Goal: Transaction & Acquisition: Purchase product/service

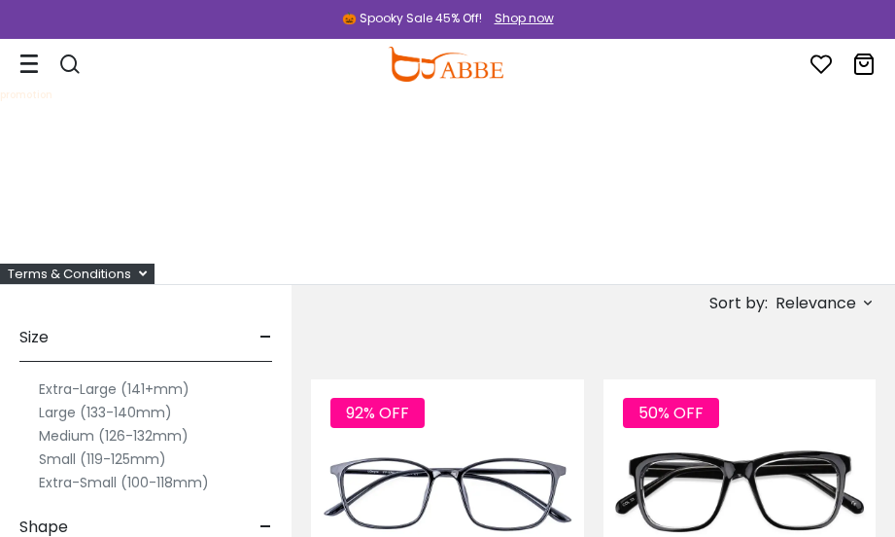
click at [85, 439] on label "Medium (126-132mm)" at bounding box center [114, 435] width 150 height 23
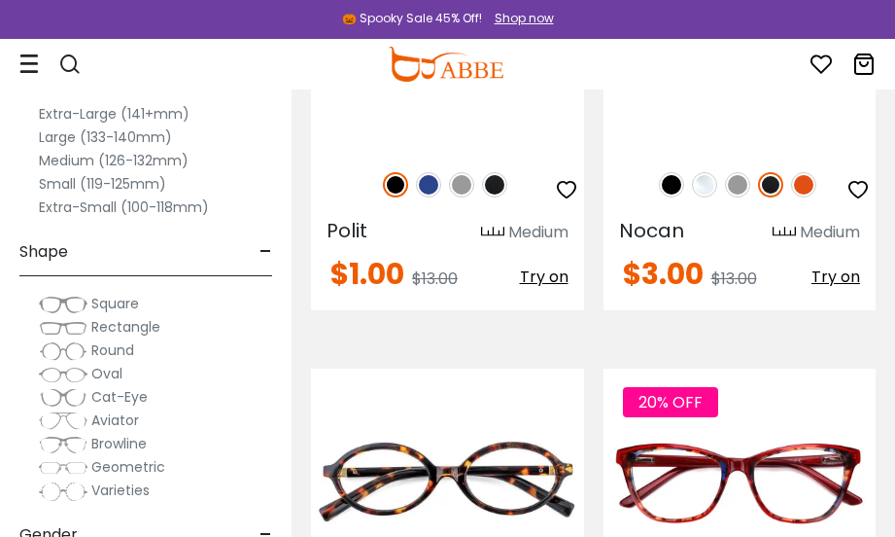
scroll to position [881, 0]
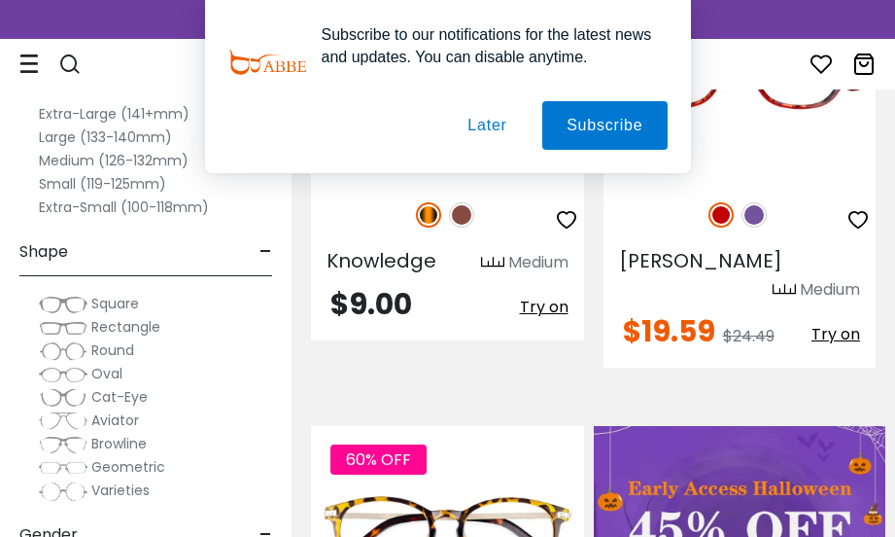
click at [501, 127] on button "Later" at bounding box center [486, 125] width 87 height 49
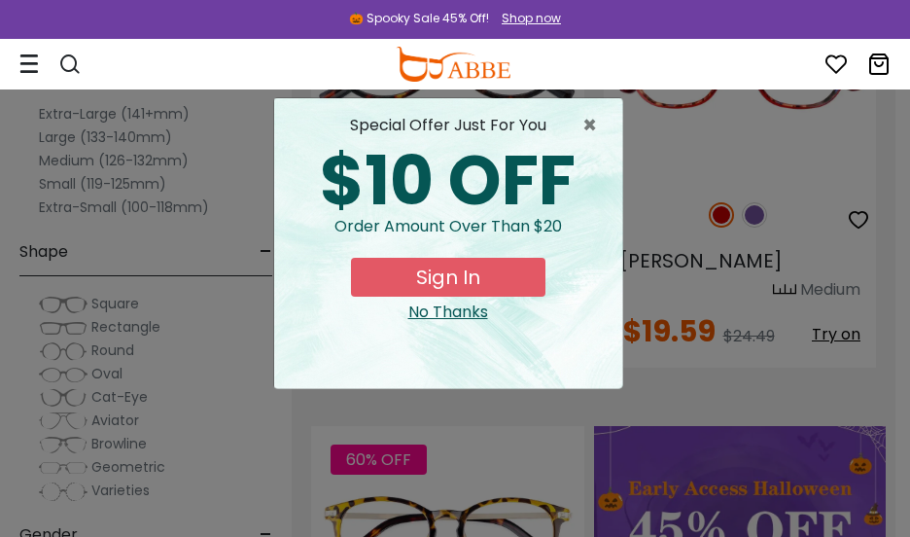
click at [473, 324] on div "No Thanks" at bounding box center [448, 311] width 317 height 23
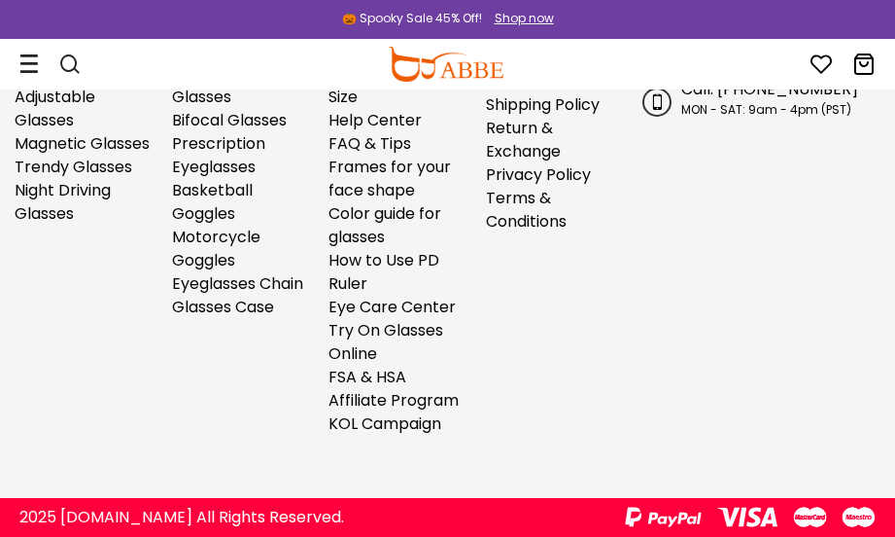
scroll to position [16593, 0]
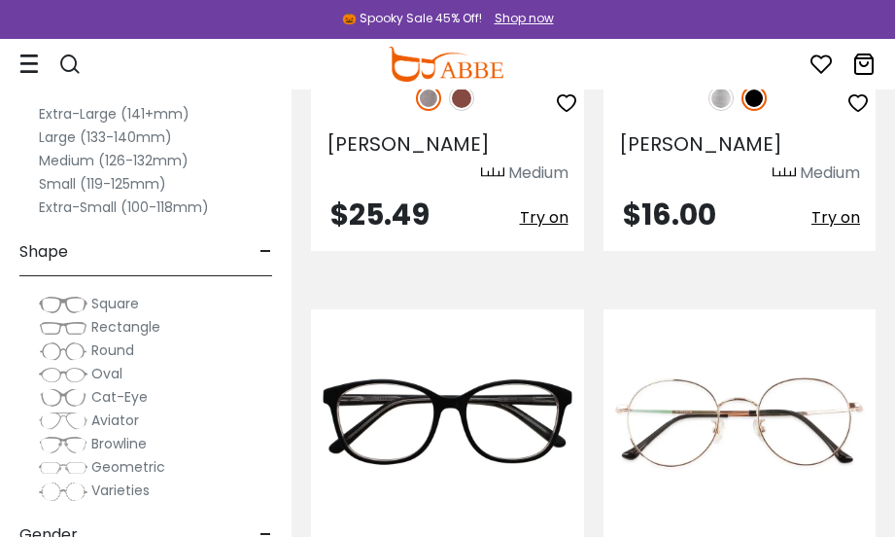
scroll to position [2046, 0]
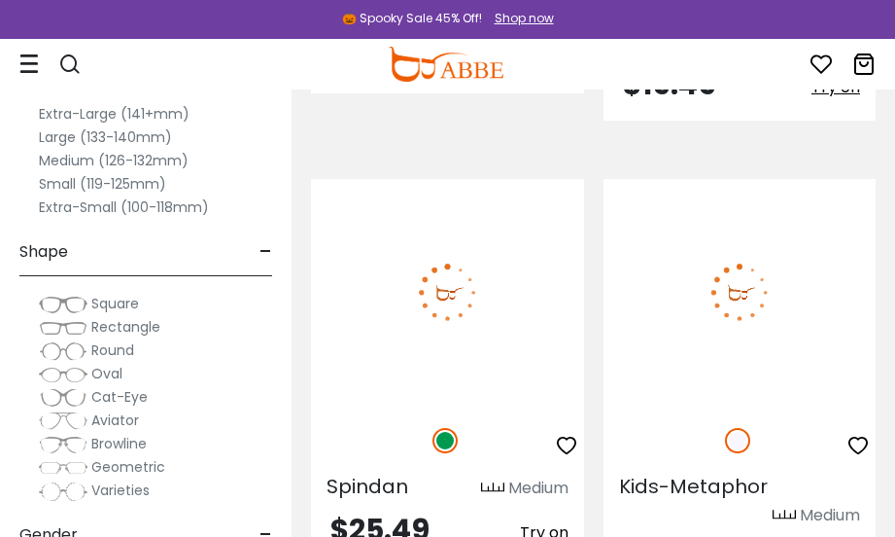
scroll to position [7221, 0]
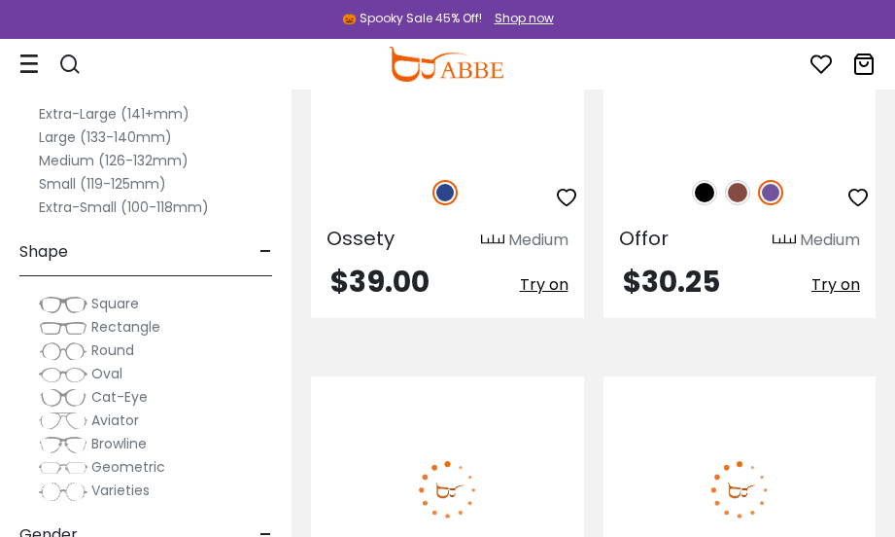
scroll to position [9384, 0]
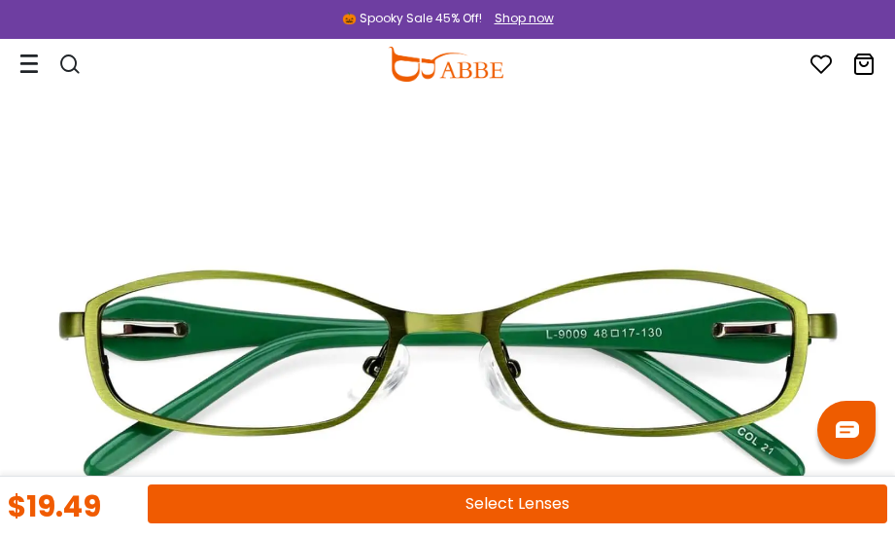
scroll to position [246, 0]
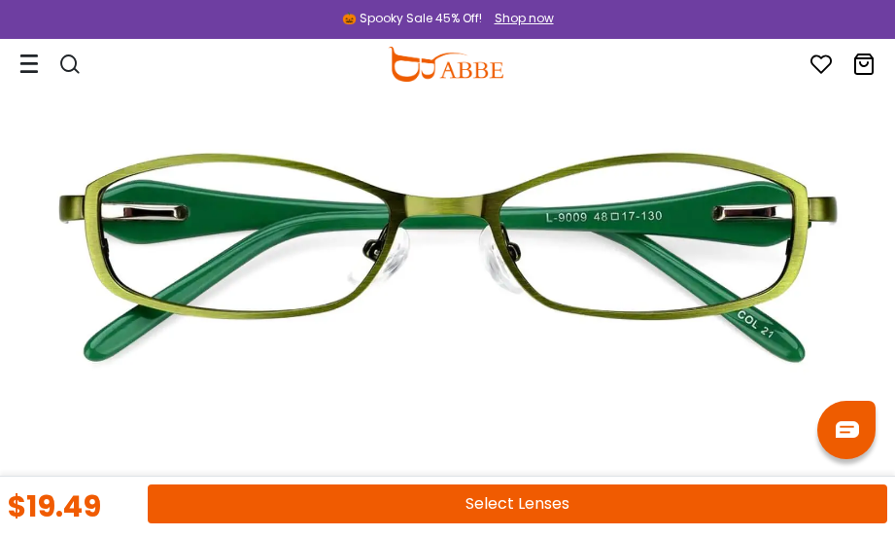
click at [588, 493] on button "Select Lenses" at bounding box center [518, 503] width 740 height 39
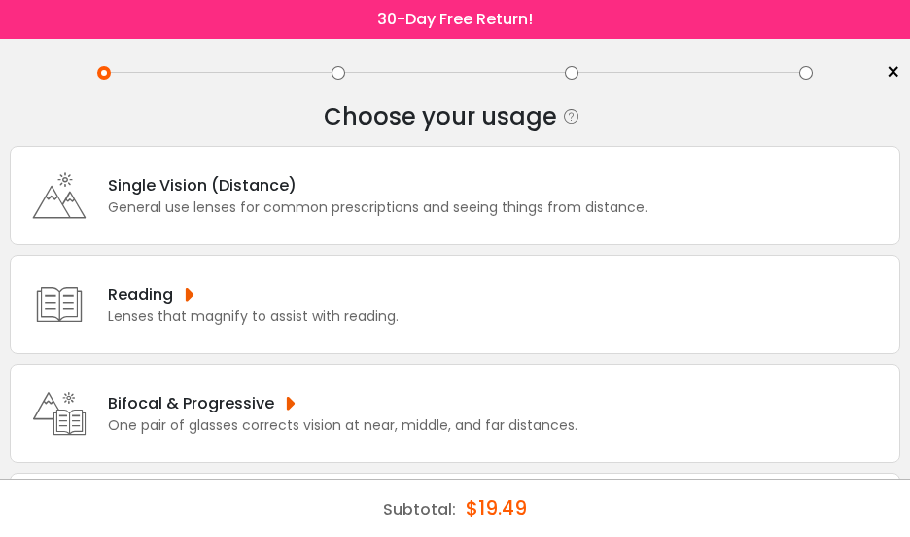
click at [507, 218] on div "Single Vision (Distance) General use lenses for common prescriptions and seeing…" at bounding box center [455, 195] width 890 height 99
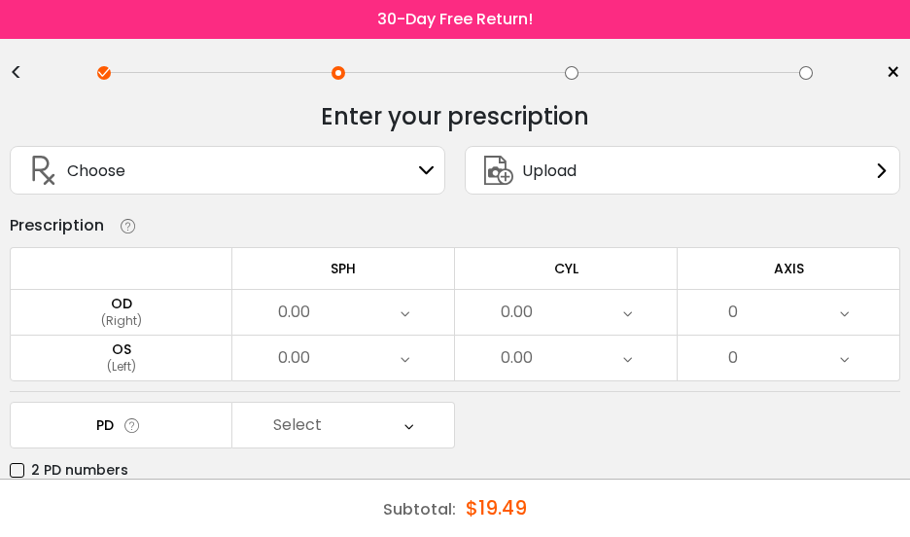
click at [403, 322] on icon at bounding box center [404, 312] width 9 height 45
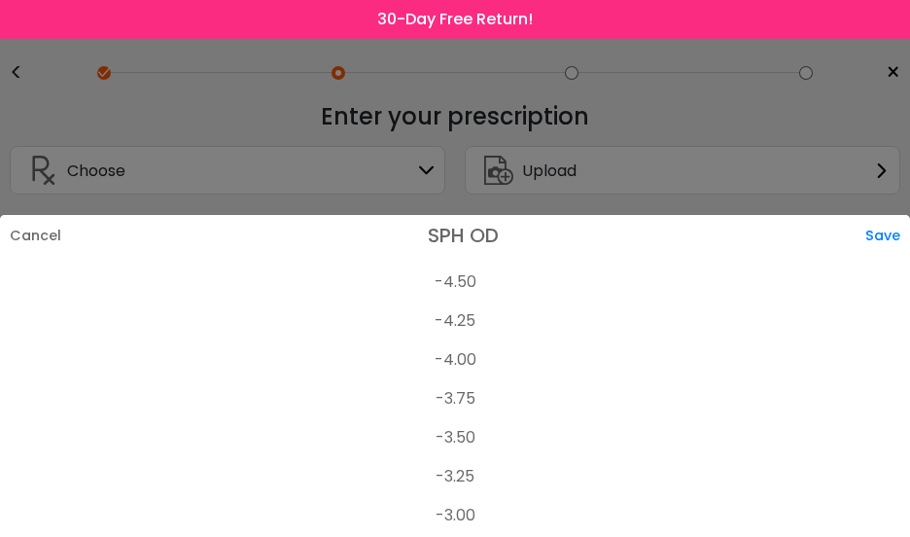
scroll to position [2418, 0]
click at [459, 322] on li "-4.25" at bounding box center [455, 323] width 910 height 39
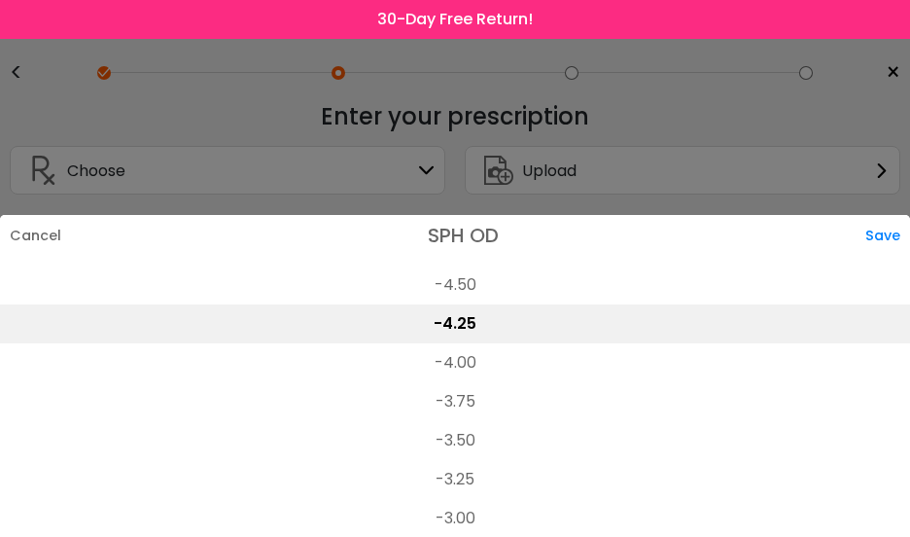
click at [468, 322] on li "-4.25" at bounding box center [455, 323] width 910 height 39
click at [876, 229] on div "Save" at bounding box center [887, 235] width 45 height 41
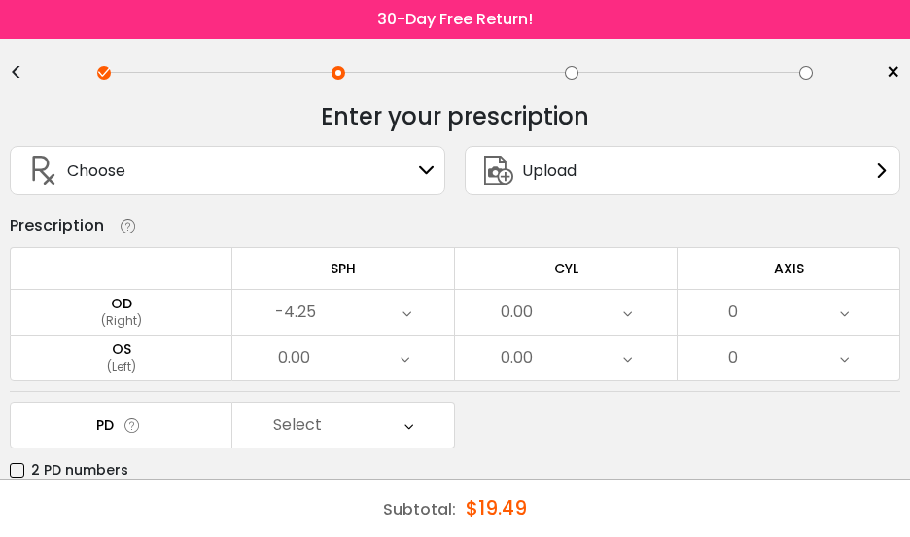
click at [550, 435] on div "PD Select Cancel PD Save 46 47 48 49 50 51 52 53 54 55 56 57 58 59 60 61 62 63 …" at bounding box center [455, 441] width 890 height 81
click at [402, 365] on icon at bounding box center [404, 357] width 9 height 45
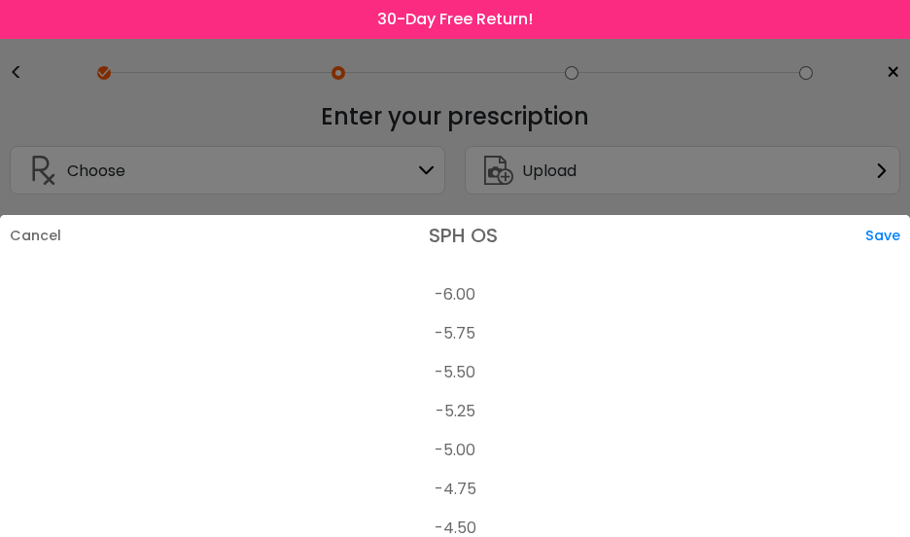
scroll to position [2212, 0]
click at [470, 488] on li "-4.50" at bounding box center [455, 490] width 910 height 39
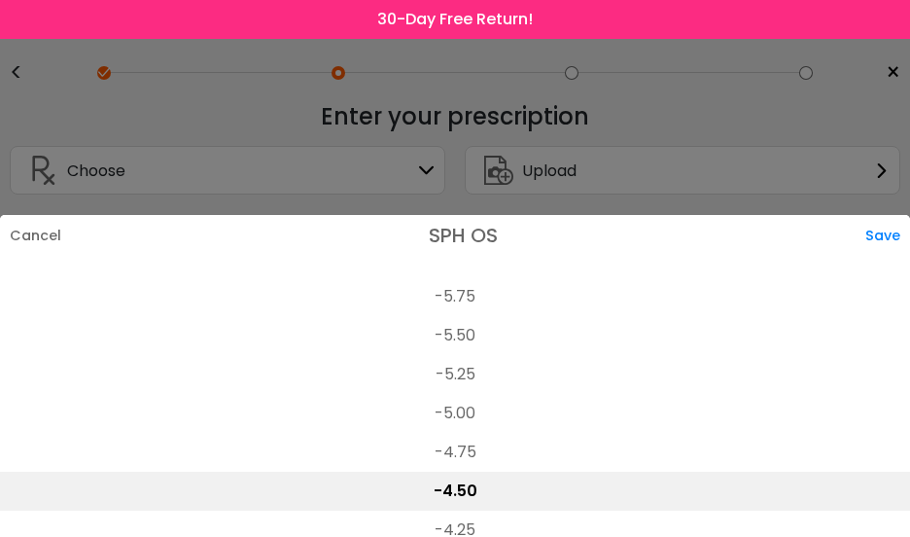
click at [886, 236] on div "Save" at bounding box center [887, 235] width 45 height 41
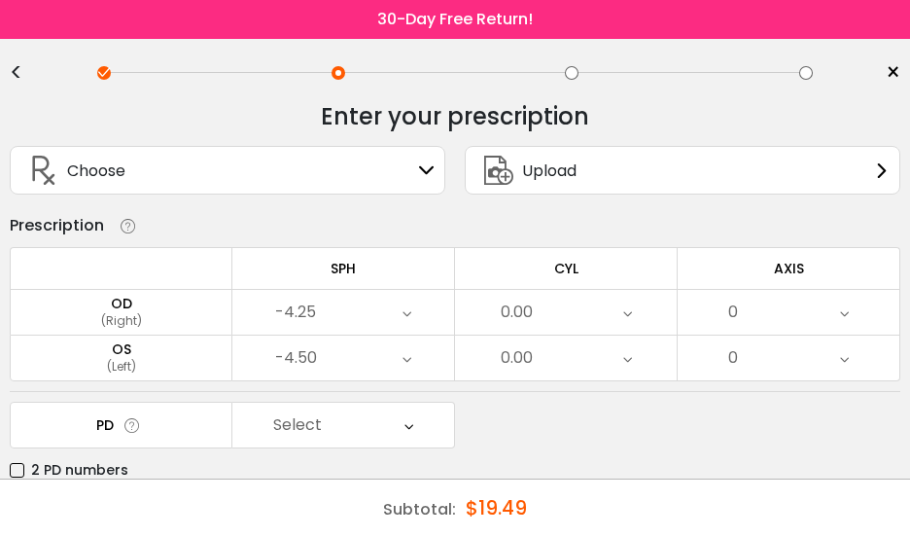
click at [609, 421] on div "PD Select Cancel PD Save 46 47 48 49 50 51 52 53 54 55 56 57 58 59 60 61 62 63 …" at bounding box center [455, 441] width 890 height 81
click at [627, 325] on icon at bounding box center [627, 312] width 9 height 45
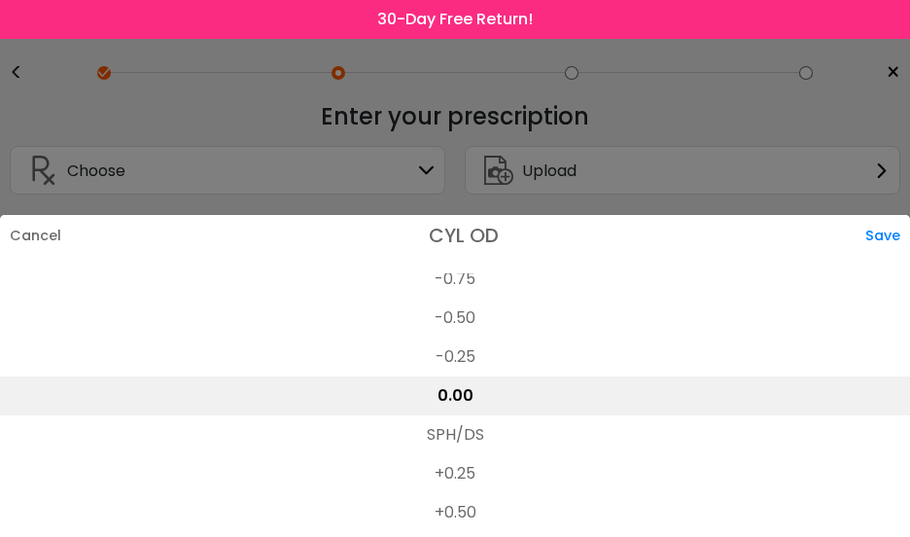
click at [459, 282] on li "-0.75" at bounding box center [455, 279] width 910 height 39
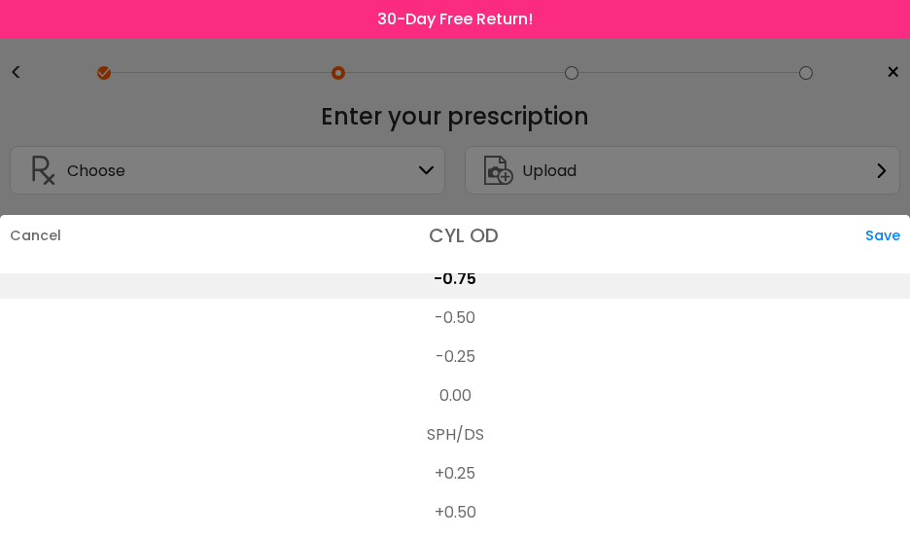
click at [868, 234] on div "Save" at bounding box center [887, 235] width 45 height 41
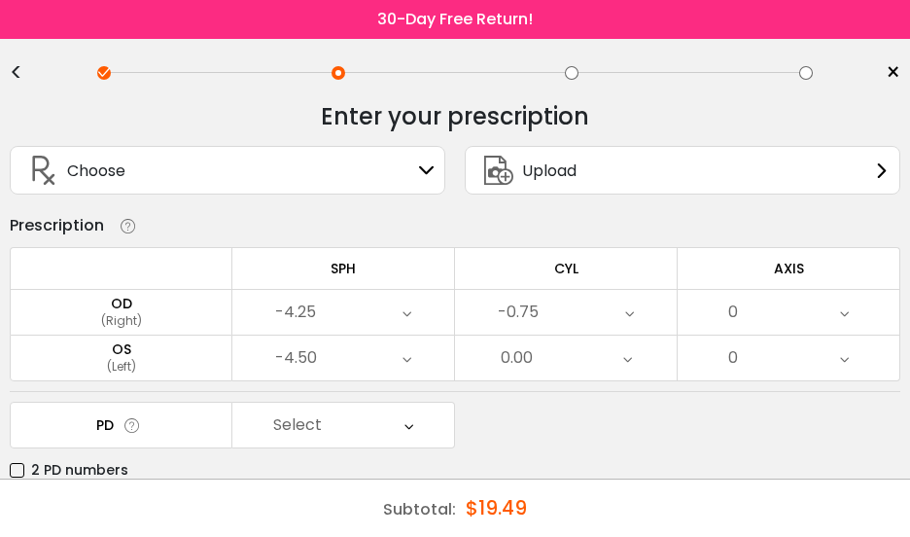
click at [613, 370] on div "0.00" at bounding box center [566, 357] width 222 height 45
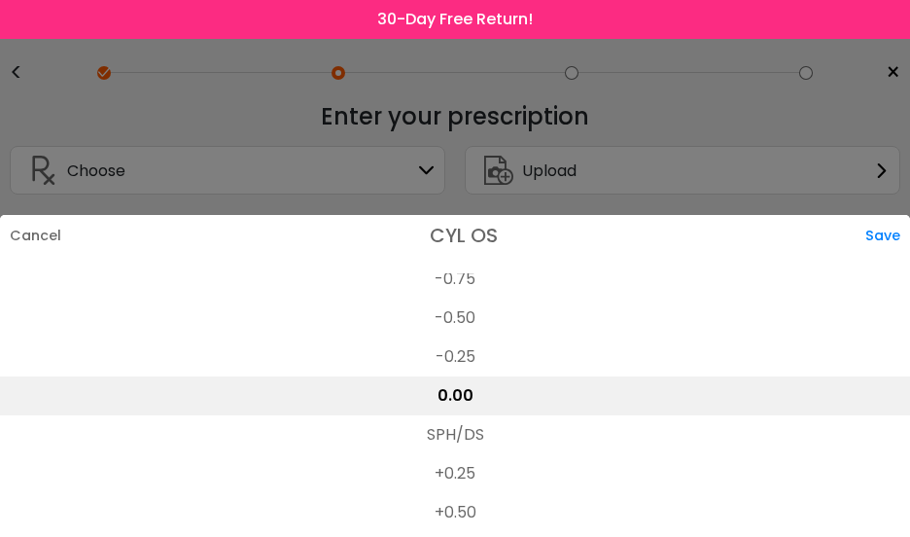
click at [463, 274] on li "-0.75" at bounding box center [455, 279] width 910 height 39
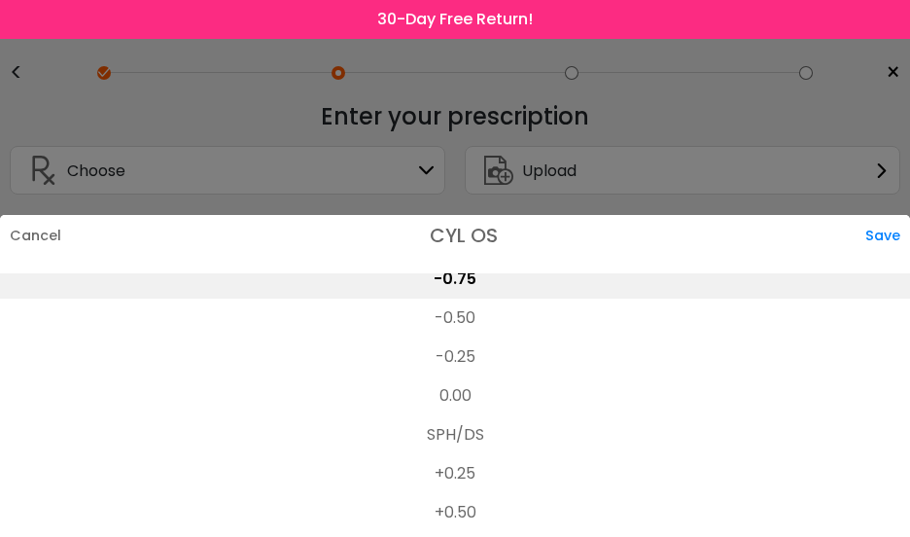
click at [891, 229] on div "Save" at bounding box center [887, 235] width 45 height 41
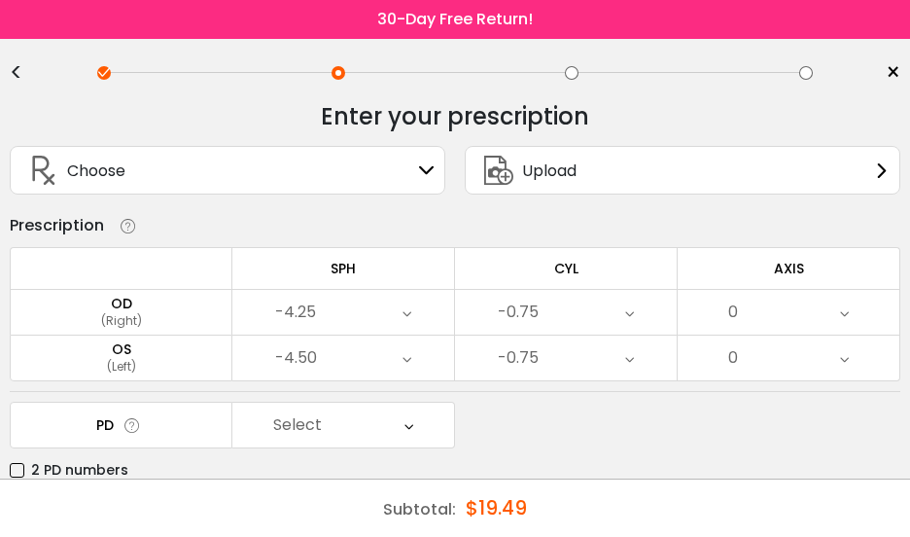
click at [622, 434] on div "PD Select Cancel PD Save 46 47 48 49 50 51 52 53 54 55 56 57 58 59 60 61 62 63 …" at bounding box center [455, 441] width 890 height 81
click at [831, 321] on div "0" at bounding box center [789, 312] width 222 height 45
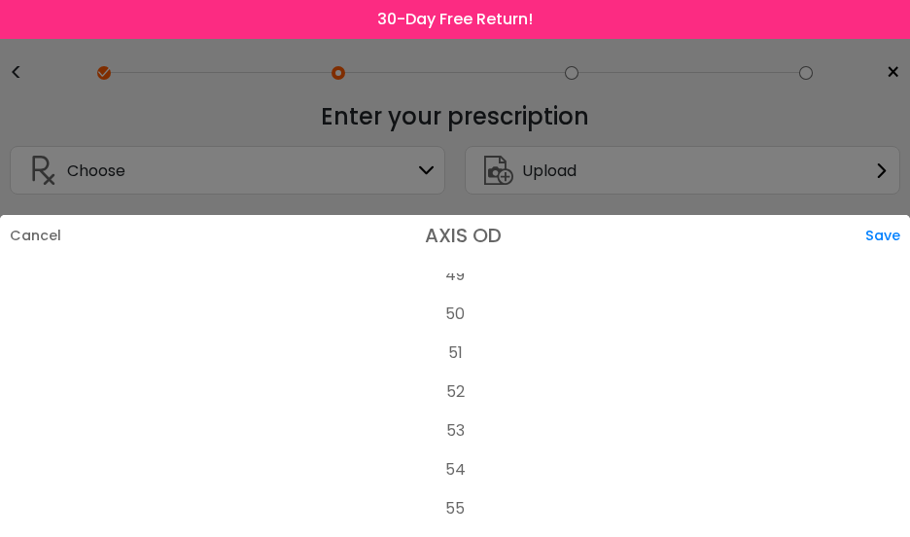
scroll to position [1924, 0]
click at [462, 465] on li "54" at bounding box center [455, 468] width 910 height 39
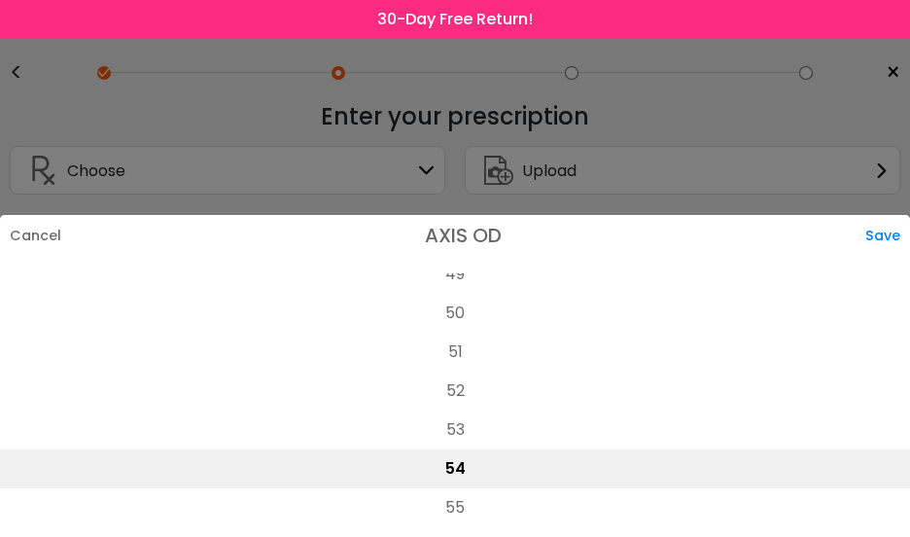
click at [870, 236] on div "Save" at bounding box center [887, 235] width 45 height 41
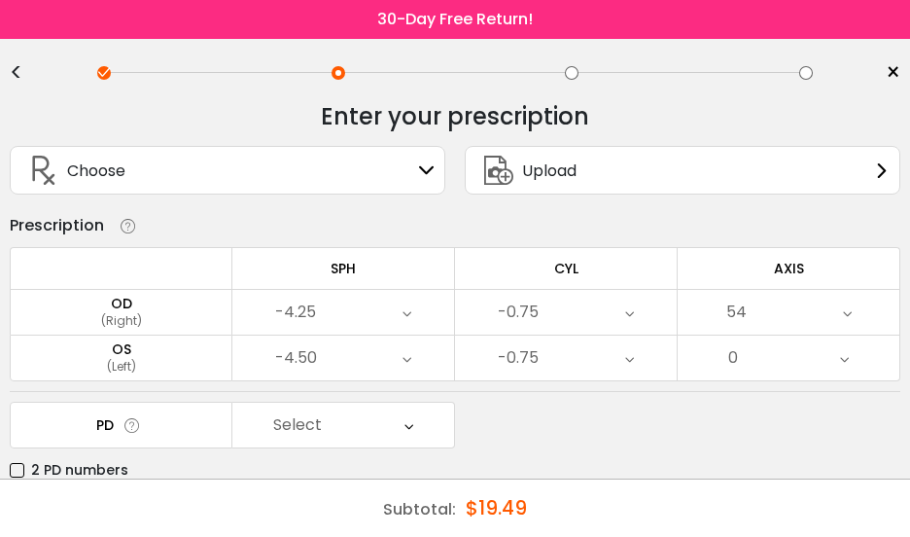
click at [769, 372] on div "0" at bounding box center [789, 357] width 222 height 45
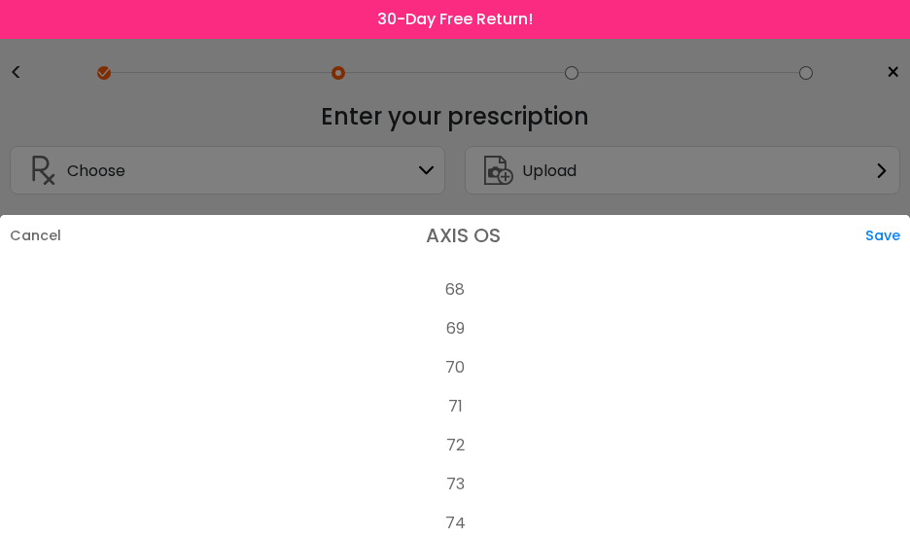
scroll to position [3353, 0]
click at [479, 444] on li "90" at bounding box center [455, 439] width 910 height 39
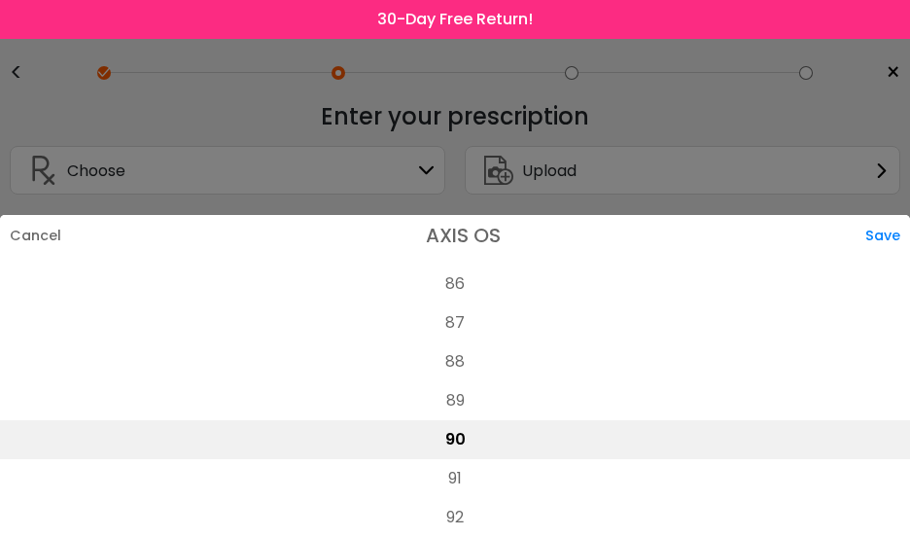
click at [482, 462] on li "91" at bounding box center [455, 478] width 910 height 39
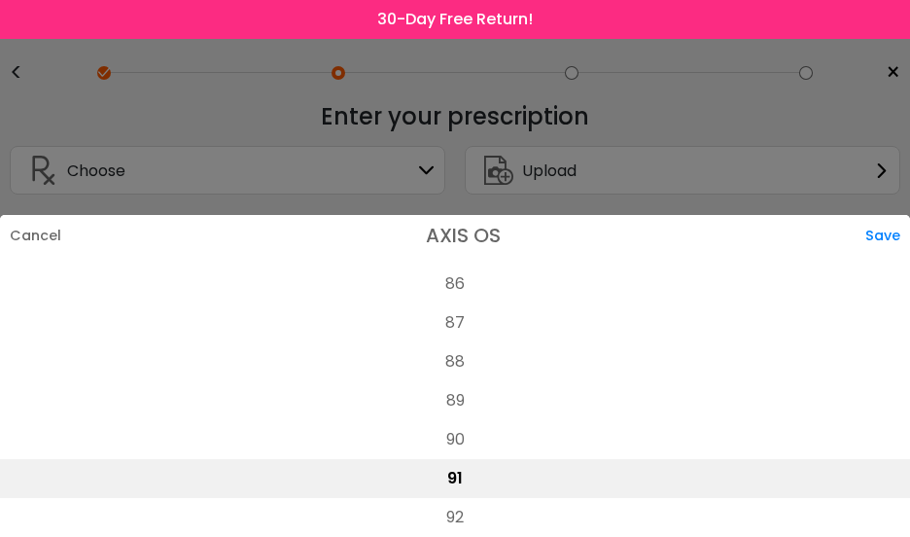
scroll to position [3316, 0]
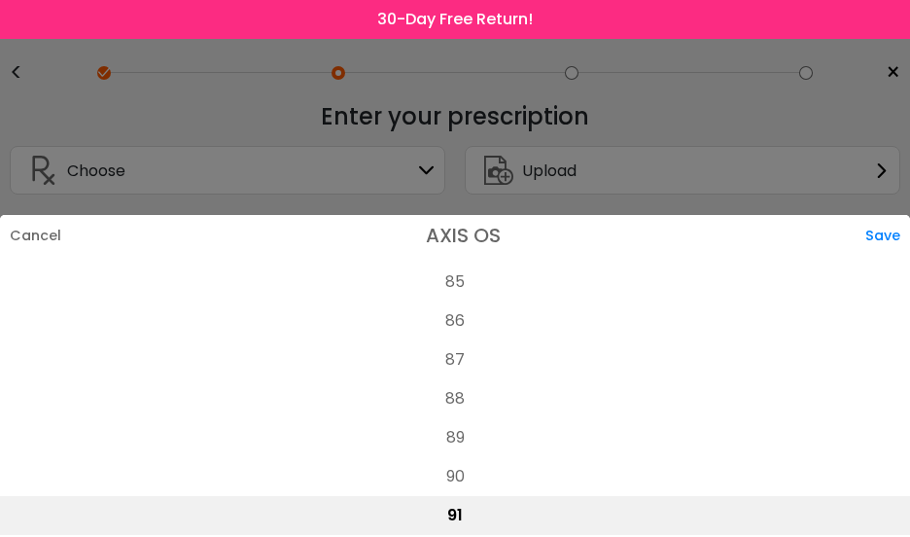
click at [469, 452] on li "89" at bounding box center [455, 437] width 910 height 39
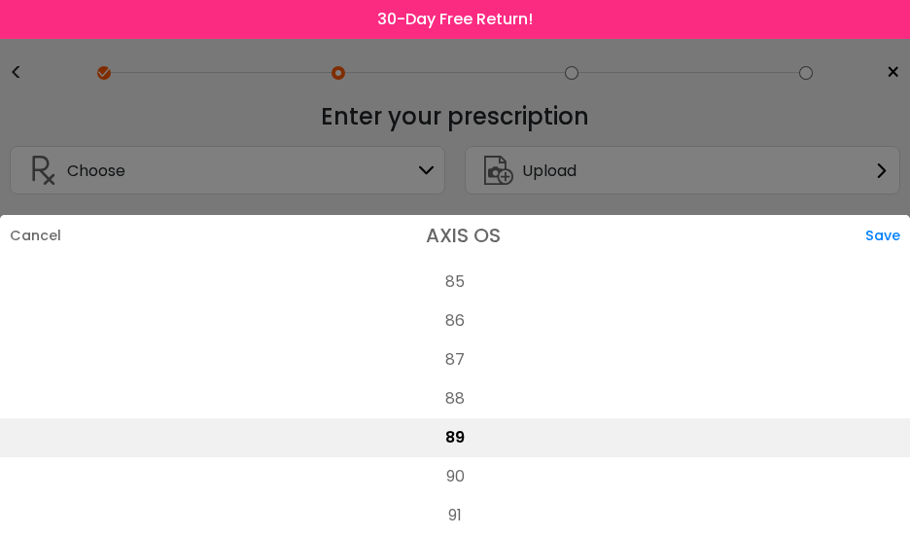
click at [464, 468] on li "90" at bounding box center [455, 476] width 910 height 39
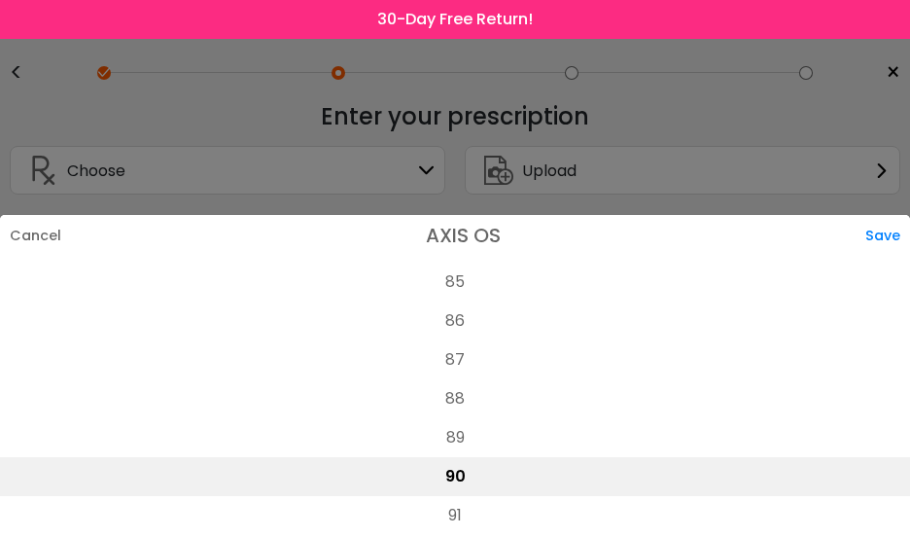
click at [465, 280] on li "85" at bounding box center [455, 281] width 910 height 39
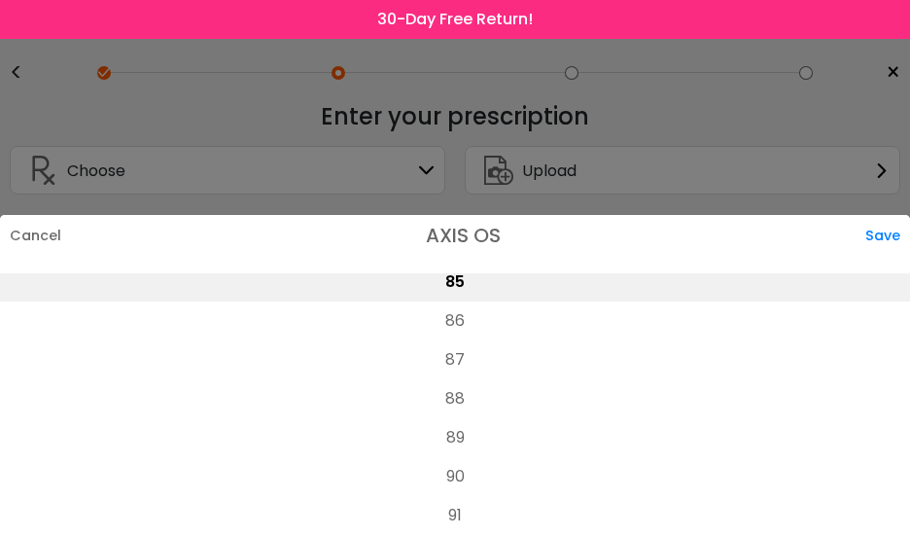
click at [872, 240] on div "Save" at bounding box center [887, 235] width 45 height 41
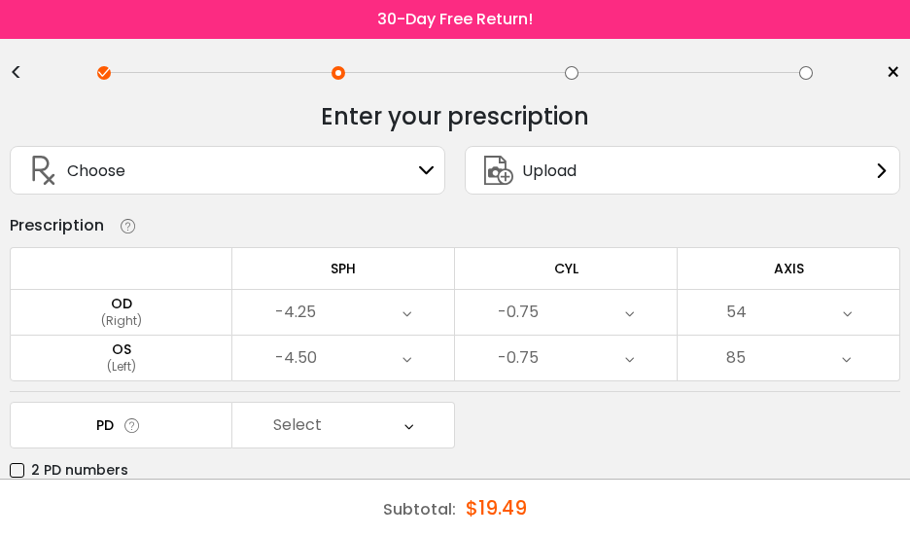
click at [412, 432] on icon at bounding box center [408, 424] width 9 height 45
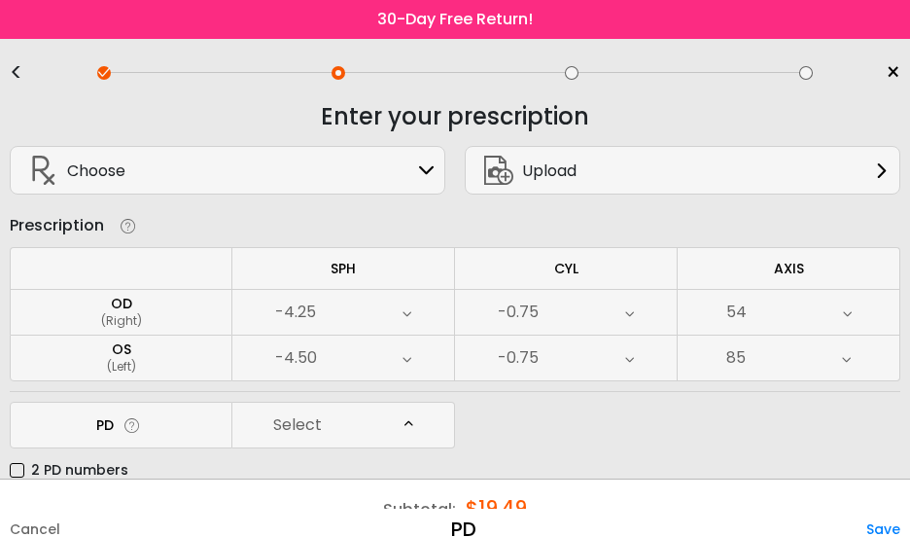
scroll to position [558, 0]
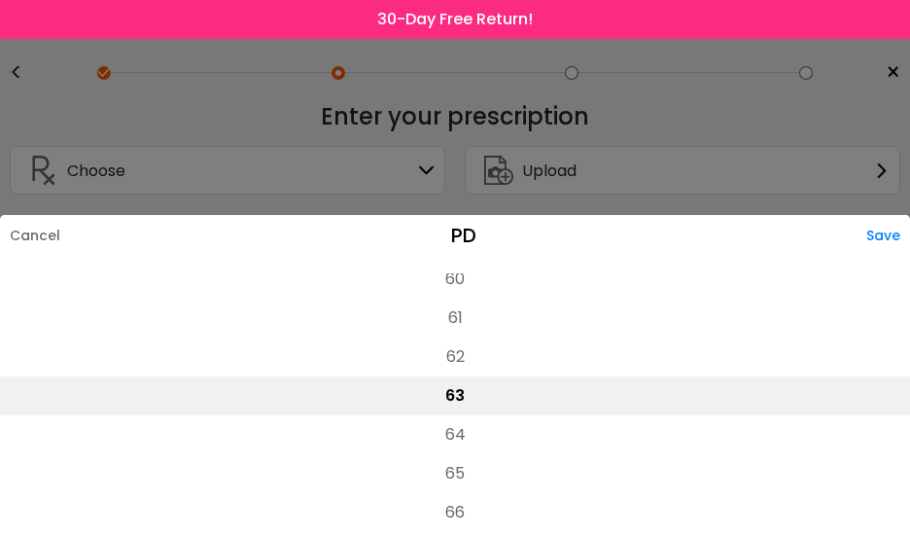
click at [885, 234] on div "Save" at bounding box center [888, 235] width 44 height 41
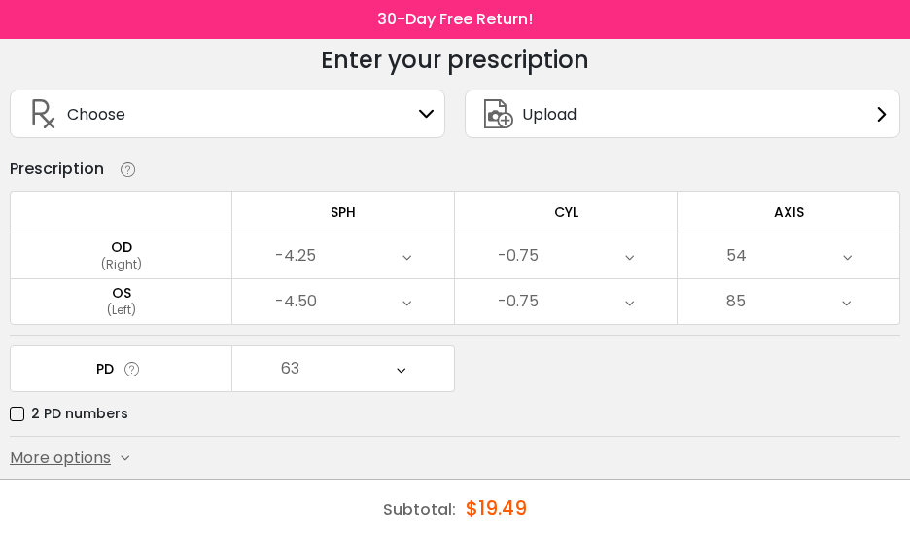
scroll to position [155, 0]
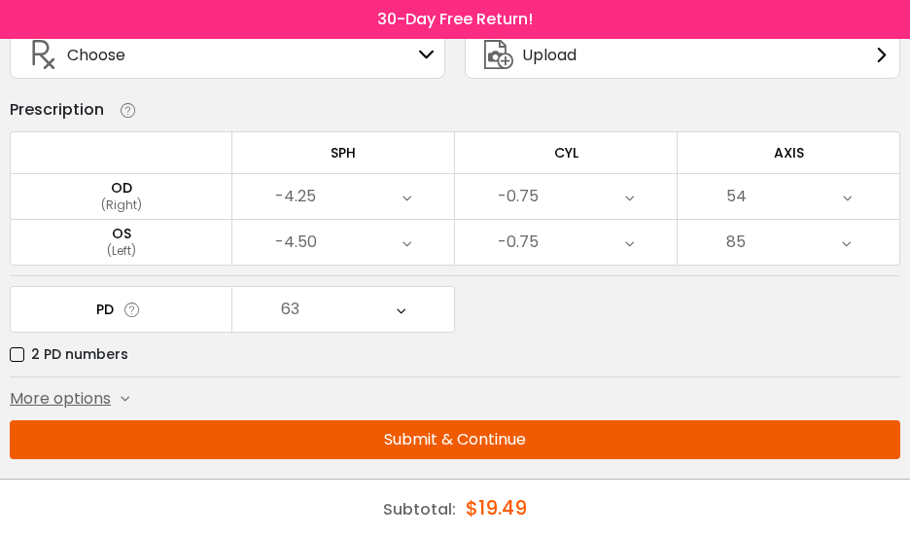
click at [505, 445] on button "Submit & Continue" at bounding box center [455, 439] width 890 height 39
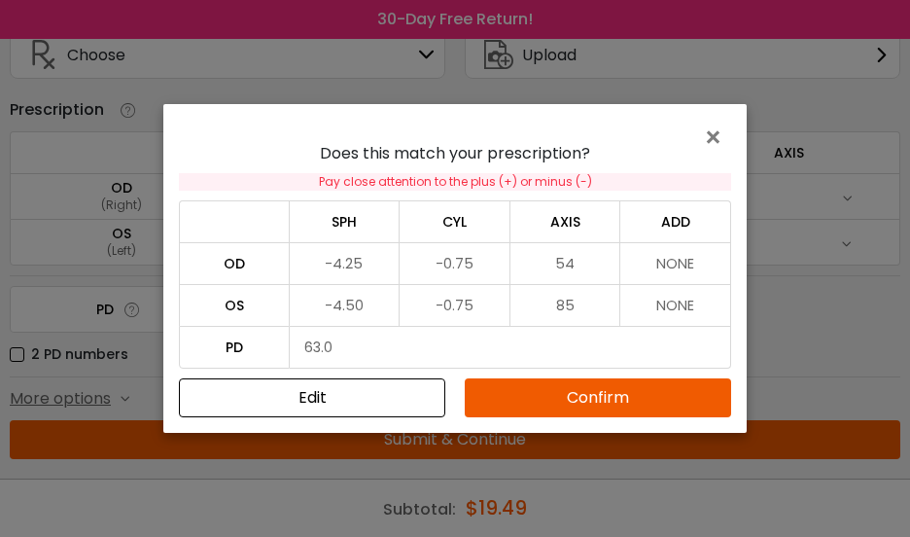
click at [617, 404] on button "Confirm" at bounding box center [598, 397] width 266 height 39
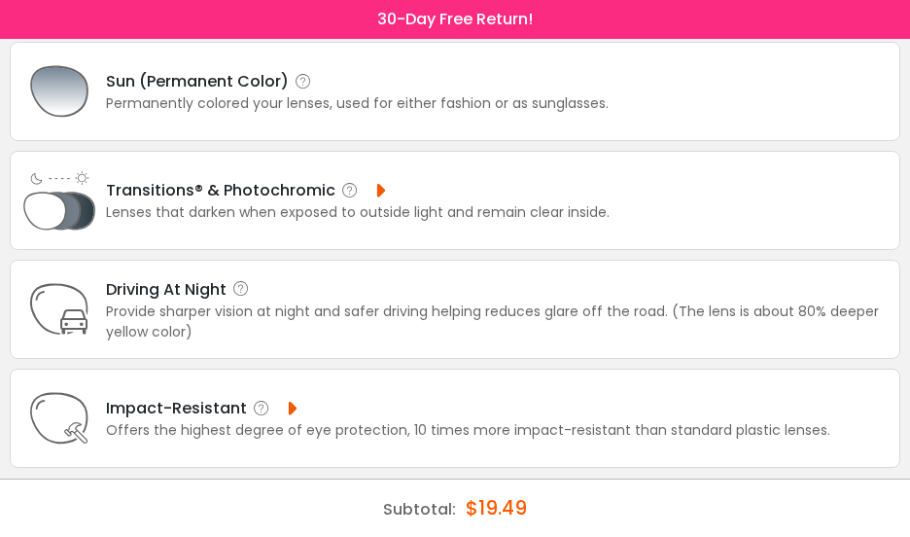
scroll to position [310, 0]
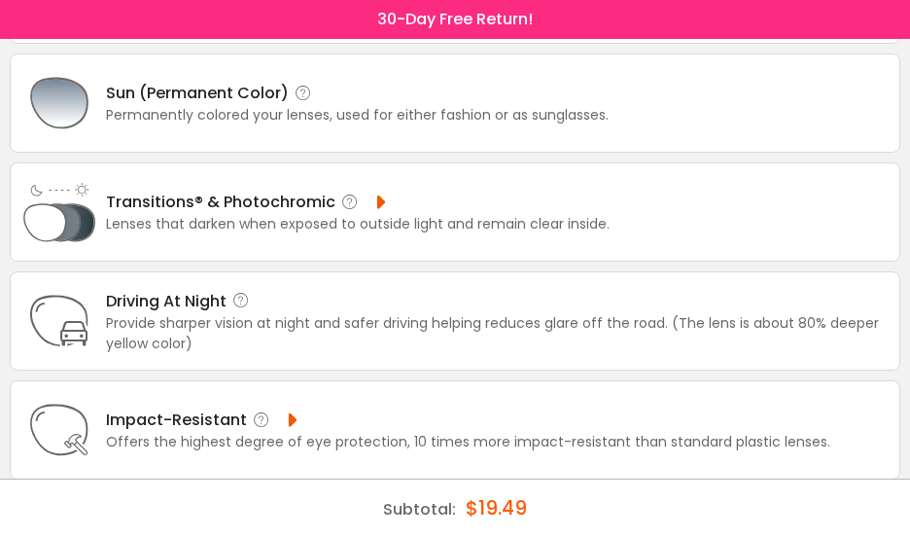
click at [492, 430] on div "Impact-Resistant" at bounding box center [468, 419] width 724 height 24
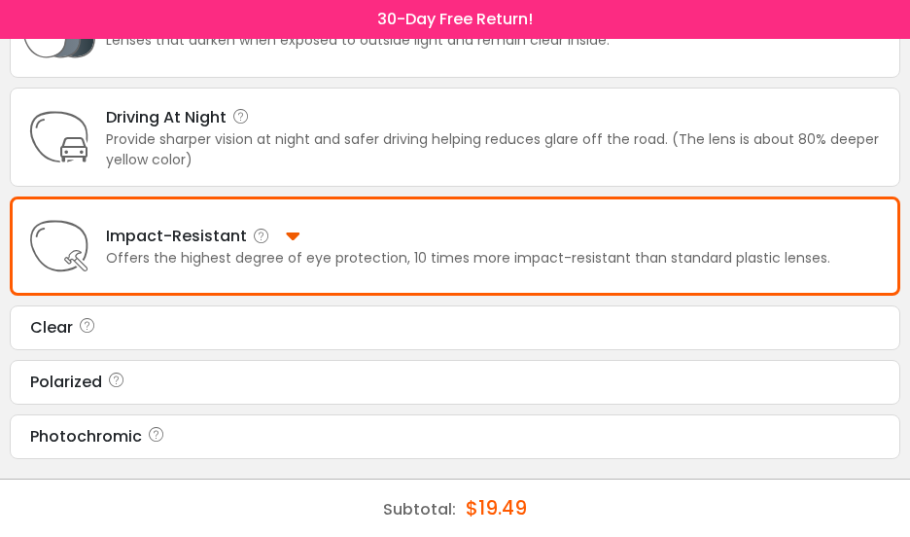
scroll to position [519, 0]
click at [570, 316] on div "Clear" at bounding box center [455, 327] width 850 height 23
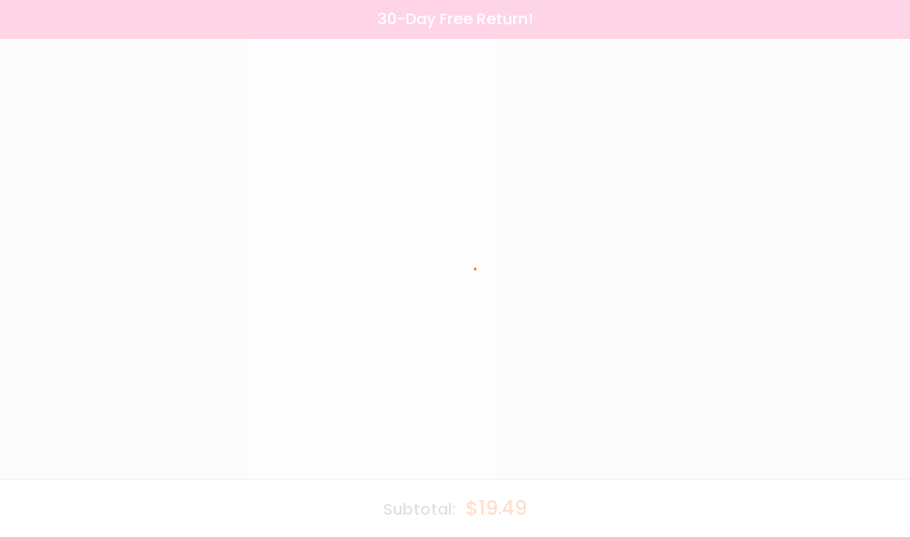
scroll to position [0, 0]
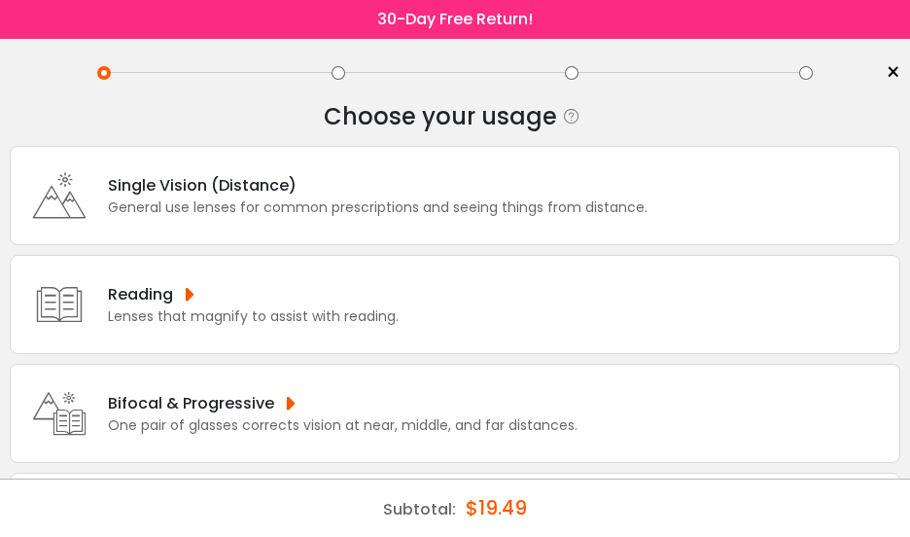
click at [596, 200] on div "General use lenses for common prescriptions and seeing things from distance." at bounding box center [377, 207] width 539 height 20
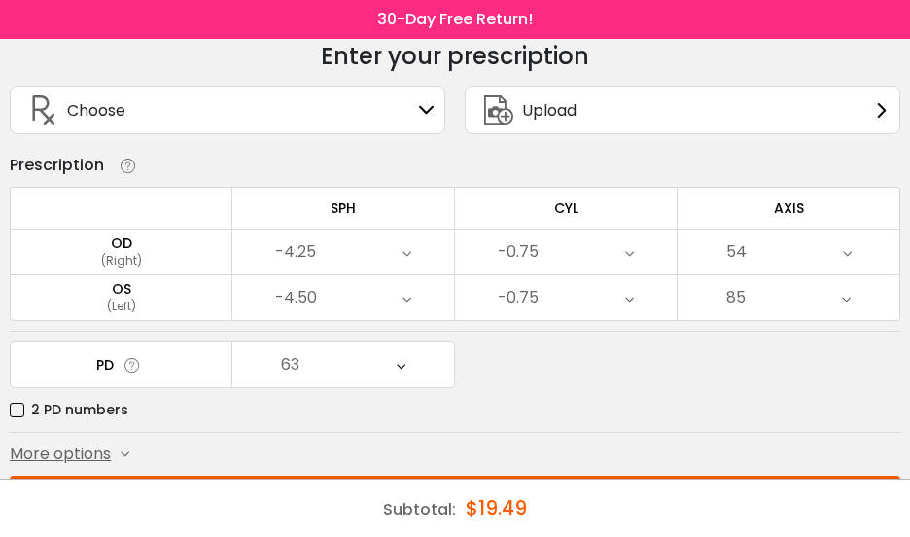
scroll to position [182, 0]
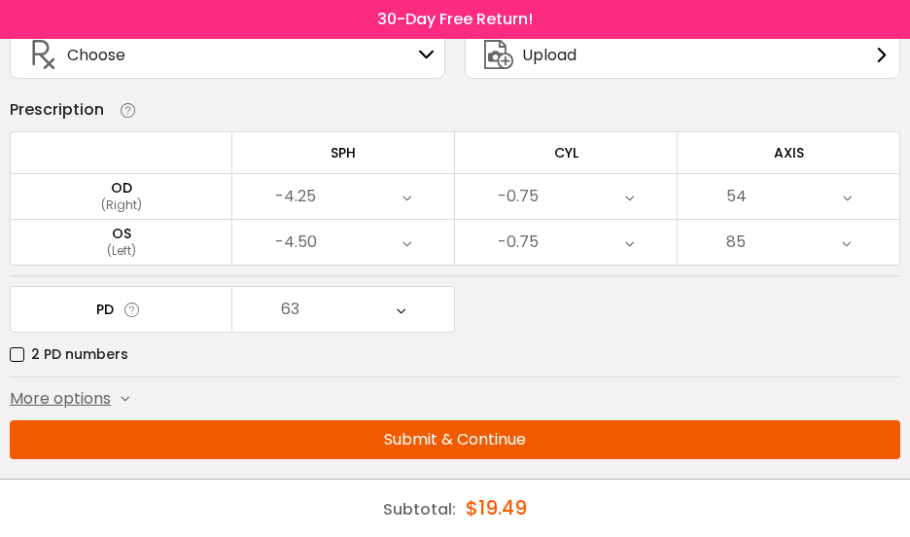
click at [492, 422] on button "Submit & Continue" at bounding box center [455, 439] width 890 height 39
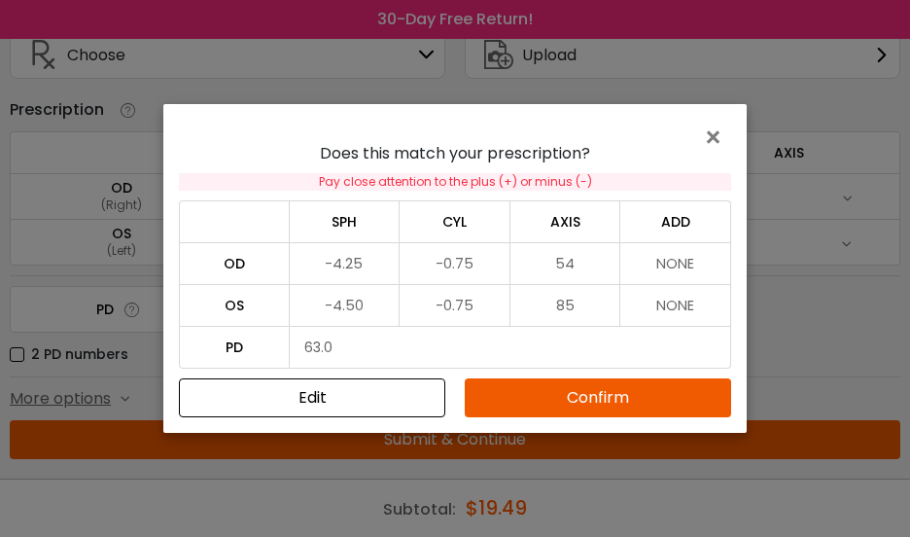
click at [806, 323] on div "× Does this match your prescription? Pay close attention to the plus (+) or min…" at bounding box center [455, 268] width 910 height 537
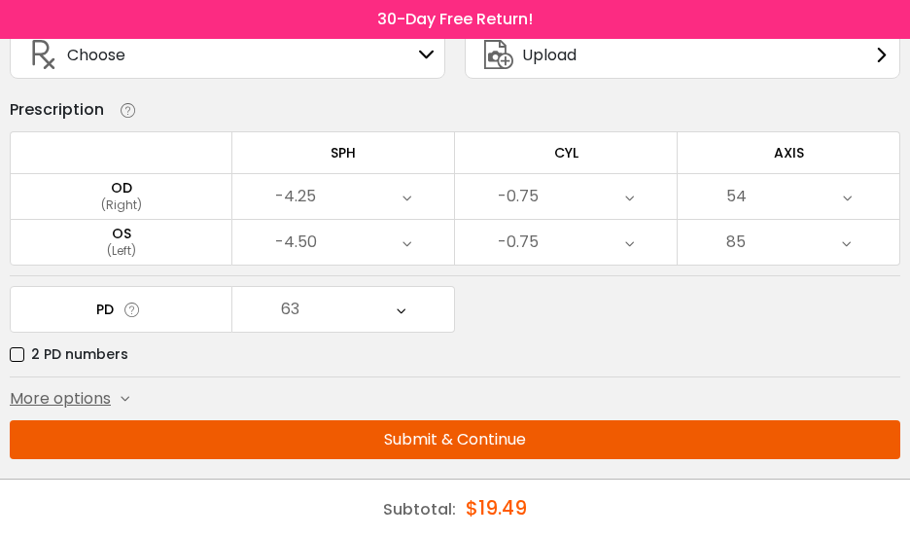
scroll to position [155, 0]
click at [482, 435] on button "Submit & Continue" at bounding box center [455, 439] width 890 height 39
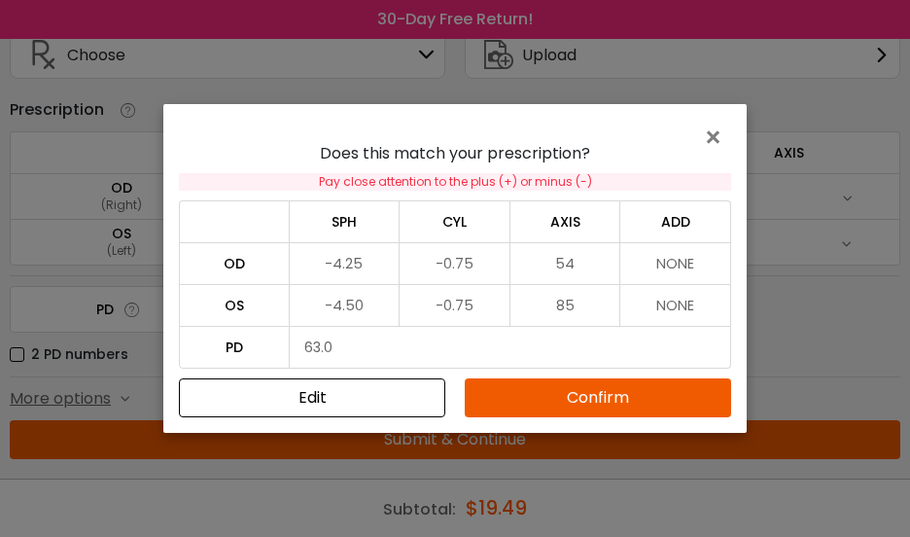
click at [592, 399] on button "Confirm" at bounding box center [598, 397] width 266 height 39
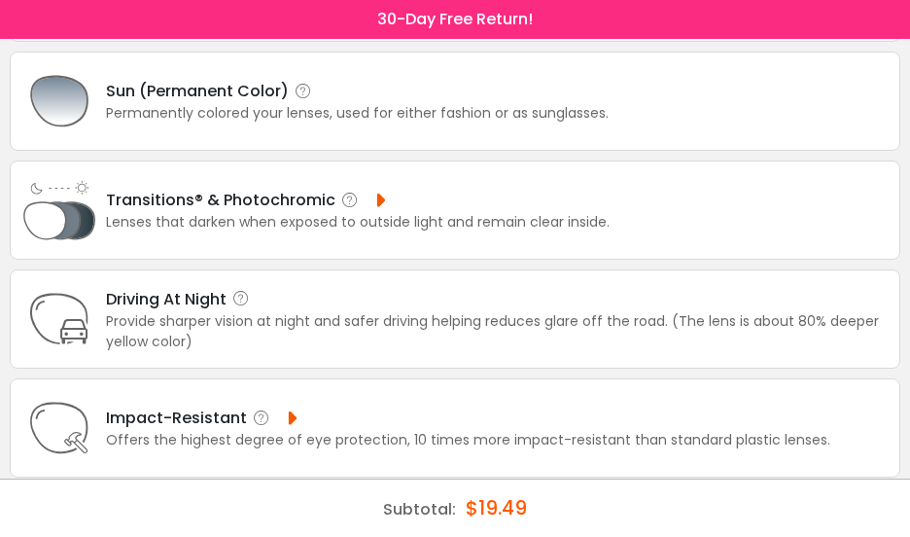
scroll to position [317, 0]
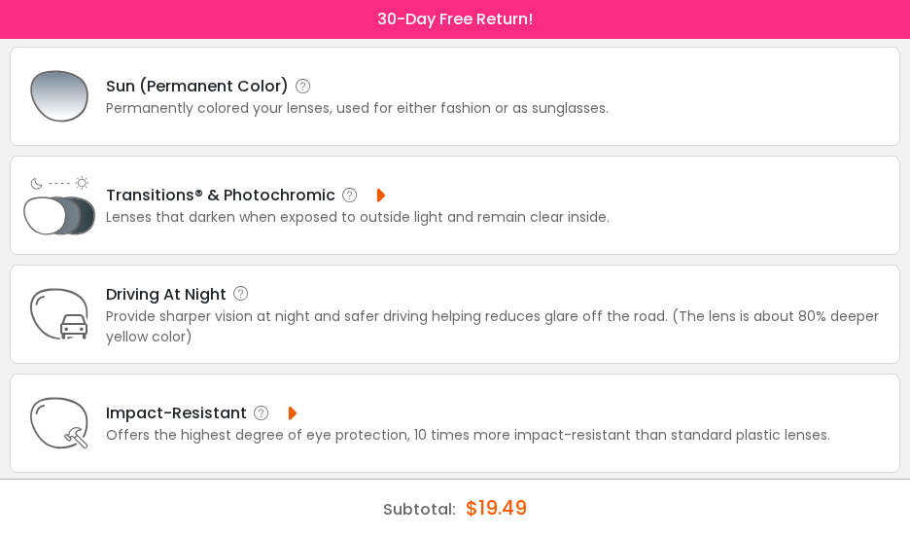
click at [382, 412] on div "Impact-Resistant" at bounding box center [468, 412] width 724 height 24
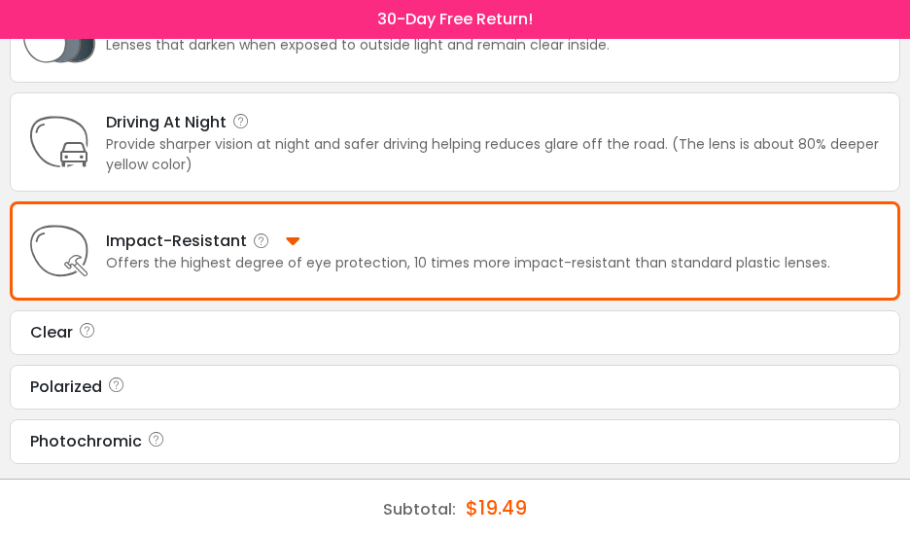
scroll to position [519, 0]
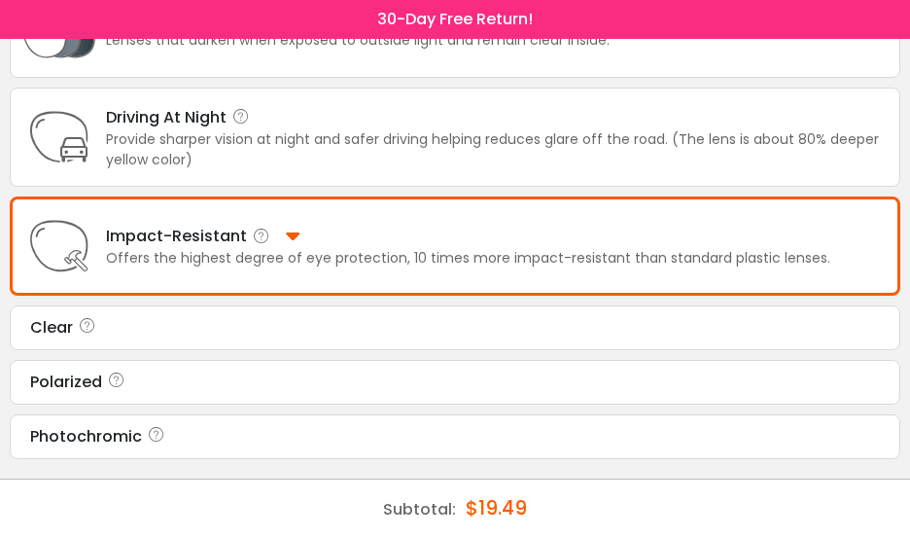
click at [166, 432] on icon at bounding box center [156, 436] width 19 height 23
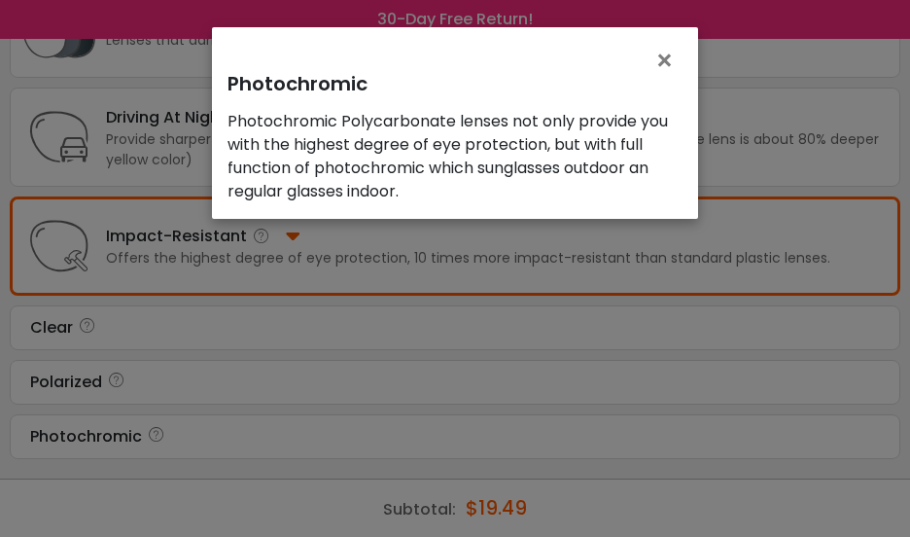
click at [157, 372] on div "× Photochromic Photochromic Polycarbonate lenses not only provide you with the …" at bounding box center [455, 268] width 910 height 537
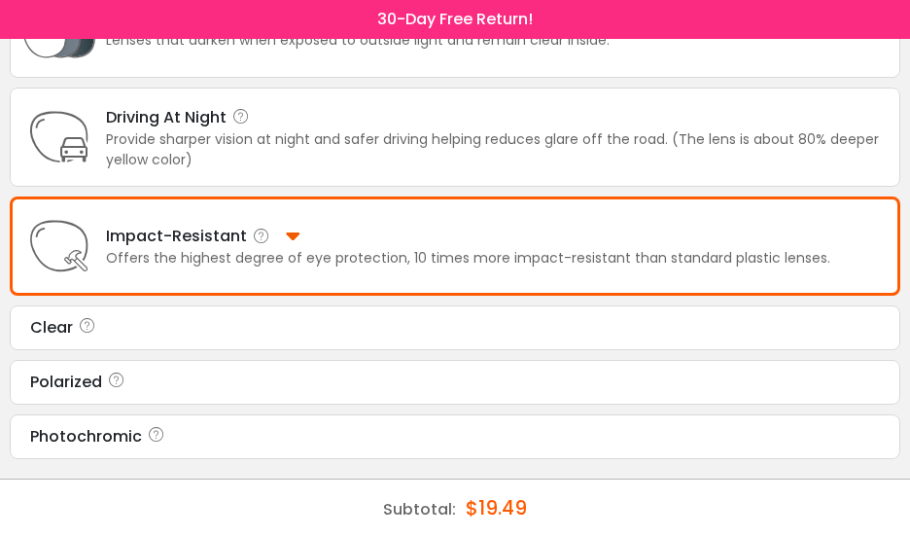
click at [126, 370] on icon at bounding box center [116, 381] width 19 height 23
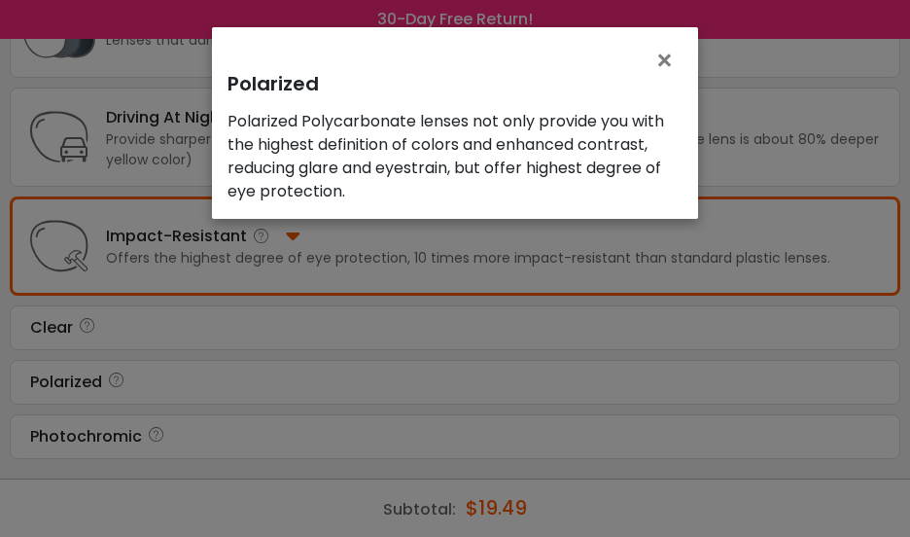
click at [269, 435] on div "× Polarized Polarized Polycarbonate lenses not only provide you with the highes…" at bounding box center [455, 268] width 910 height 537
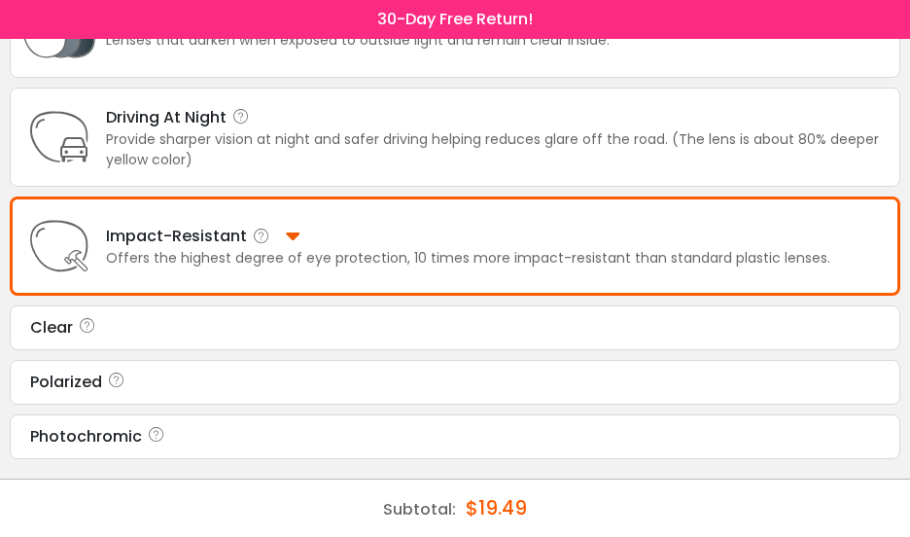
click at [280, 436] on div "Photochromic" at bounding box center [455, 436] width 850 height 23
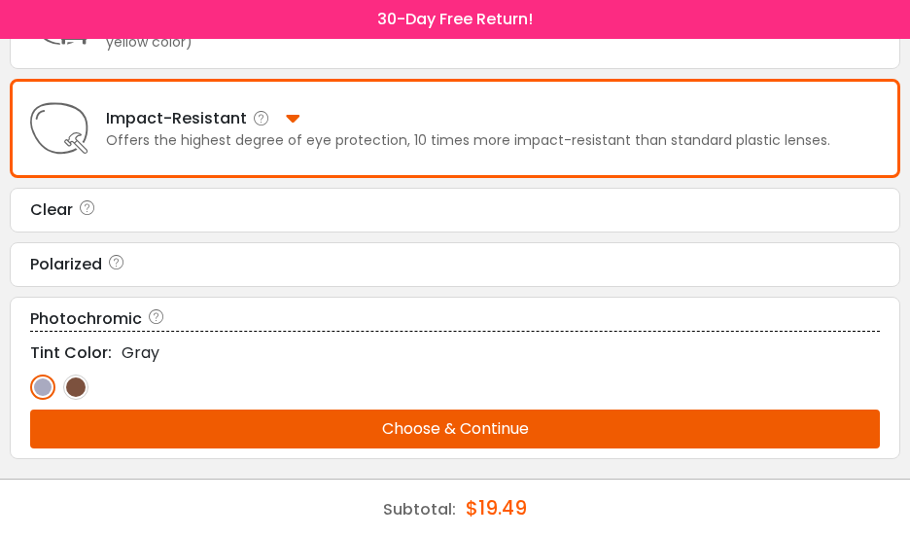
scroll to position [649, 0]
click at [483, 443] on button "Choose & Continue" at bounding box center [455, 428] width 850 height 39
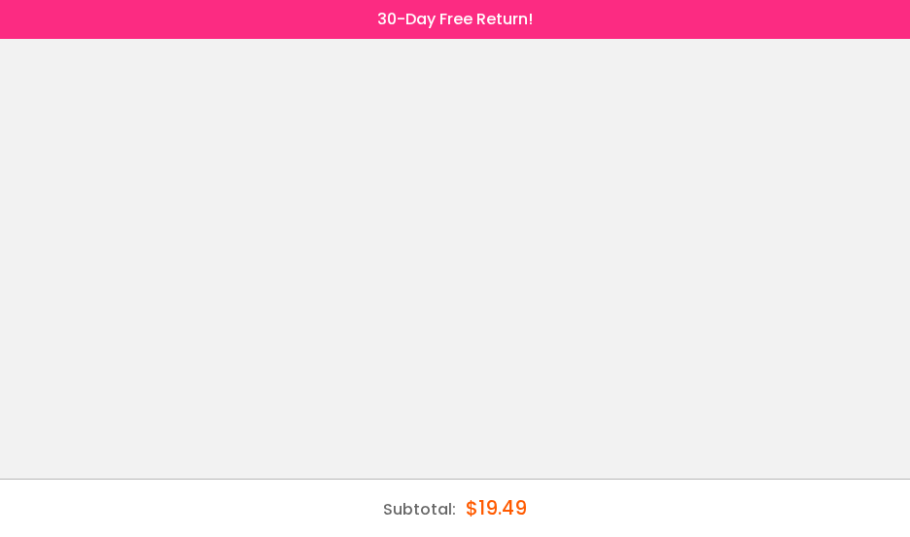
scroll to position [0, 0]
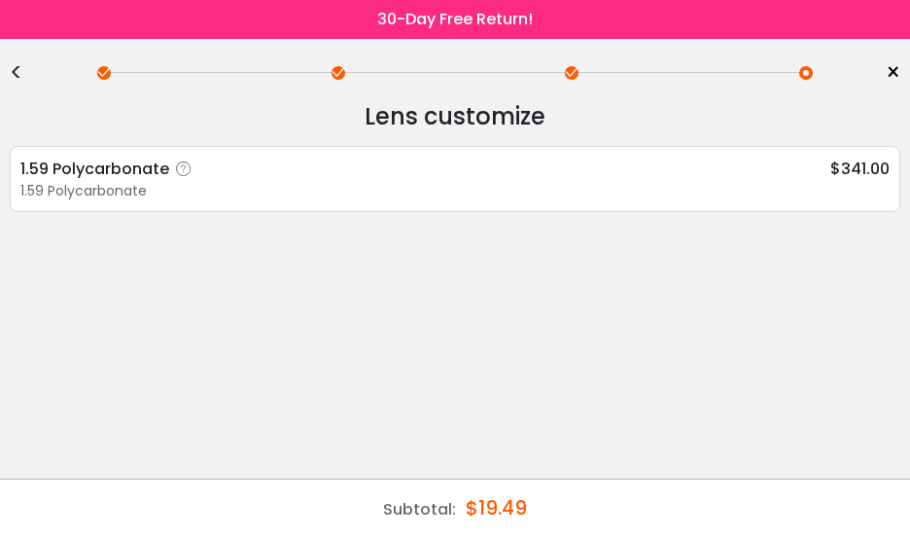
click at [28, 70] on div "<" at bounding box center [24, 73] width 29 height 16
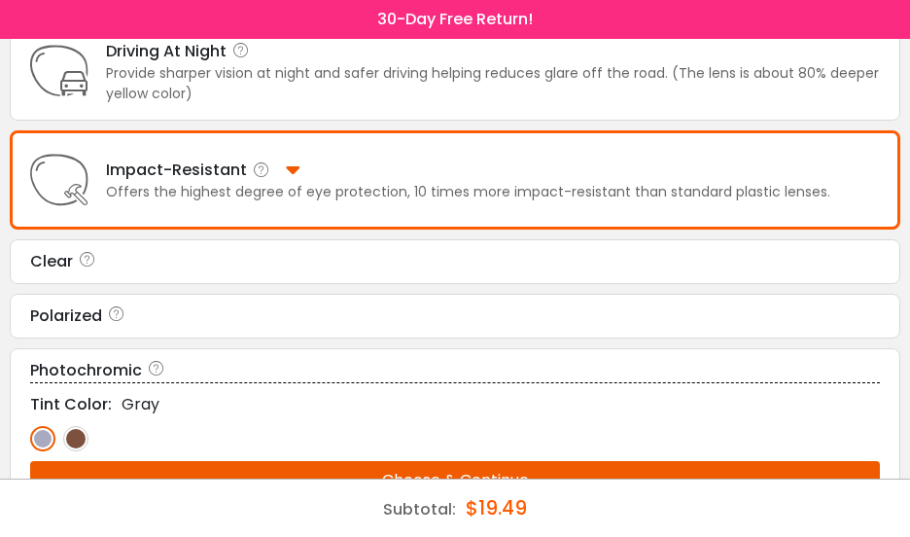
scroll to position [563, 0]
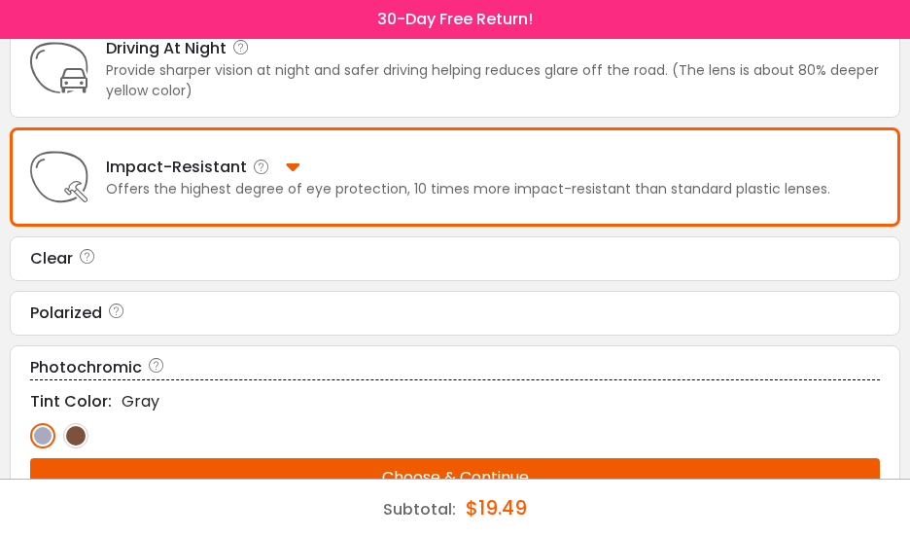
click at [126, 325] on icon at bounding box center [116, 312] width 19 height 23
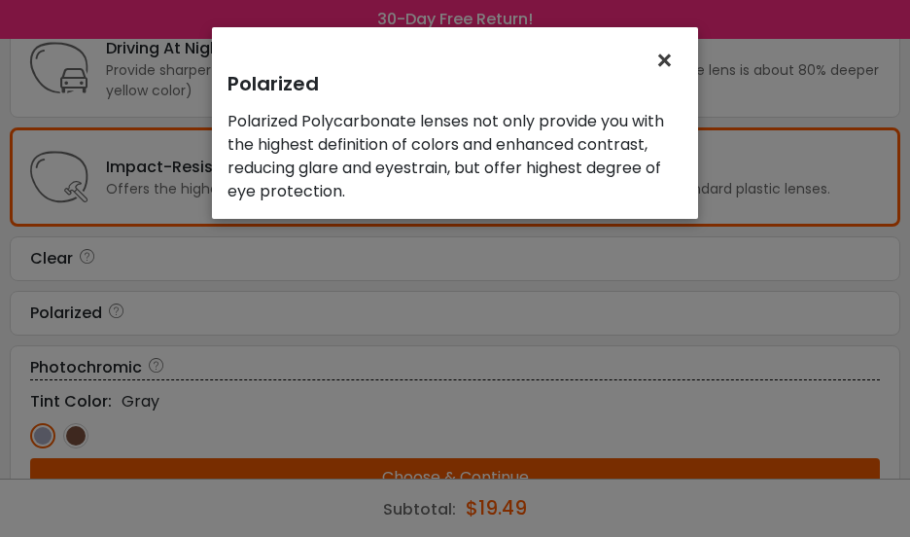
click at [664, 82] on span "×" at bounding box center [668, 61] width 28 height 42
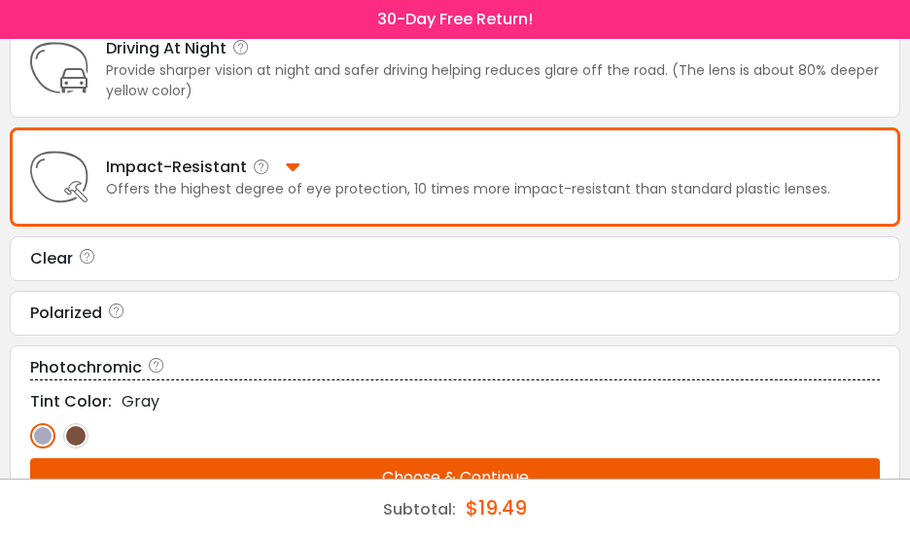
click at [366, 325] on div "Polarized" at bounding box center [455, 312] width 850 height 23
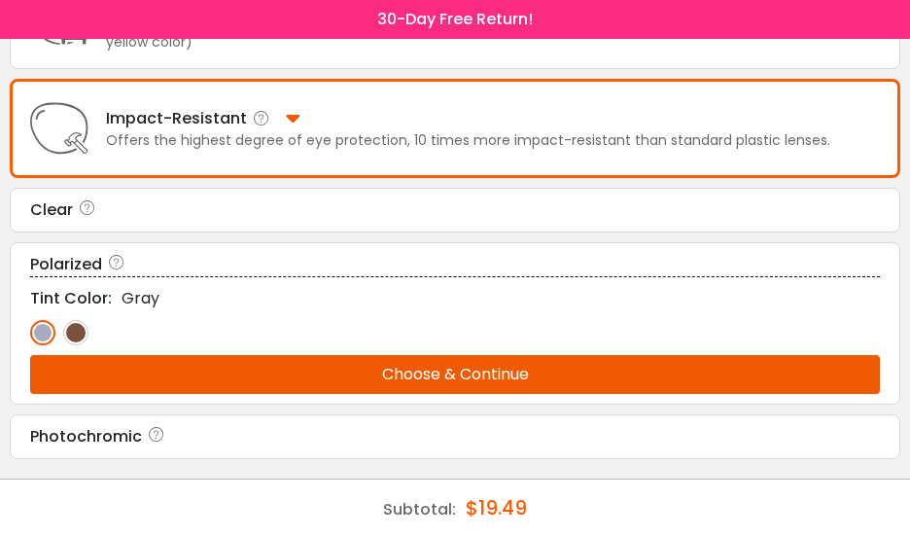
scroll to position [649, 0]
click at [467, 376] on button "Choose & Continue" at bounding box center [455, 374] width 850 height 39
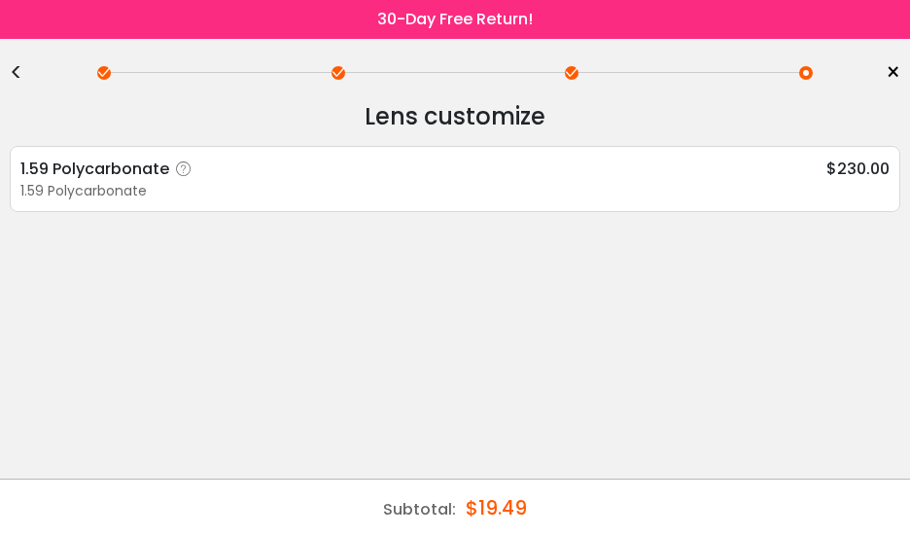
scroll to position [0, 0]
click at [17, 78] on div "<" at bounding box center [24, 73] width 29 height 16
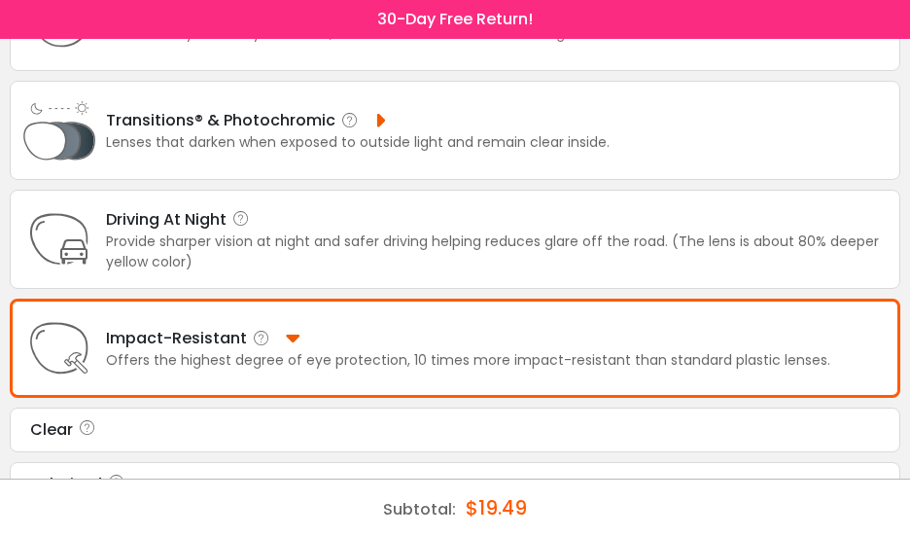
scroll to position [387, 0]
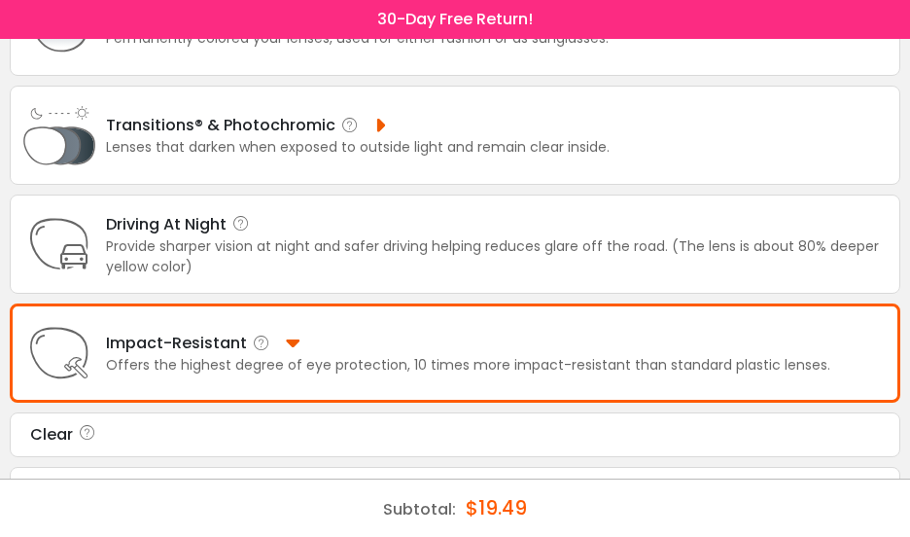
click at [476, 139] on div "Lenses that darken when exposed to outside light and remain clear inside." at bounding box center [358, 147] width 504 height 20
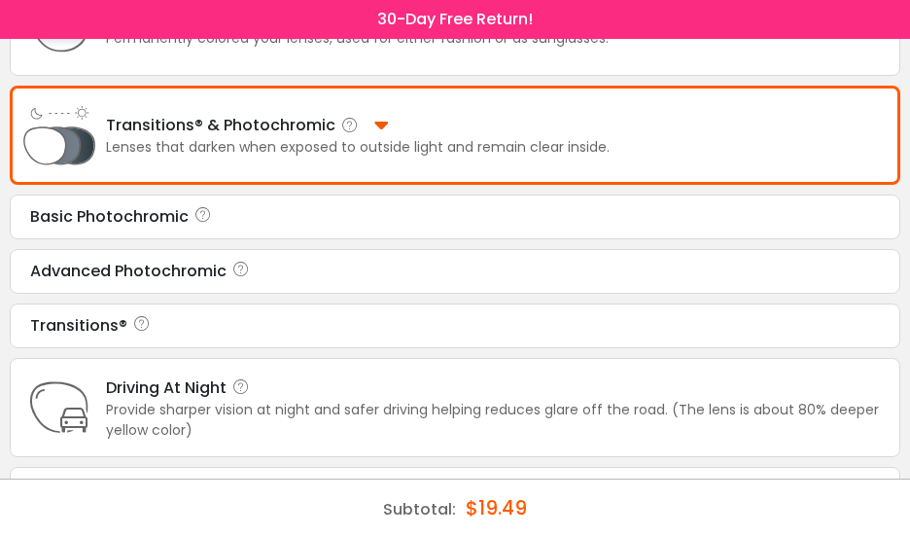
click at [427, 283] on div "Advanced Photochromic" at bounding box center [455, 271] width 850 height 23
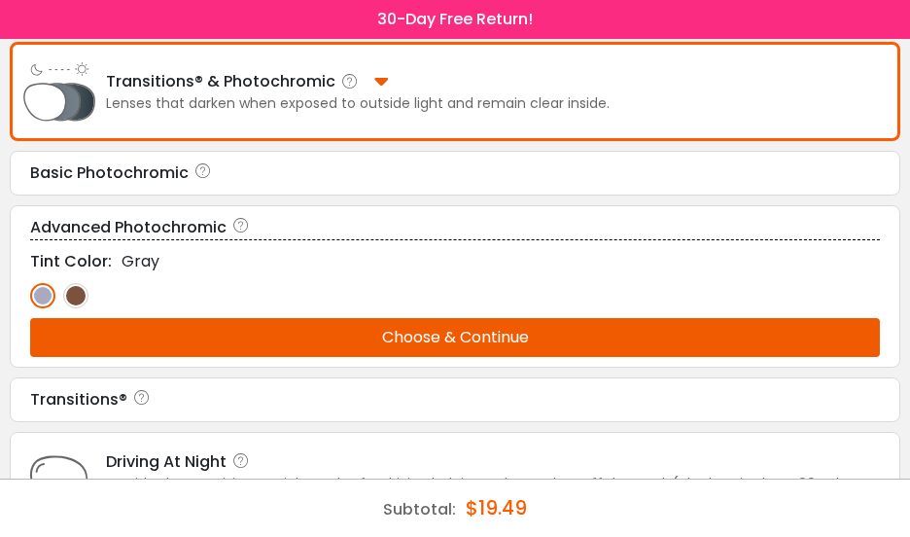
scroll to position [432, 0]
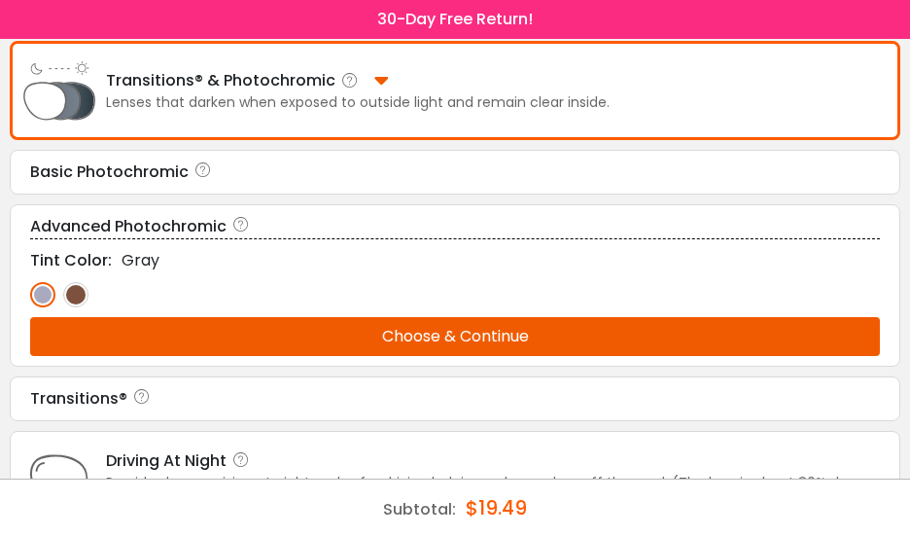
click at [462, 356] on button "Choose & Continue" at bounding box center [455, 336] width 850 height 39
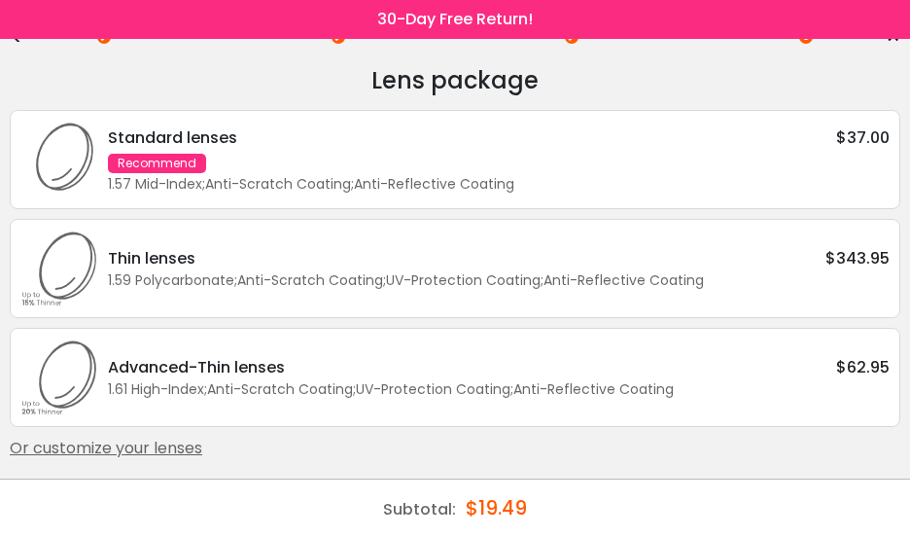
scroll to position [50, 0]
click at [266, 445] on div "Or customize your lenses" at bounding box center [455, 446] width 890 height 23
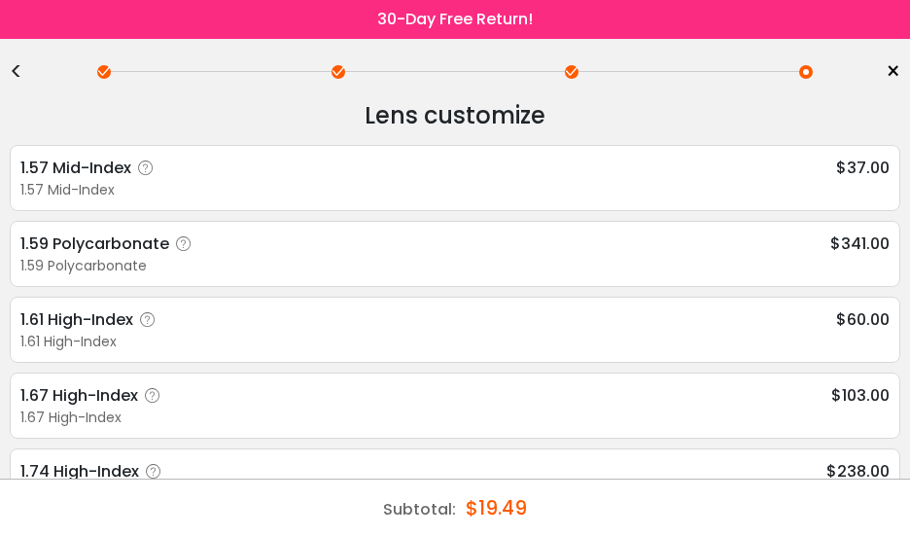
scroll to position [0, 0]
click at [435, 339] on div "1.61 High-Index" at bounding box center [454, 342] width 869 height 20
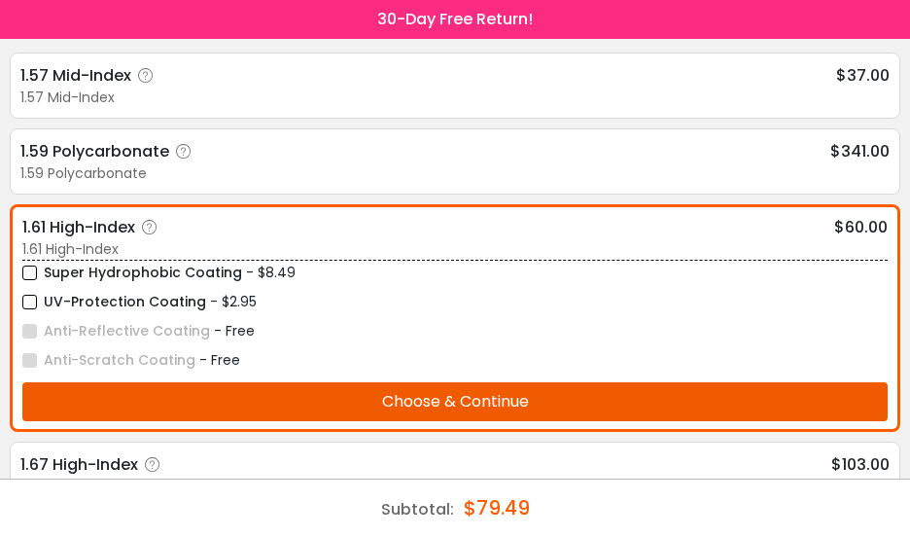
scroll to position [94, 0]
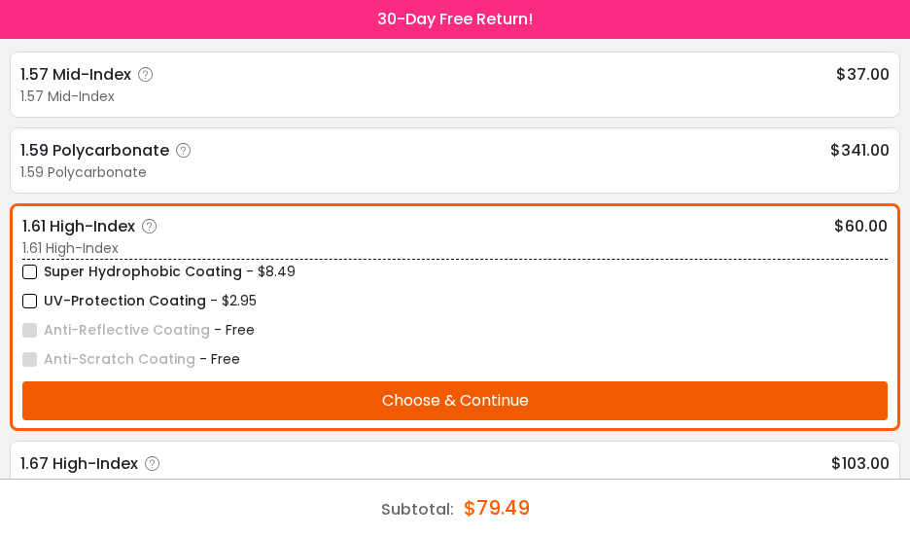
click at [41, 265] on label "Super Hydrophobic Coating" at bounding box center [132, 272] width 220 height 24
click at [37, 312] on label "UV-Protection Coating" at bounding box center [114, 301] width 184 height 24
click at [519, 420] on button "Choose & Continue" at bounding box center [454, 400] width 865 height 39
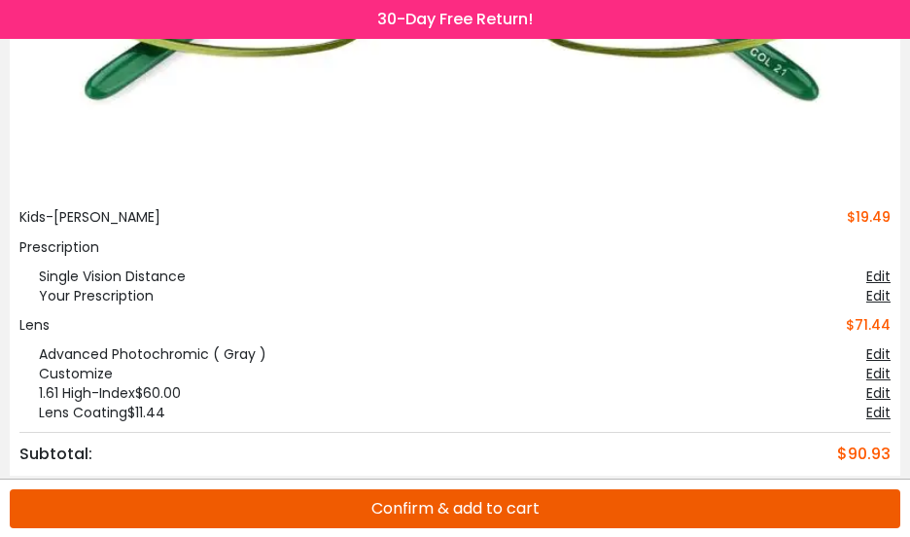
scroll to position [476, 0]
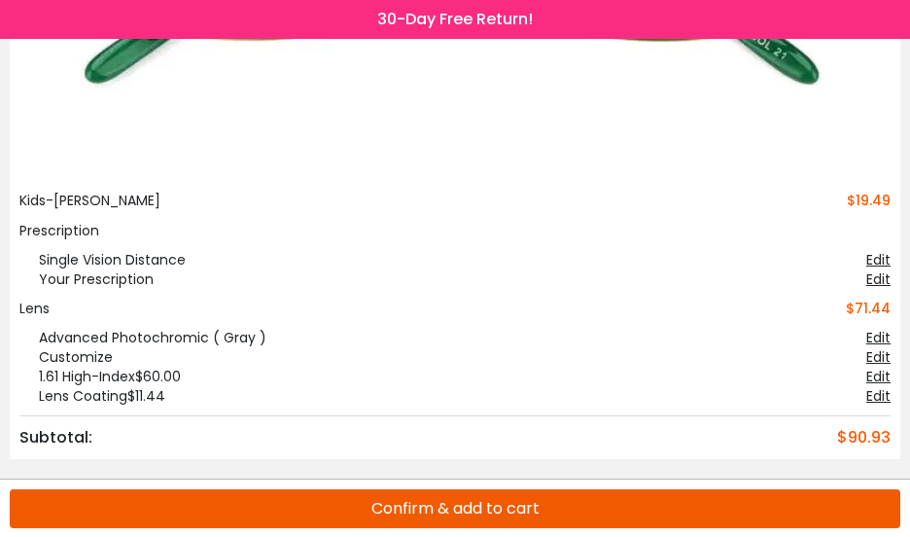
click at [512, 502] on button "Confirm & add to cart" at bounding box center [455, 508] width 890 height 39
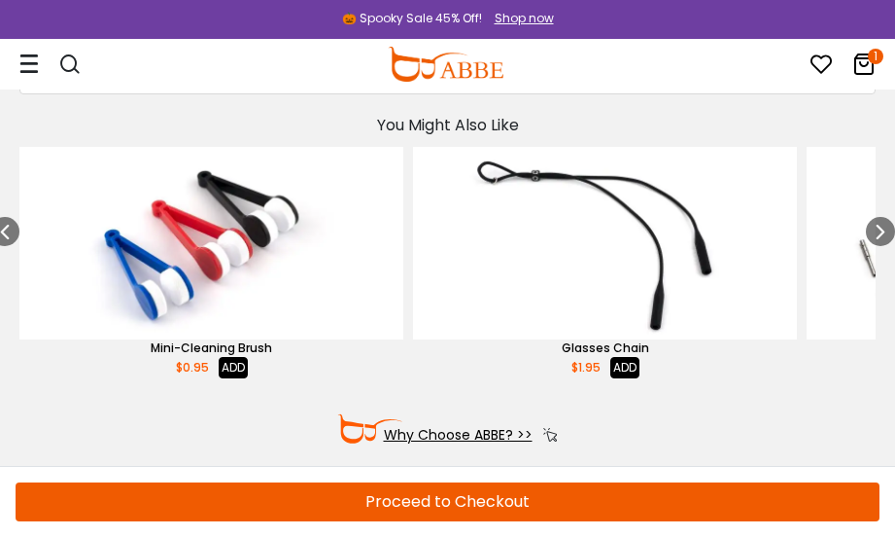
scroll to position [557, 0]
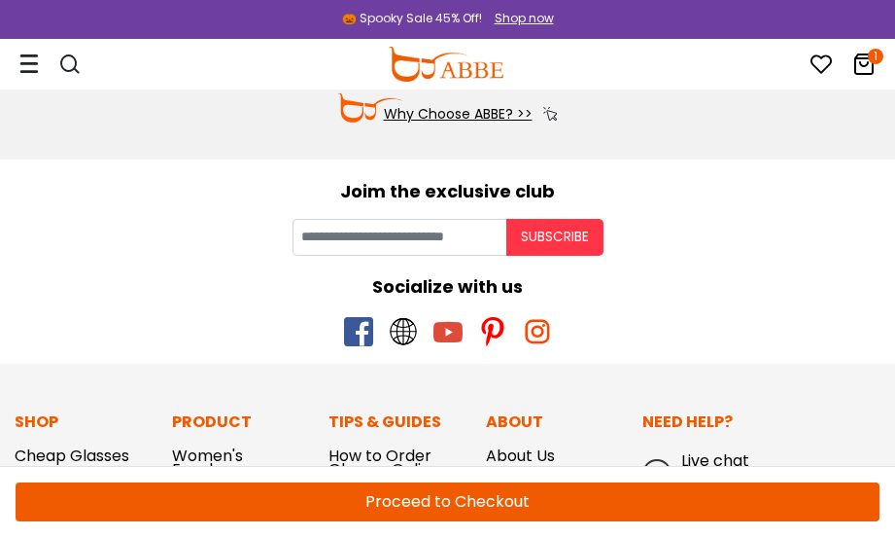
click at [516, 498] on button "Proceed to Checkout" at bounding box center [448, 501] width 864 height 39
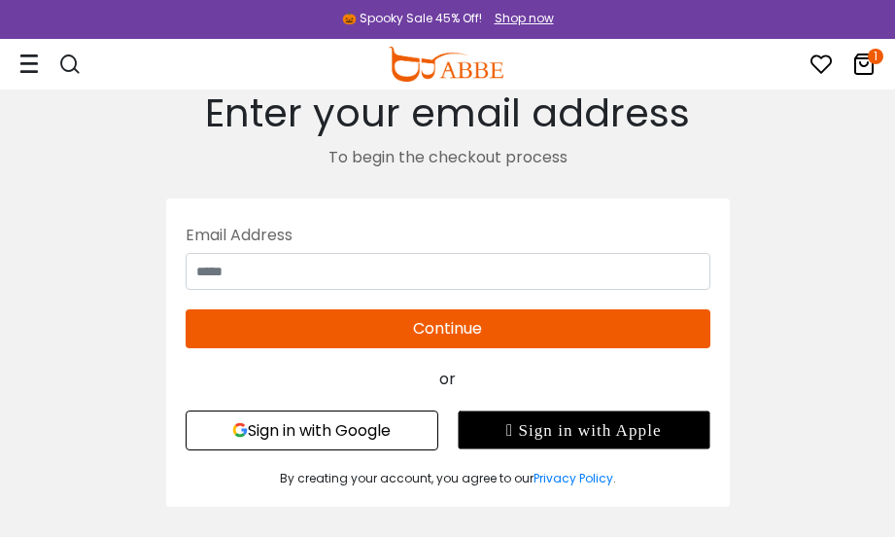
click at [363, 439] on button "Sign in with Google" at bounding box center [312, 430] width 253 height 40
click at [395, 450] on button "Sign in with Google" at bounding box center [312, 430] width 253 height 40
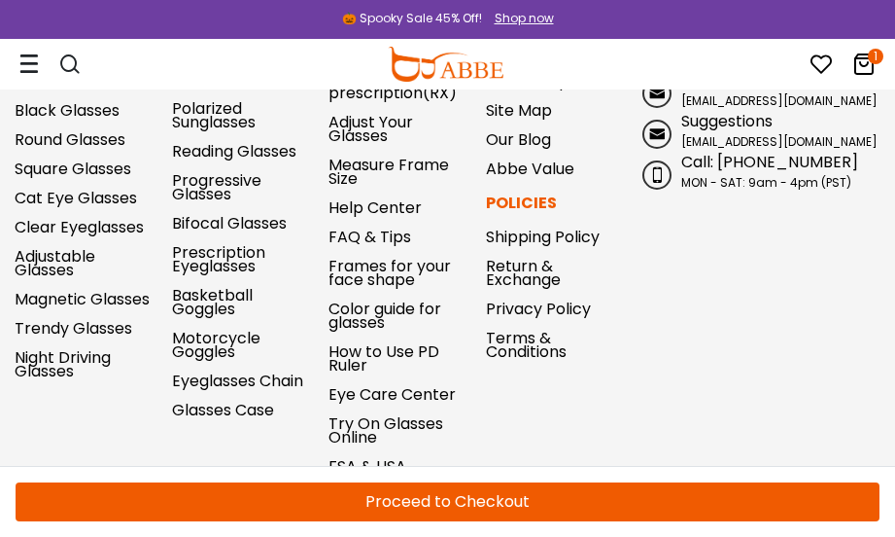
scroll to position [1023, 0]
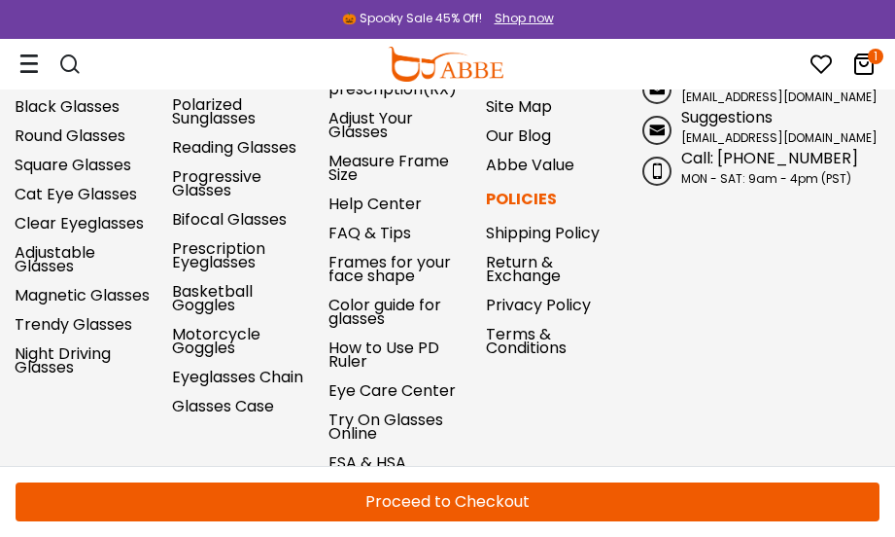
click at [536, 490] on button "Proceed to Checkout" at bounding box center [448, 501] width 864 height 39
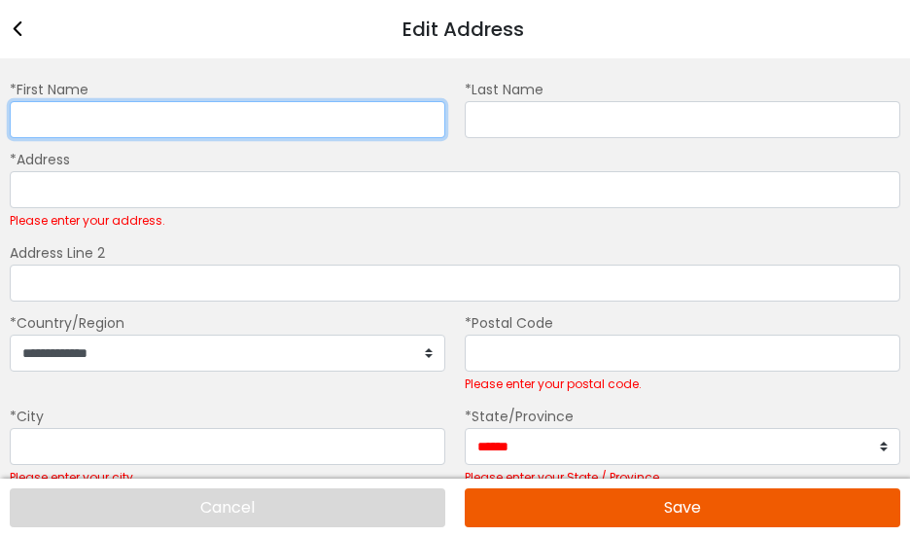
click at [346, 124] on input "*First Name" at bounding box center [227, 119] width 435 height 37
click at [136, 126] on input "*First Name" at bounding box center [227, 119] width 435 height 37
click at [126, 138] on input "*First Name" at bounding box center [227, 119] width 435 height 37
click at [119, 122] on input "*First Name" at bounding box center [227, 119] width 435 height 37
click at [404, 138] on input "*First Name" at bounding box center [227, 119] width 435 height 37
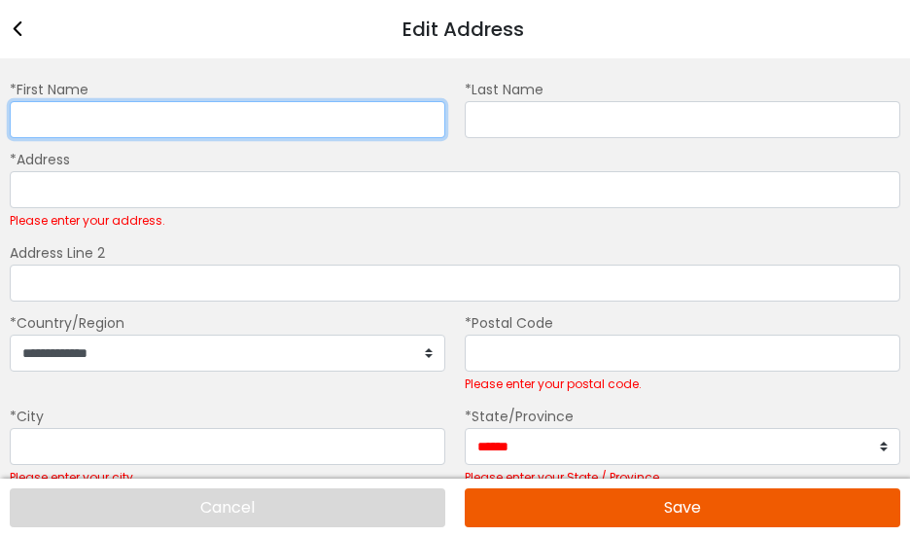
click at [403, 138] on input "*First Name" at bounding box center [227, 119] width 435 height 37
click at [394, 133] on input "*First Name" at bounding box center [227, 119] width 435 height 37
click at [392, 133] on input "*First Name" at bounding box center [227, 119] width 435 height 37
click at [387, 130] on input "*First Name" at bounding box center [227, 119] width 435 height 37
click at [388, 133] on input "*First Name" at bounding box center [227, 119] width 435 height 37
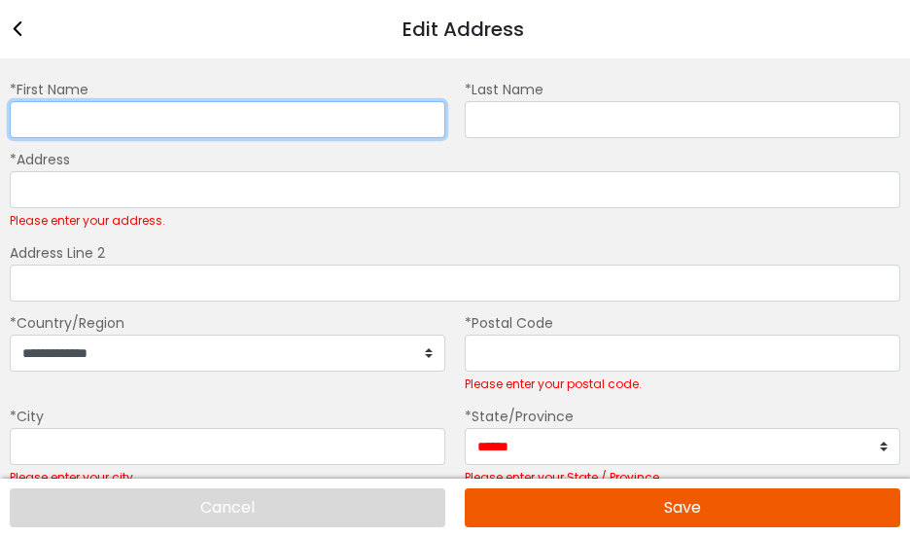
click at [389, 129] on input "*First Name" at bounding box center [227, 119] width 435 height 37
click at [299, 120] on input "*First Name" at bounding box center [227, 119] width 435 height 37
type input "*******"
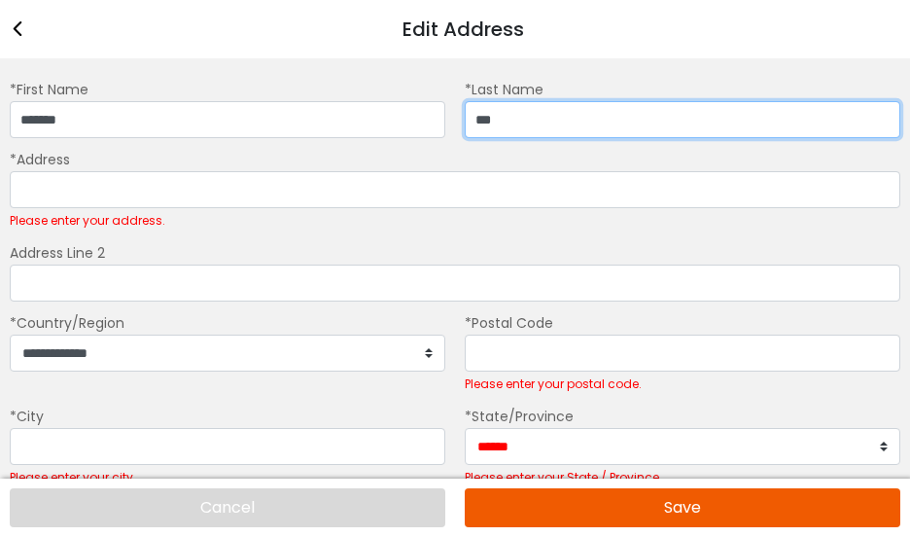
type input "*****"
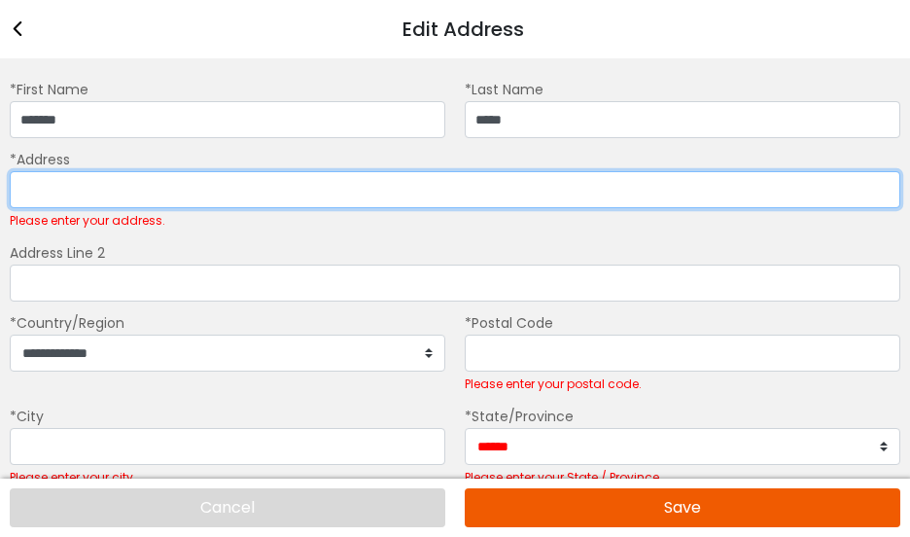
type input "**********"
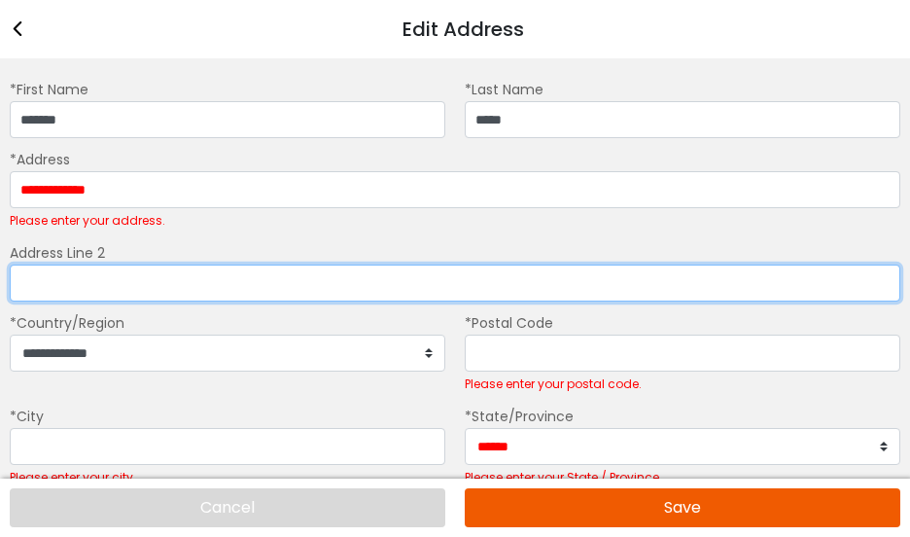
type input "***"
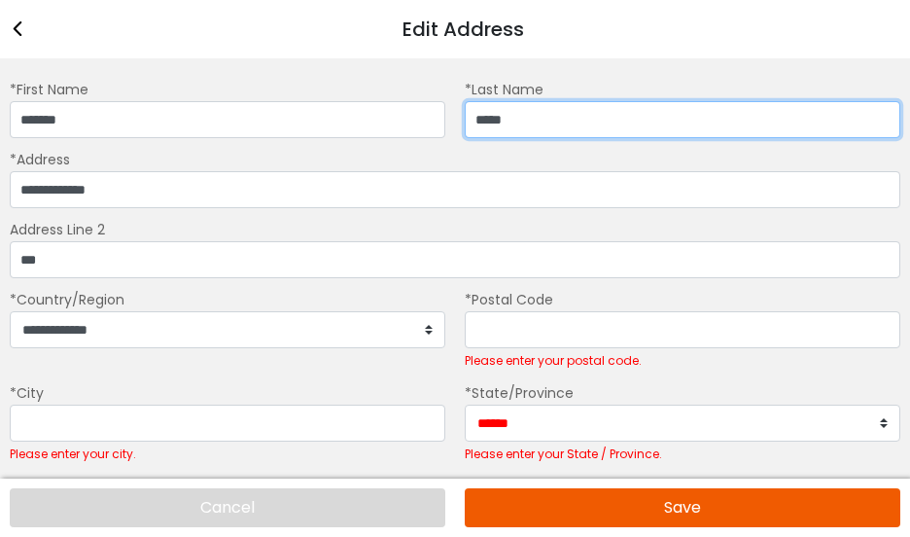
click at [481, 133] on input "*****" at bounding box center [682, 119] width 435 height 37
type input "*****"
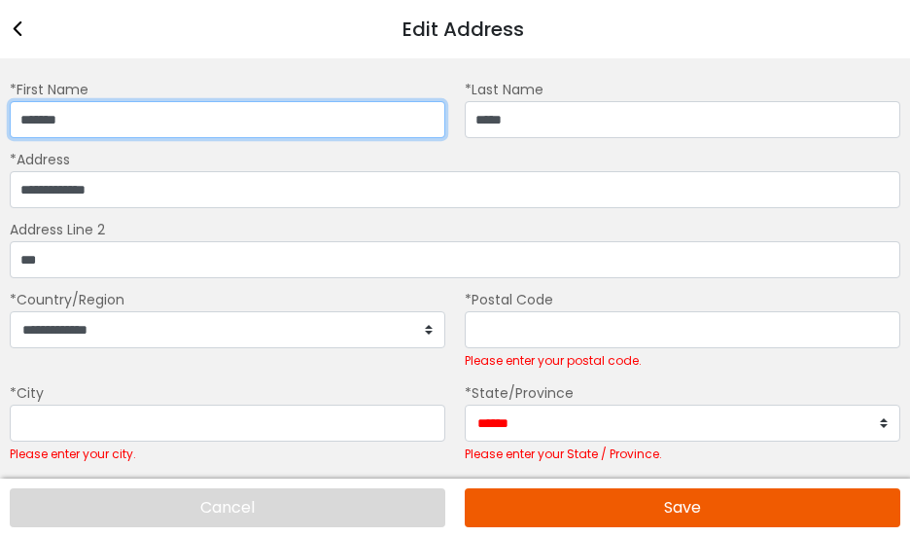
type input "*******"
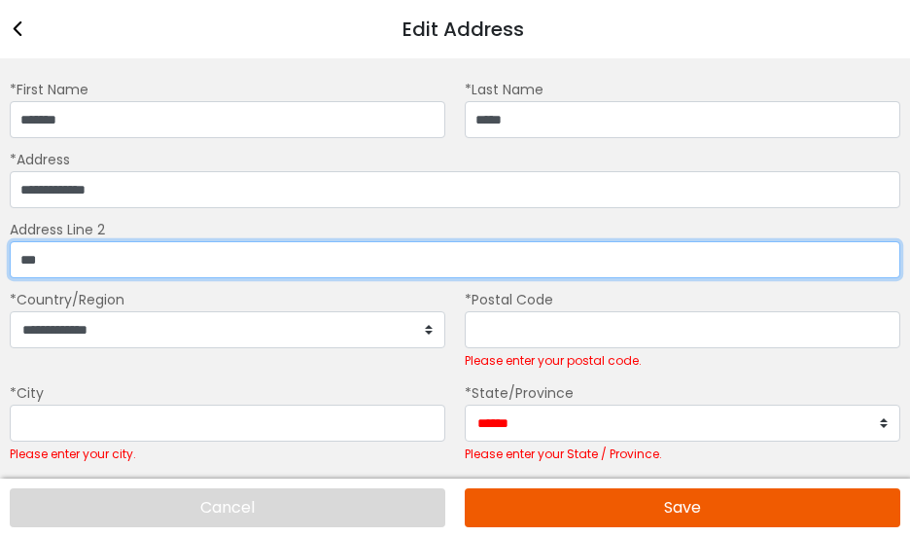
click at [180, 278] on input "***" at bounding box center [455, 259] width 890 height 37
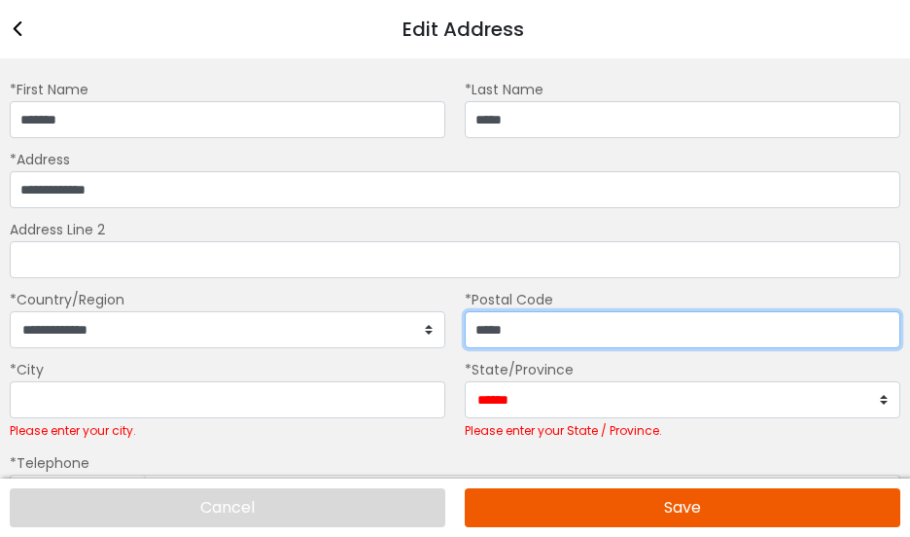
type input "*****"
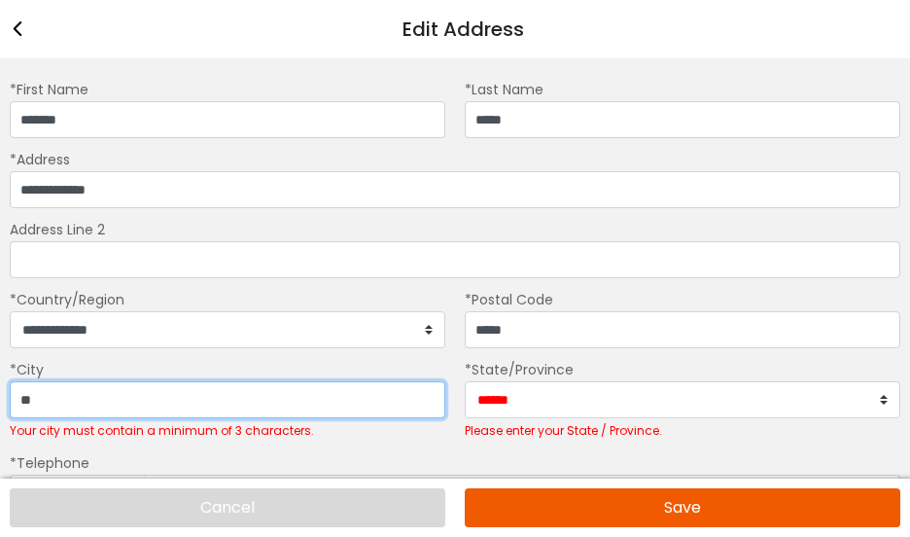
type input "*********"
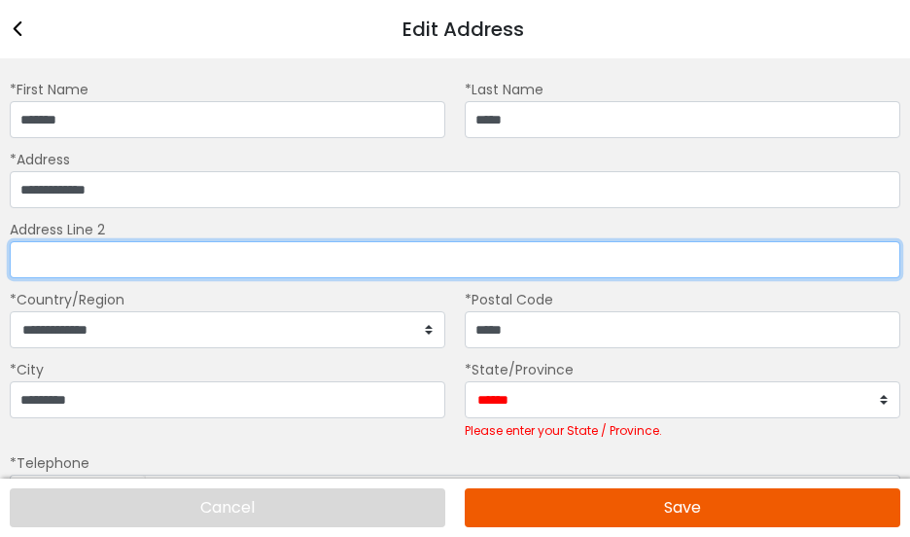
click at [180, 278] on input "Address Line 2" at bounding box center [455, 259] width 890 height 37
type input "*"
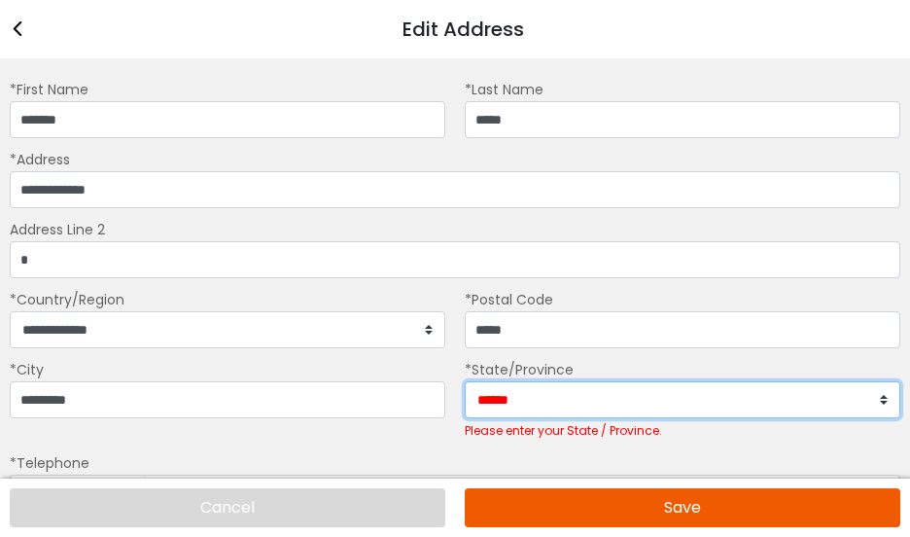
click at [869, 418] on select "**********" at bounding box center [682, 399] width 435 height 37
select select "**"
click at [465, 418] on select "**********" at bounding box center [682, 399] width 435 height 37
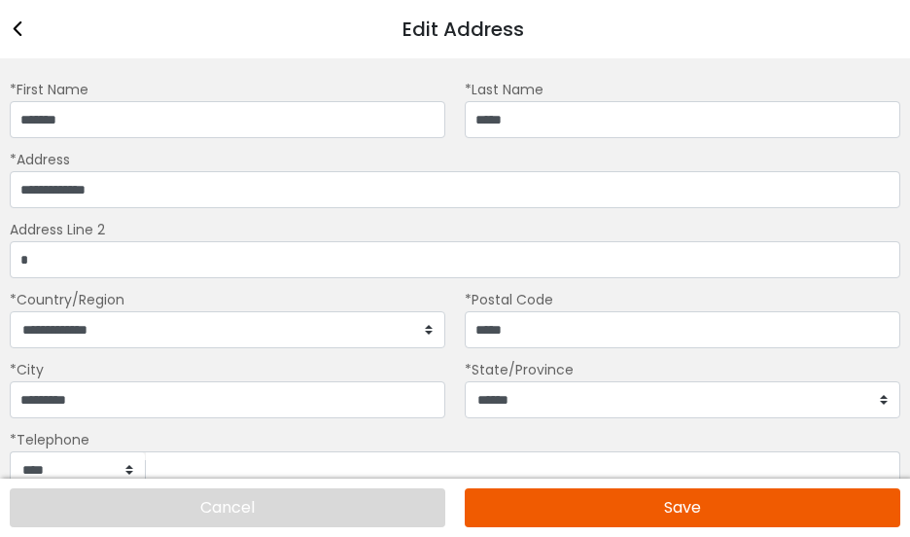
click at [459, 348] on div "*Postal Code *****" at bounding box center [682, 318] width 455 height 60
click at [670, 502] on button "Save" at bounding box center [682, 507] width 435 height 39
click at [684, 507] on button "Save" at bounding box center [682, 507] width 435 height 39
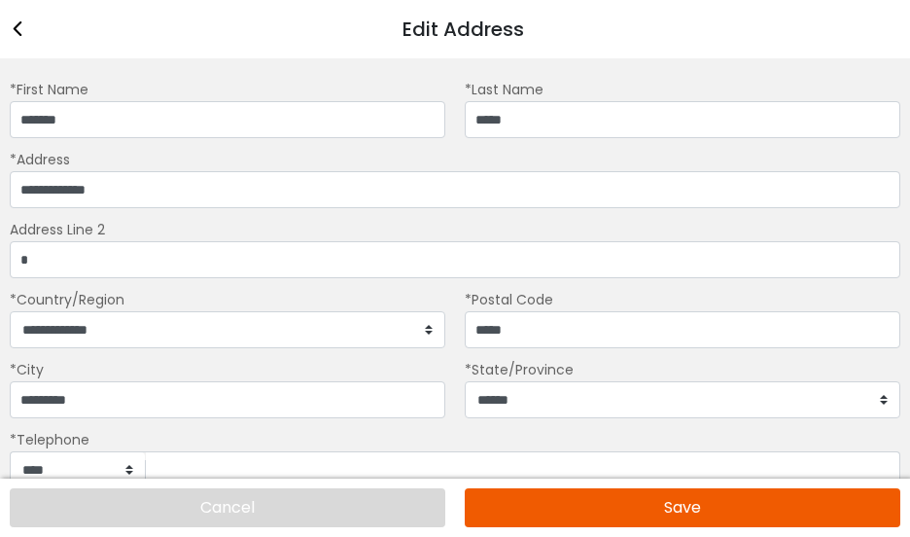
click at [712, 505] on button "Save" at bounding box center [682, 507] width 435 height 39
click at [717, 507] on button "Save" at bounding box center [682, 507] width 435 height 39
click at [719, 504] on button "Save" at bounding box center [682, 507] width 435 height 39
click at [720, 499] on button "Save" at bounding box center [682, 507] width 435 height 39
click at [720, 501] on button "Save" at bounding box center [682, 507] width 435 height 39
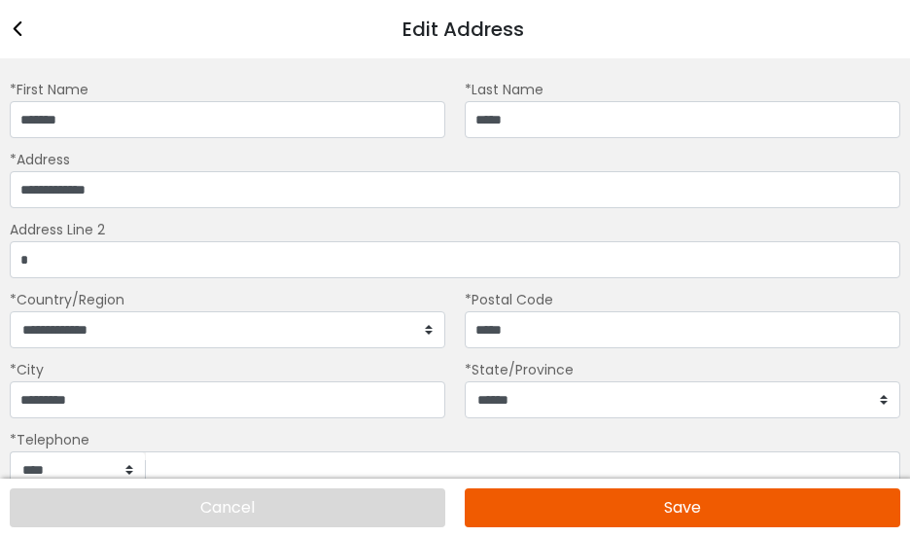
click at [736, 509] on button "Save" at bounding box center [682, 507] width 435 height 39
click at [741, 504] on button "Save" at bounding box center [682, 507] width 435 height 39
click at [740, 505] on button "Save" at bounding box center [682, 507] width 435 height 39
click at [739, 502] on button "Save" at bounding box center [682, 507] width 435 height 39
click at [737, 503] on button "Save" at bounding box center [682, 507] width 435 height 39
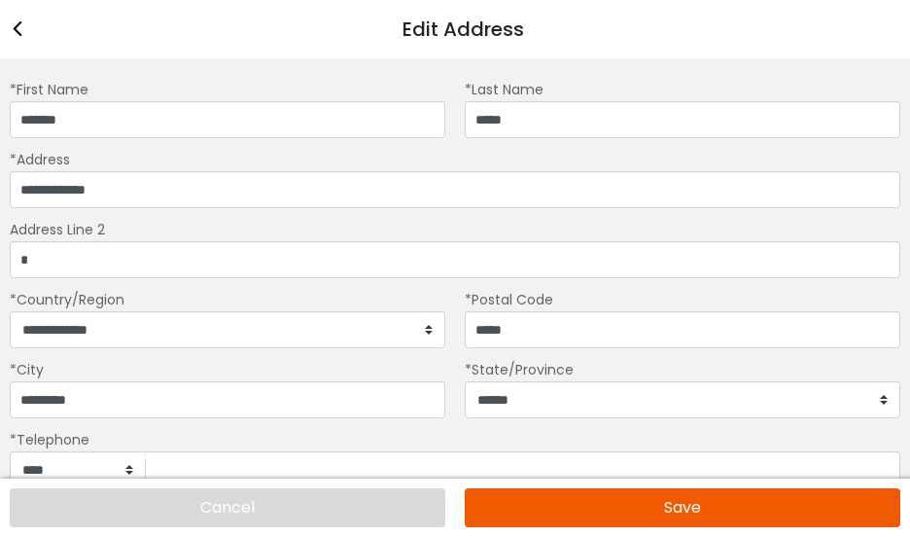
click at [737, 501] on button "Save" at bounding box center [682, 507] width 435 height 39
click at [736, 502] on button "Save" at bounding box center [682, 507] width 435 height 39
click at [734, 503] on button "Save" at bounding box center [682, 507] width 435 height 39
click at [734, 502] on button "Save" at bounding box center [682, 507] width 435 height 39
click at [732, 504] on button "Save" at bounding box center [682, 507] width 435 height 39
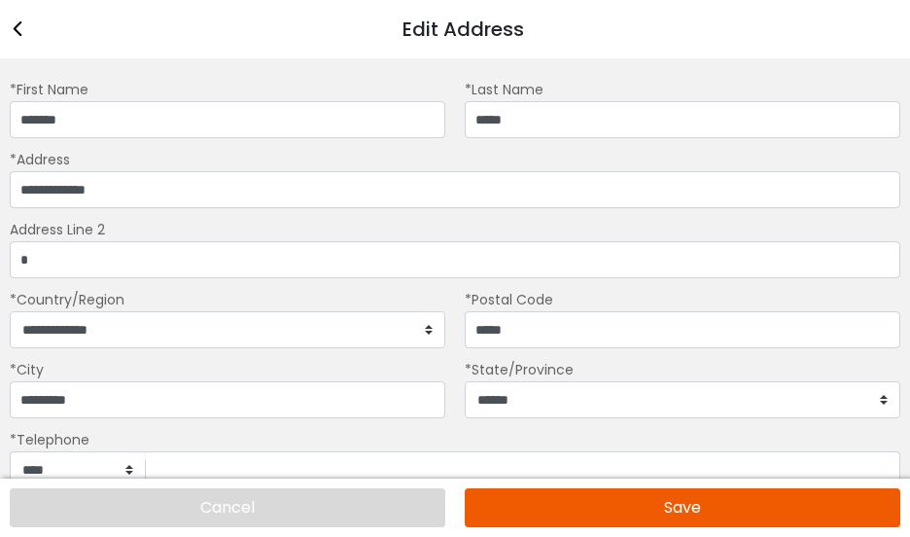
click at [732, 502] on button "Save" at bounding box center [682, 507] width 435 height 39
click at [733, 502] on button "Save" at bounding box center [682, 507] width 435 height 39
click at [687, 505] on button "Save" at bounding box center [682, 507] width 435 height 39
click at [674, 507] on button "Save" at bounding box center [682, 507] width 435 height 39
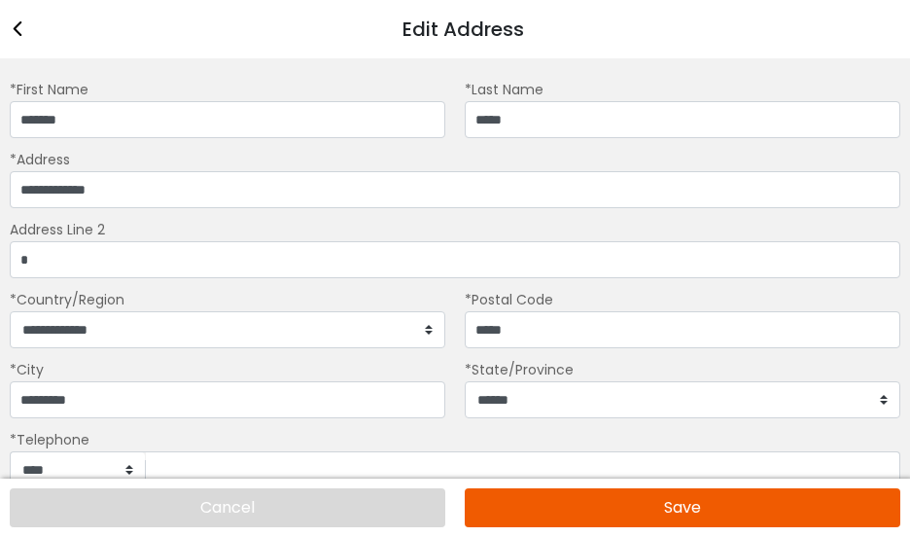
scroll to position [87, 0]
click at [685, 508] on button "Save" at bounding box center [682, 507] width 435 height 39
click at [698, 525] on button "Save" at bounding box center [682, 507] width 435 height 39
click at [699, 514] on button "Save" at bounding box center [682, 507] width 435 height 39
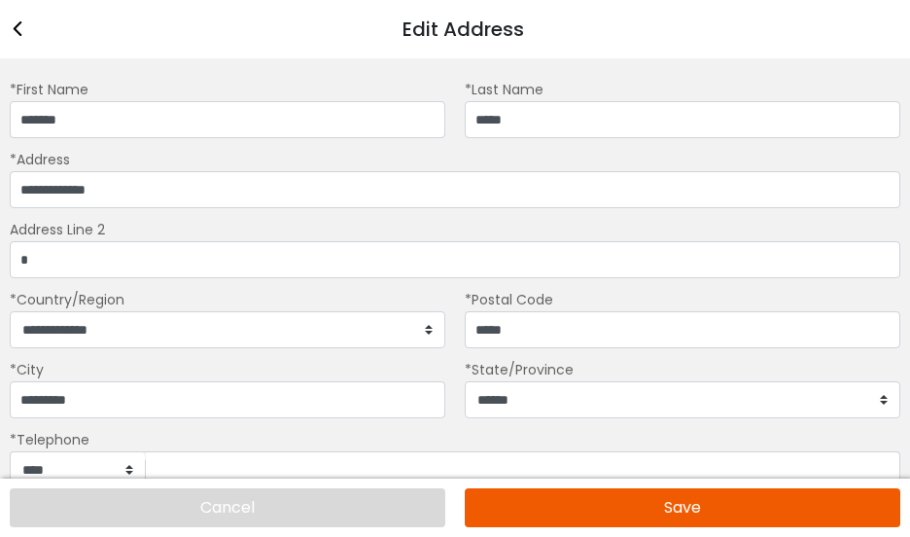
click at [704, 509] on button "Save" at bounding box center [682, 507] width 435 height 39
click at [711, 507] on button "Save" at bounding box center [682, 507] width 435 height 39
click at [705, 505] on button "Save" at bounding box center [682, 507] width 435 height 39
click at [703, 504] on button "Save" at bounding box center [682, 507] width 435 height 39
click at [703, 507] on button "Save" at bounding box center [682, 507] width 435 height 39
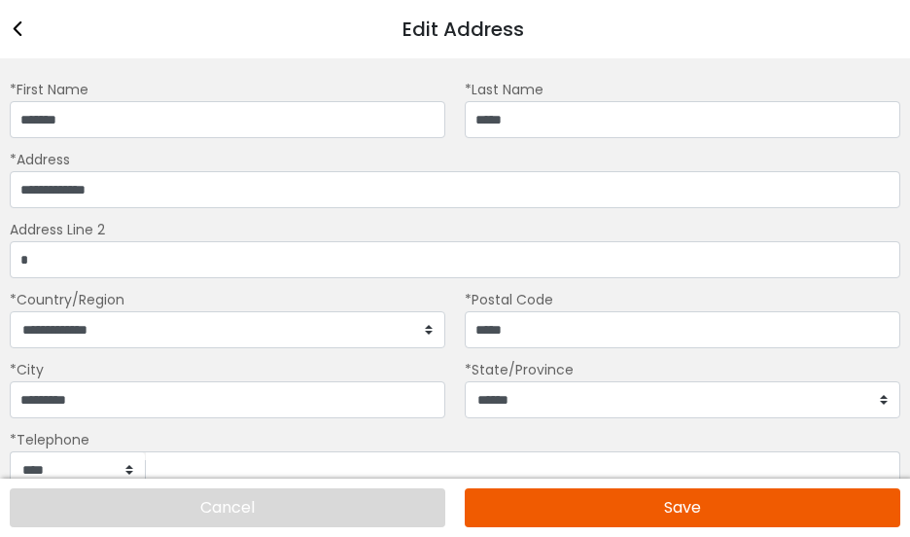
click at [703, 507] on button "Save" at bounding box center [682, 507] width 435 height 39
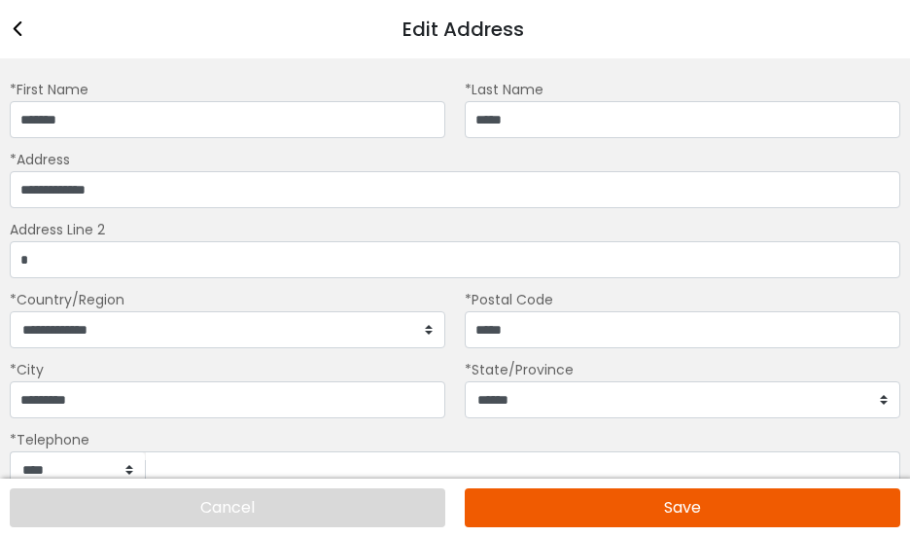
click at [703, 507] on button "Save" at bounding box center [682, 507] width 435 height 39
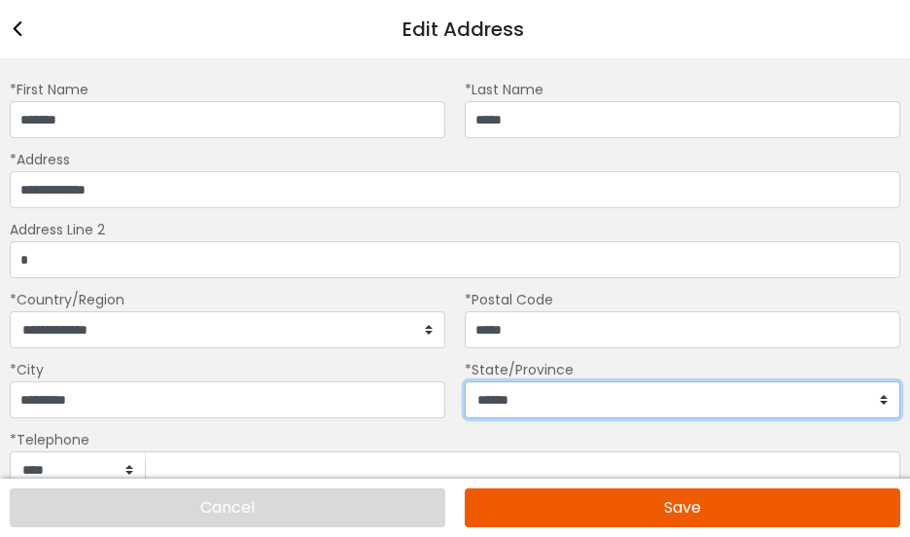
click at [667, 418] on select "**********" at bounding box center [682, 399] width 435 height 37
click at [465, 418] on select "**********" at bounding box center [682, 399] width 435 height 37
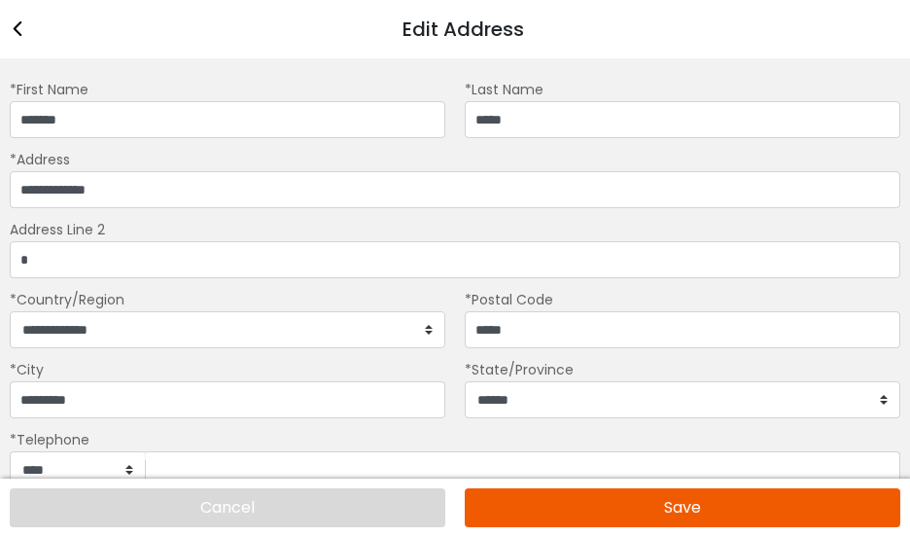
click at [658, 502] on button "Save" at bounding box center [682, 507] width 435 height 39
drag, startPoint x: 658, startPoint y: 502, endPoint x: 609, endPoint y: 508, distance: 50.0
click at [609, 508] on button "Save" at bounding box center [682, 507] width 435 height 39
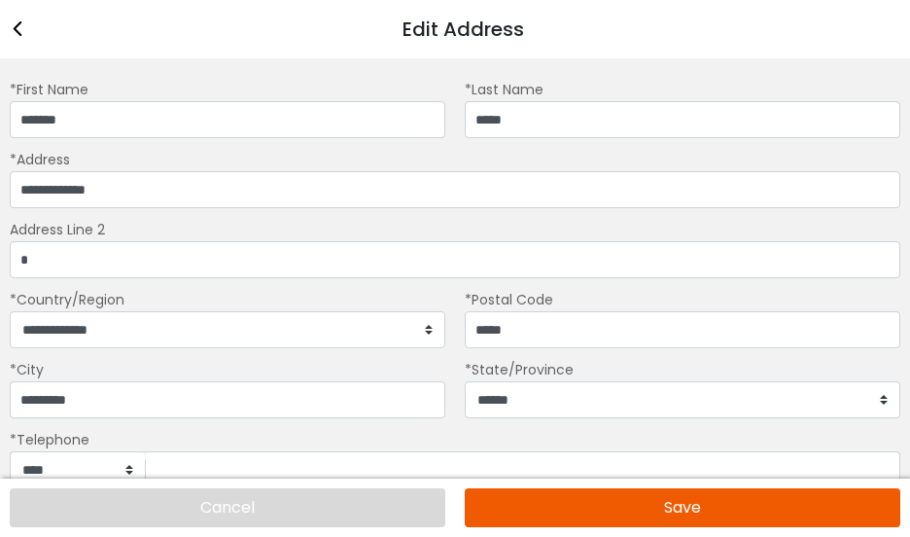
click at [609, 508] on button "Save" at bounding box center [682, 507] width 435 height 39
click at [642, 504] on button "Save" at bounding box center [682, 507] width 435 height 39
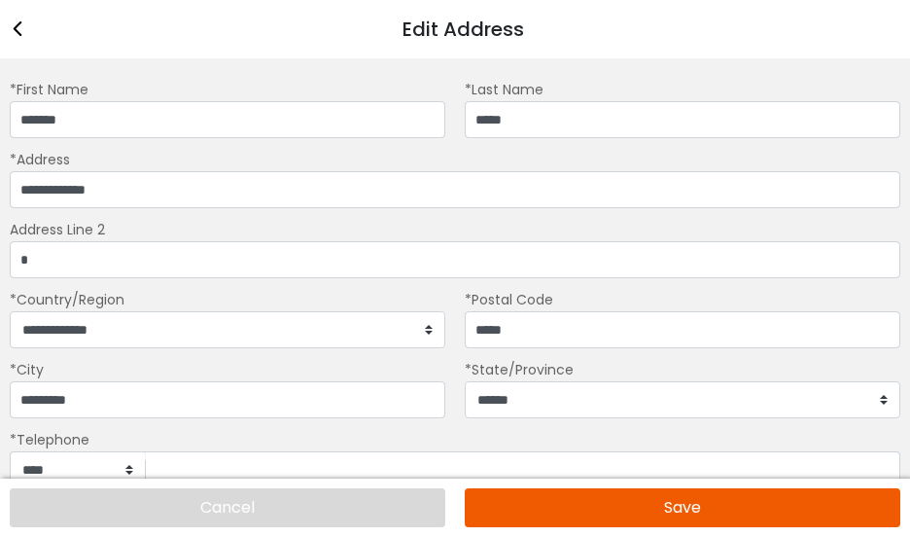
click at [642, 504] on button "Save" at bounding box center [682, 507] width 435 height 39
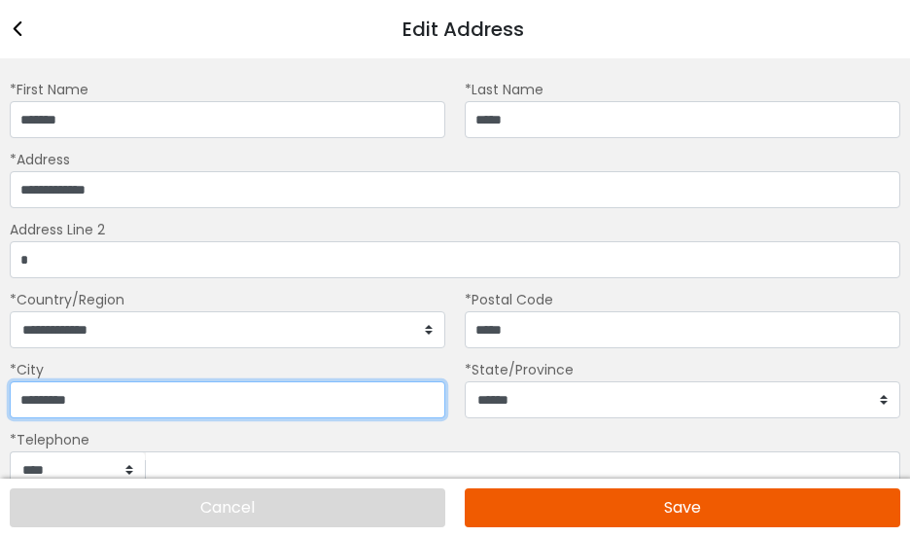
click at [408, 418] on input "*********" at bounding box center [227, 399] width 435 height 37
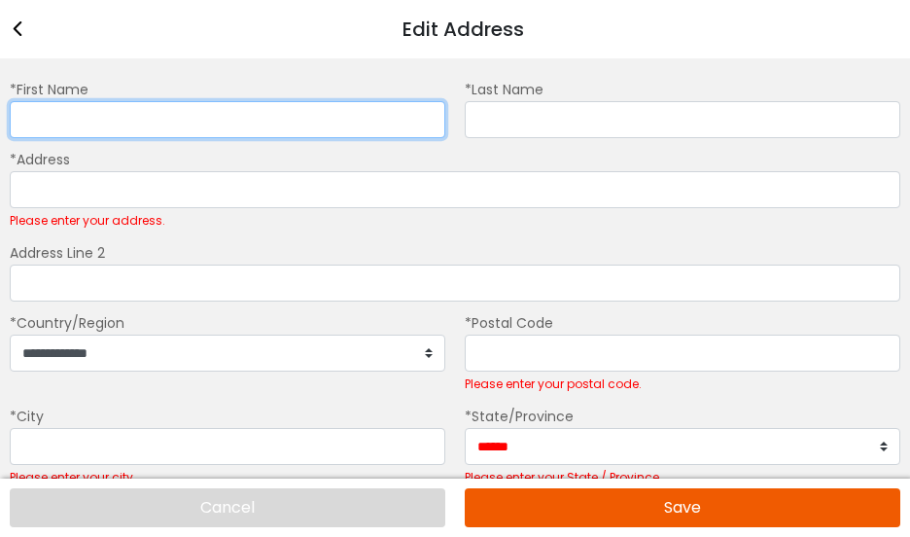
click at [154, 128] on input "*First Name" at bounding box center [227, 119] width 435 height 37
type input "*******"
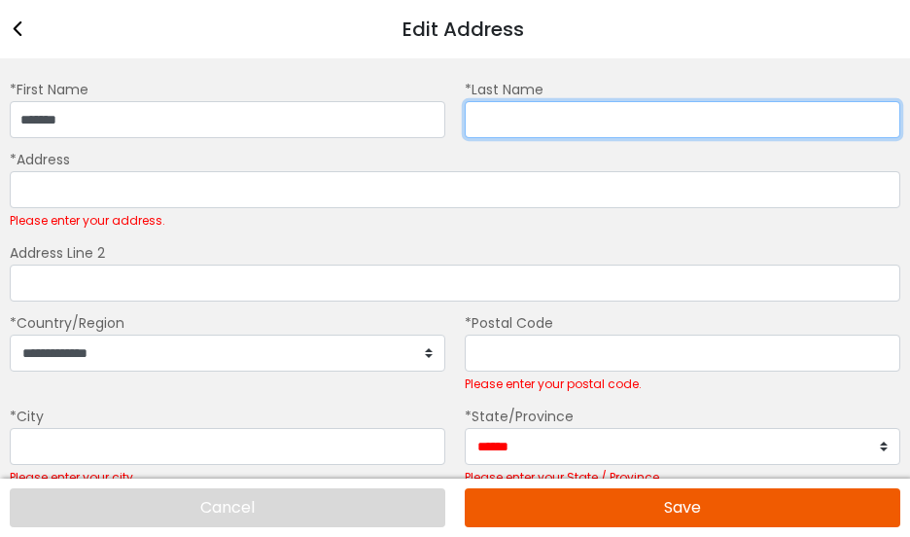
type input "*****"
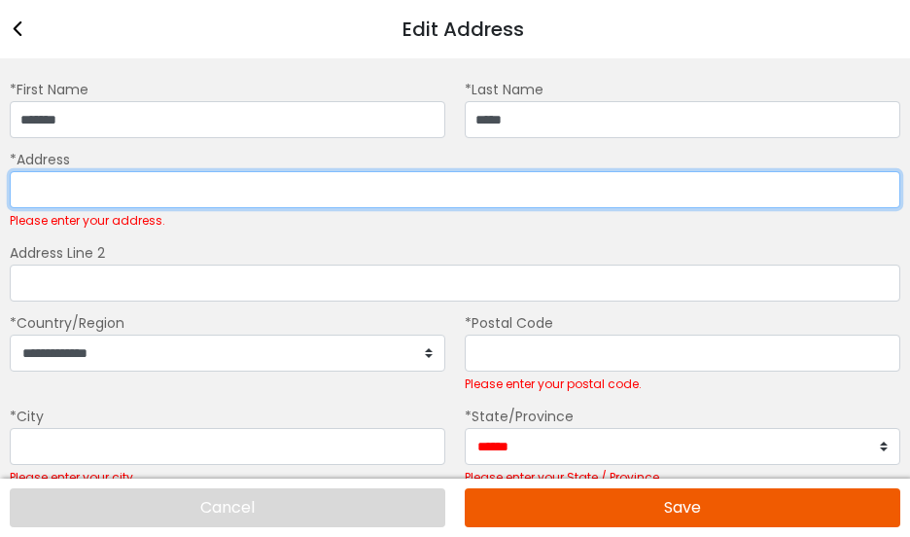
type input "**********"
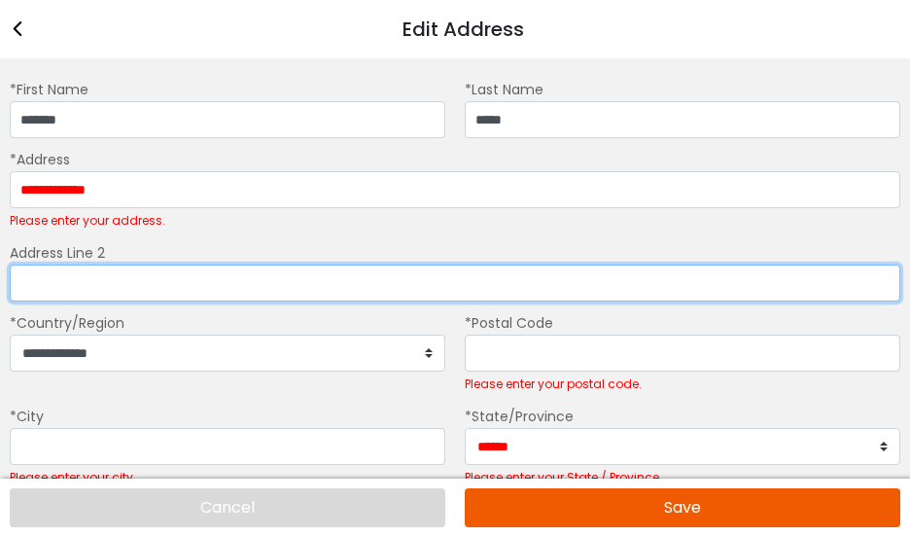
type input "*"
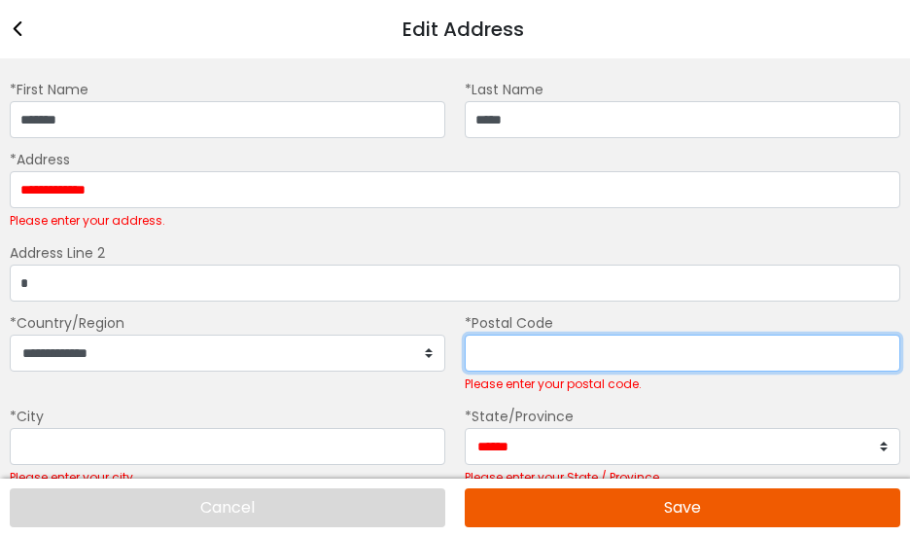
type input "*****"
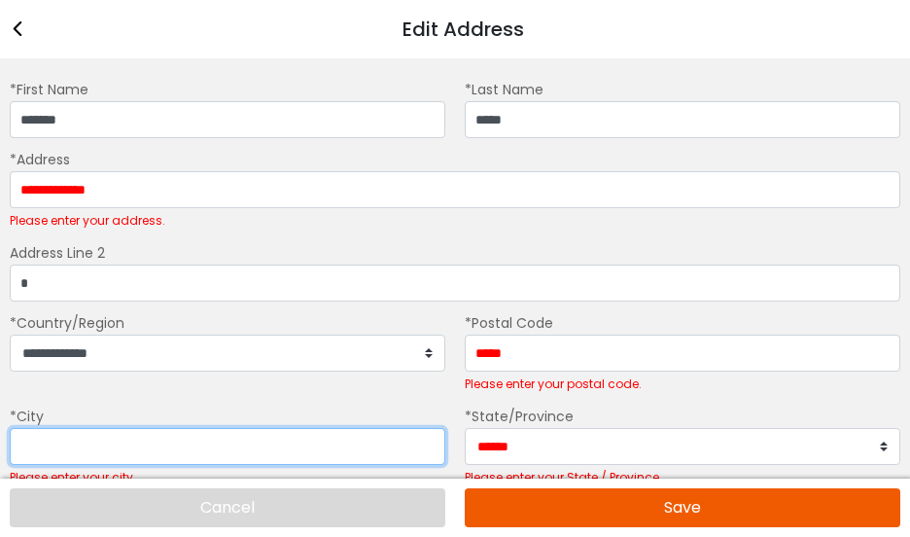
type input "*********"
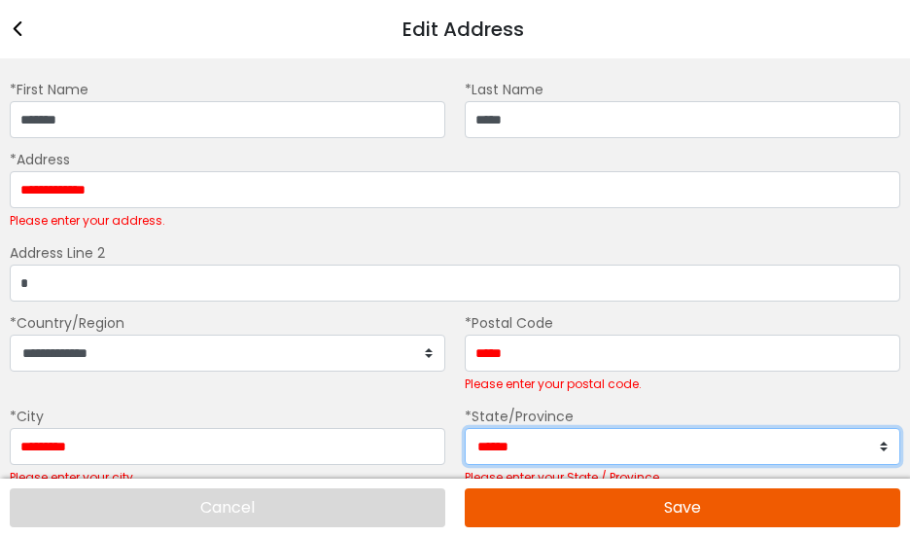
select select "**"
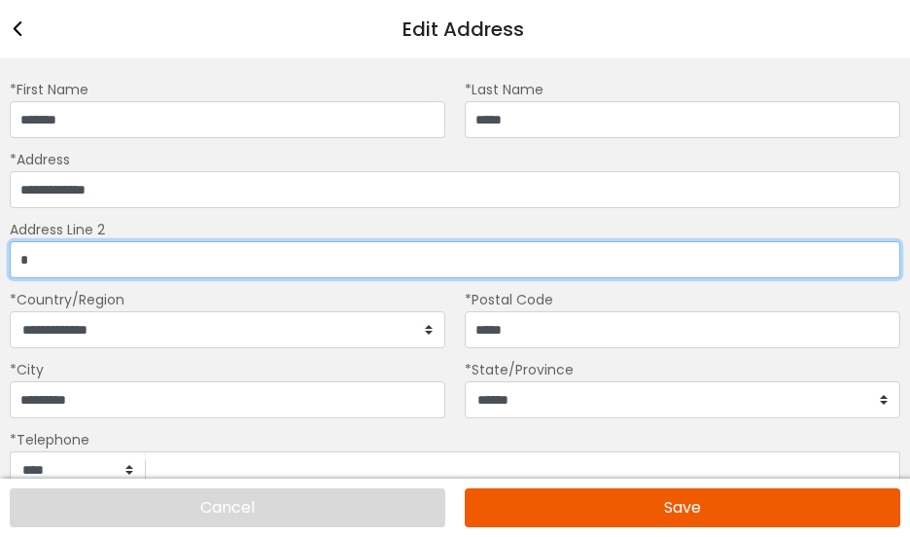
click at [87, 278] on input "*" at bounding box center [455, 259] width 890 height 37
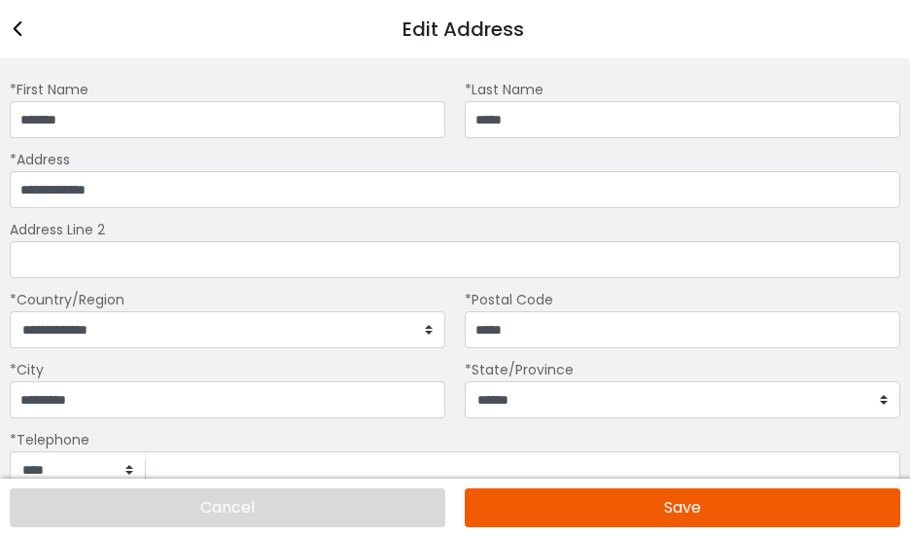
click at [643, 499] on button "Save" at bounding box center [682, 507] width 435 height 39
click at [705, 506] on button "Save" at bounding box center [682, 507] width 435 height 39
click at [658, 408] on div "**********" at bounding box center [682, 388] width 455 height 60
click at [703, 511] on button "Save" at bounding box center [682, 507] width 435 height 39
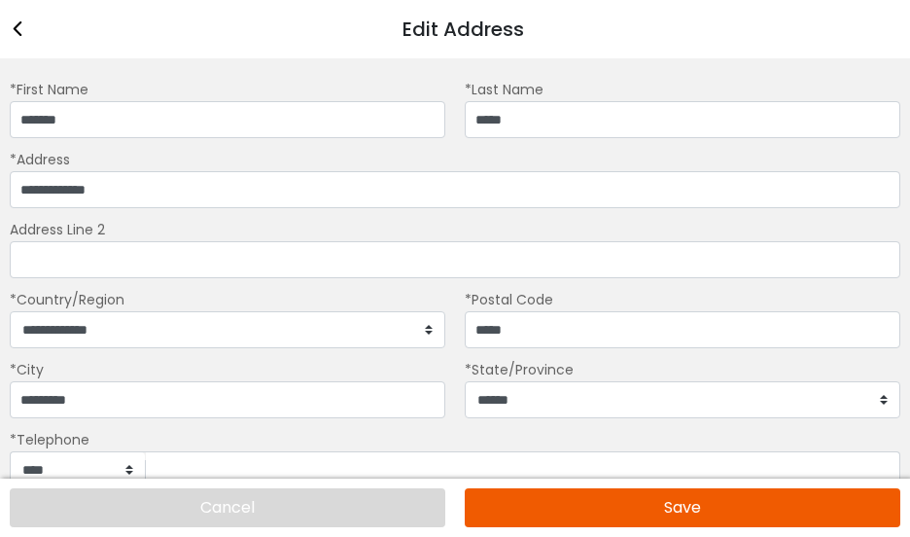
click at [703, 511] on button "Save" at bounding box center [682, 507] width 435 height 39
click at [665, 505] on button "Save" at bounding box center [682, 507] width 435 height 39
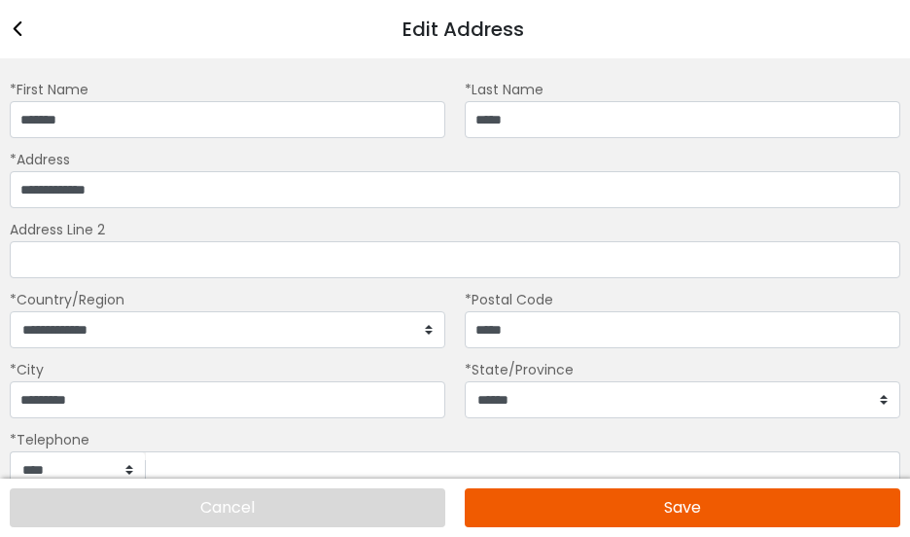
click at [665, 505] on button "Save" at bounding box center [682, 507] width 435 height 39
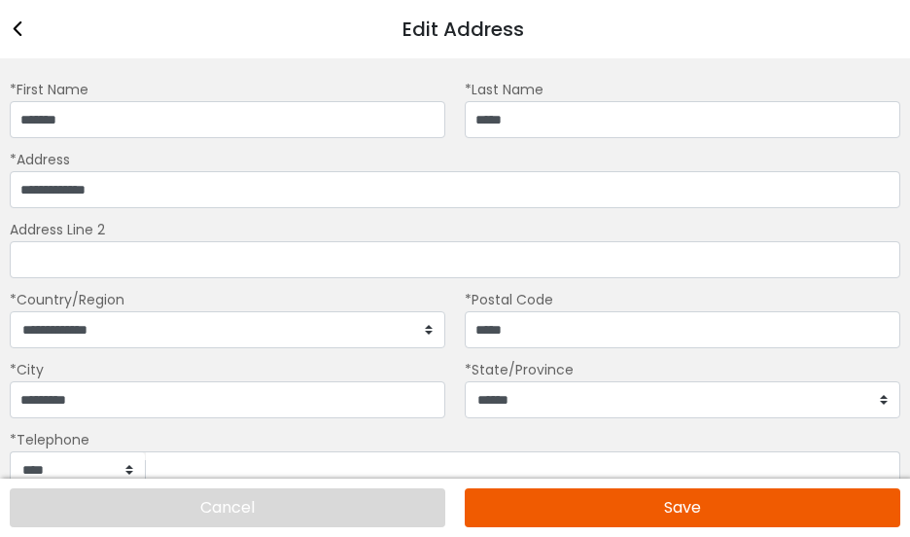
click at [665, 505] on button "Save" at bounding box center [682, 507] width 435 height 39
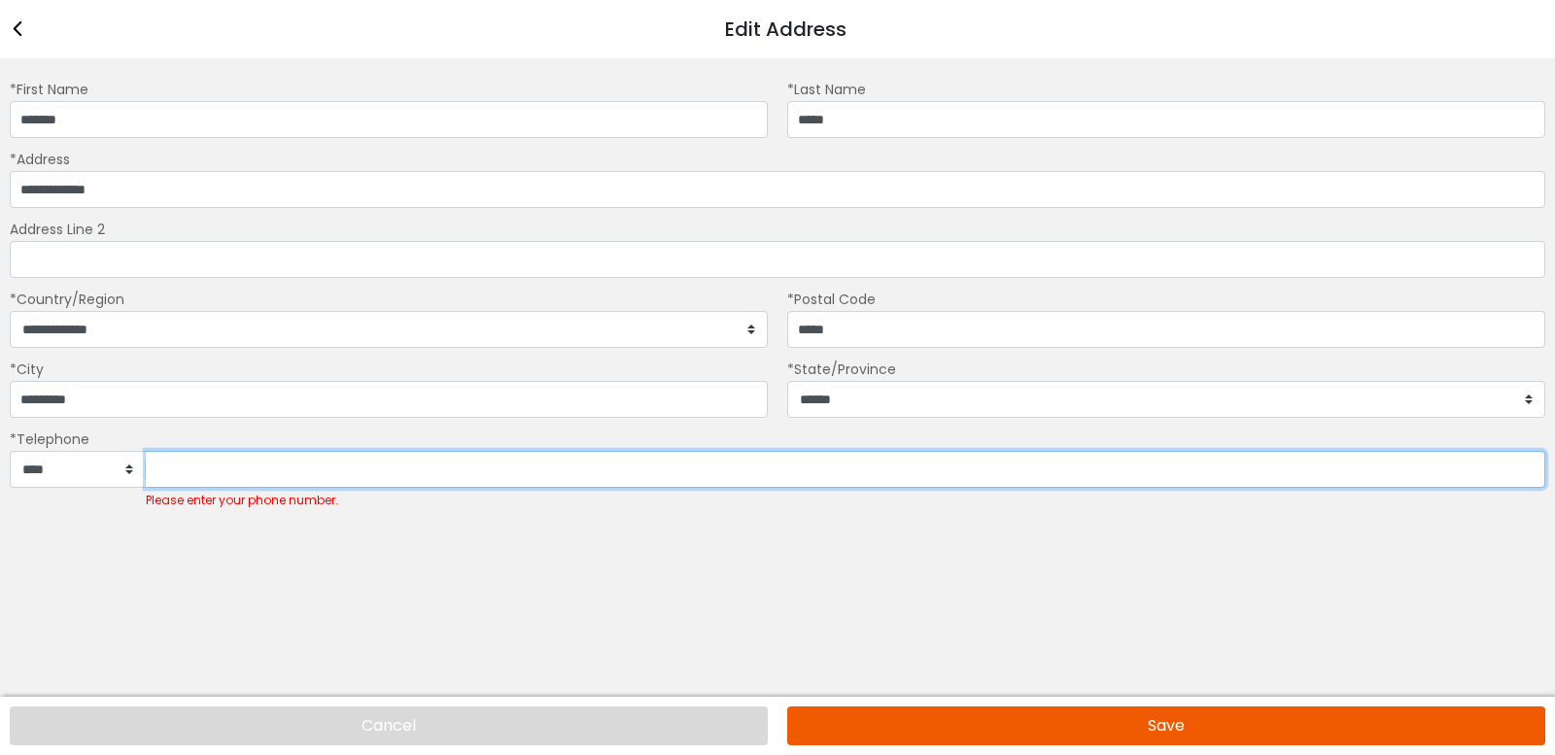
click at [165, 488] on input "Please enter your phone number." at bounding box center [846, 469] width 1400 height 37
type input "**********"
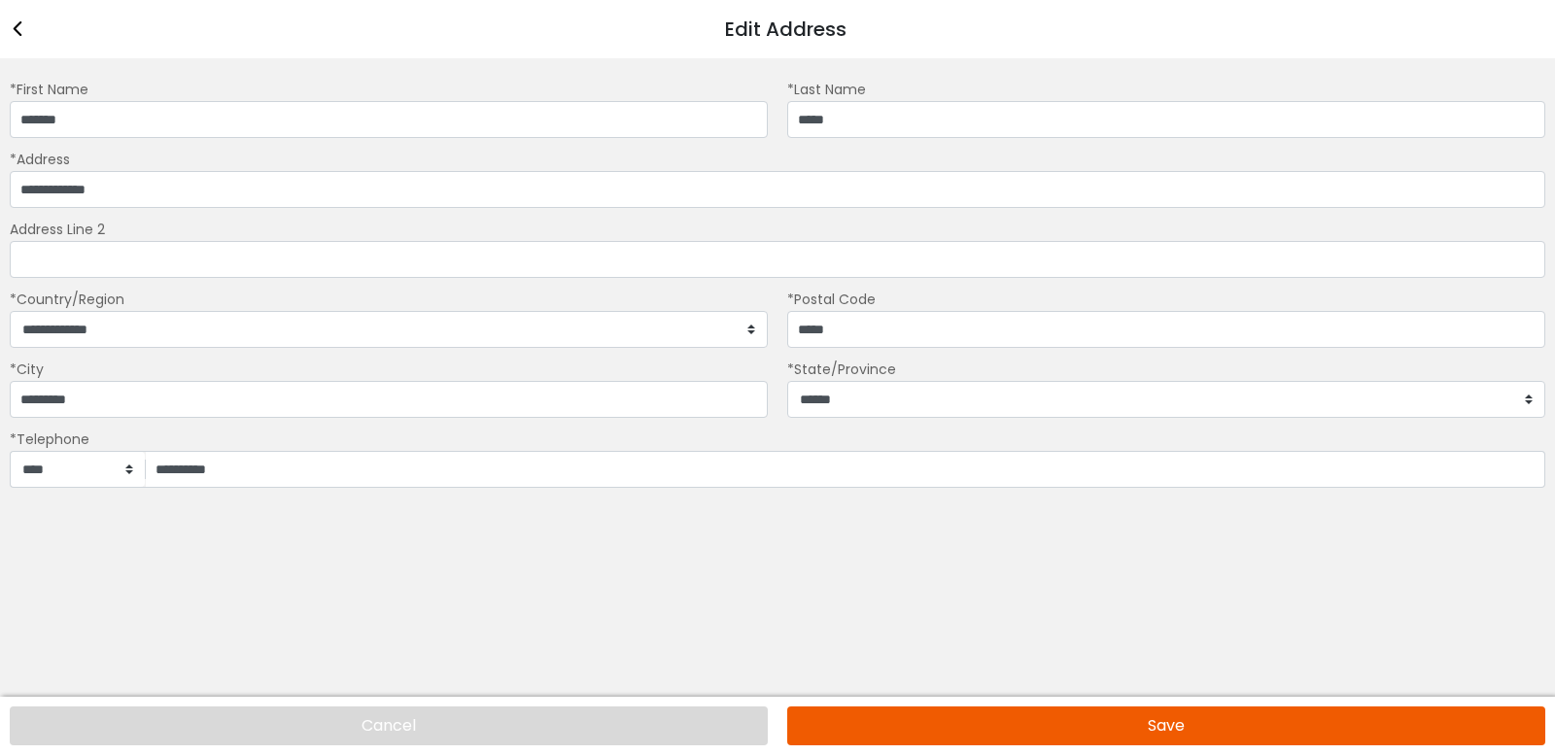
click at [909, 536] on button "Save" at bounding box center [1166, 726] width 758 height 39
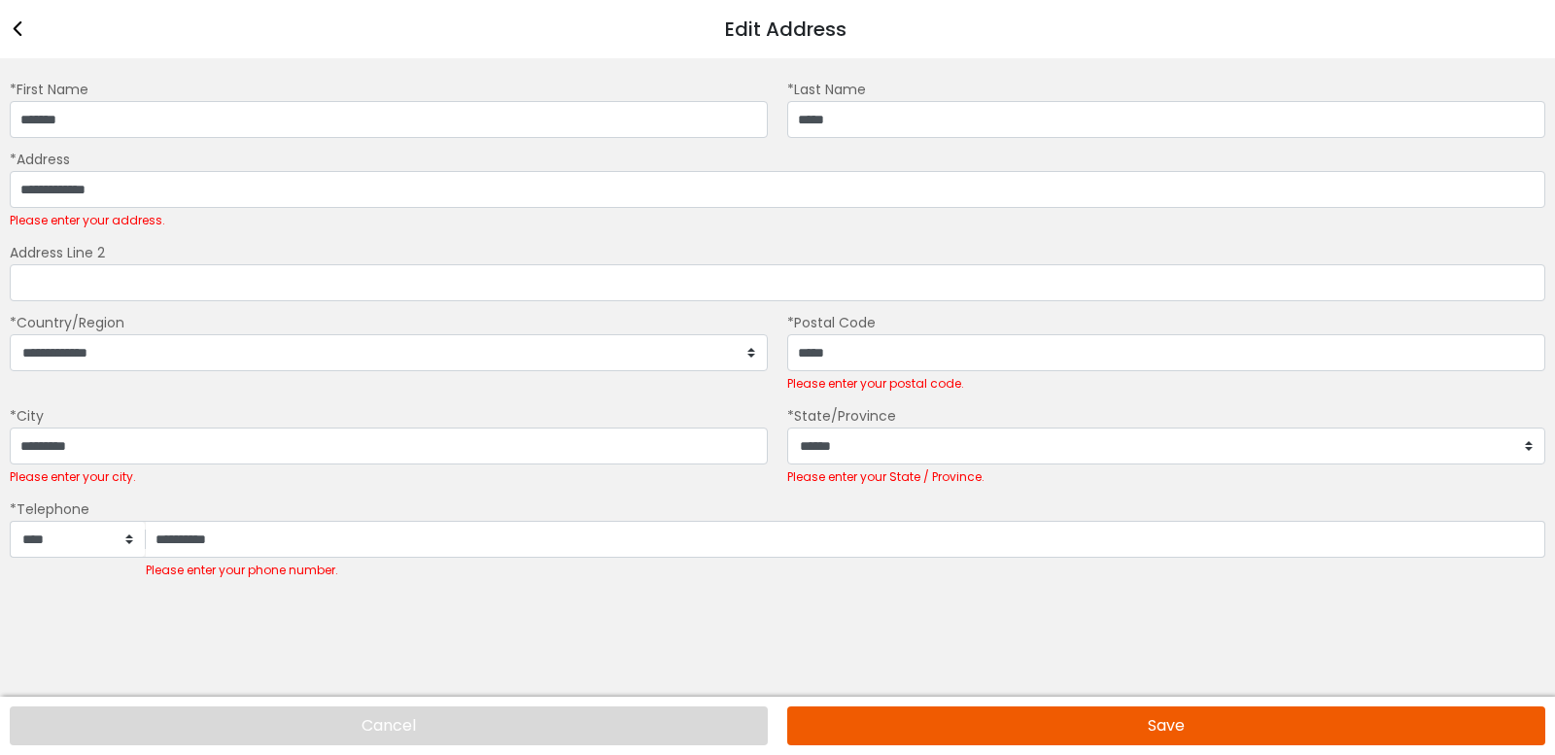
scroll to position [184, 0]
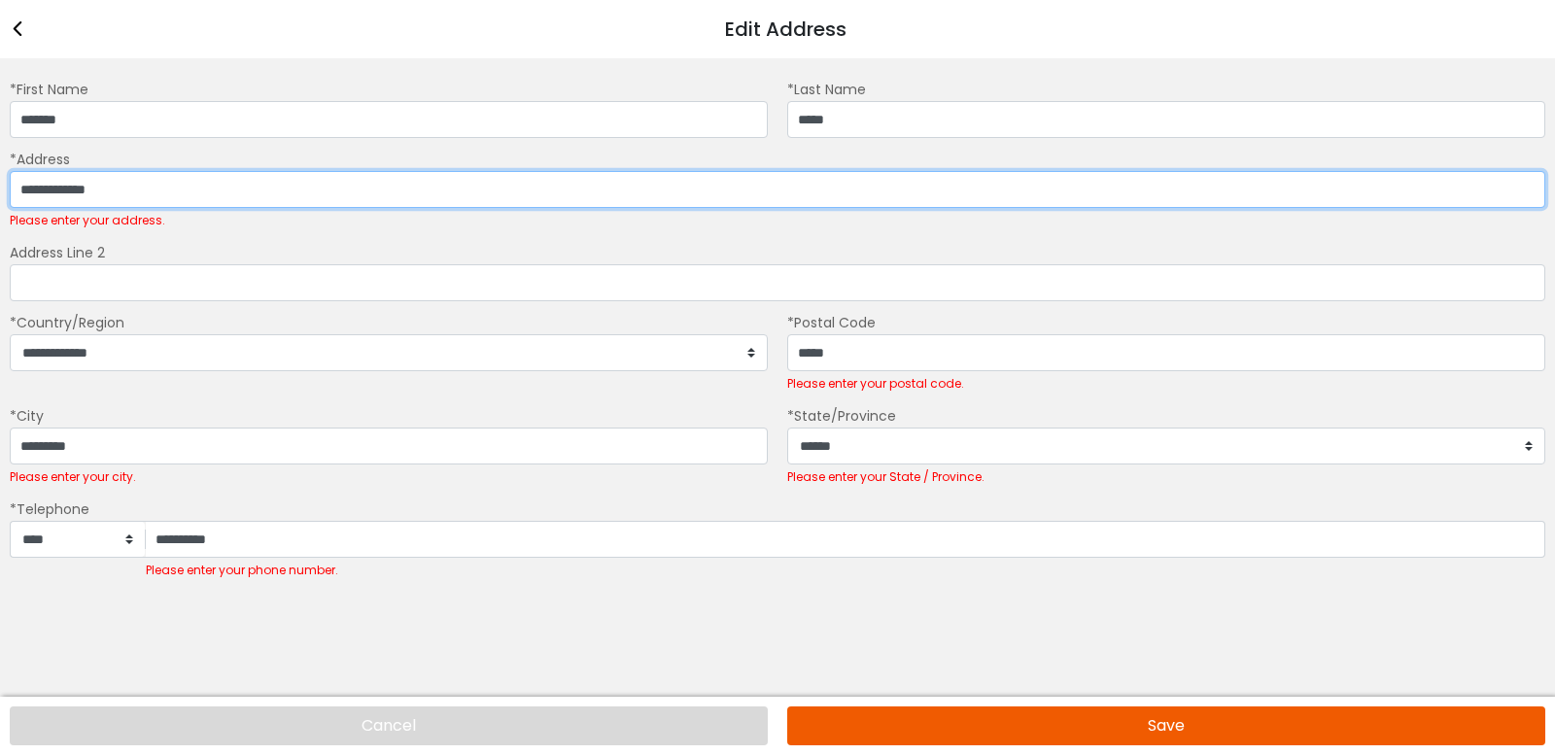
click at [131, 208] on input "**********" at bounding box center [778, 189] width 1536 height 37
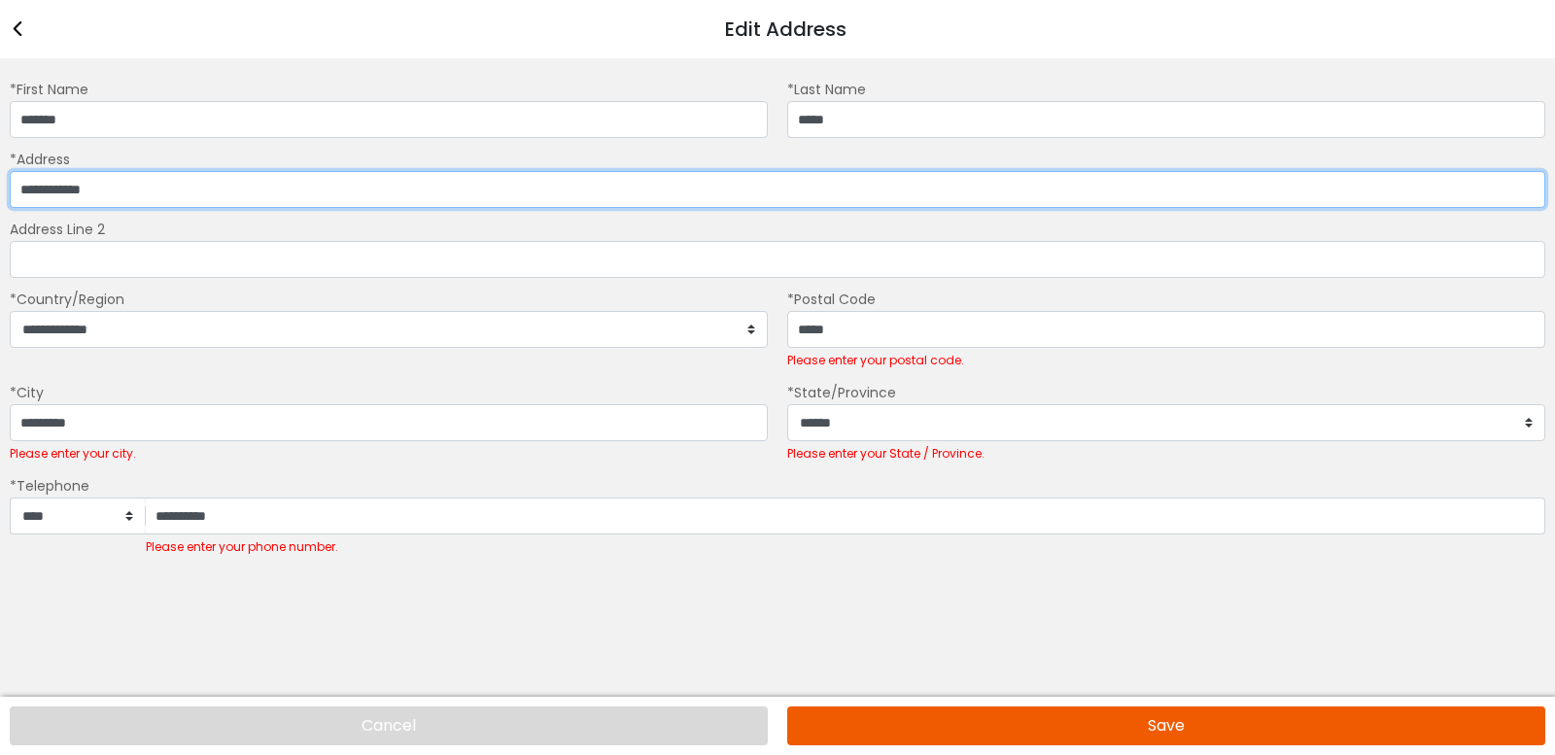
type input "**********"
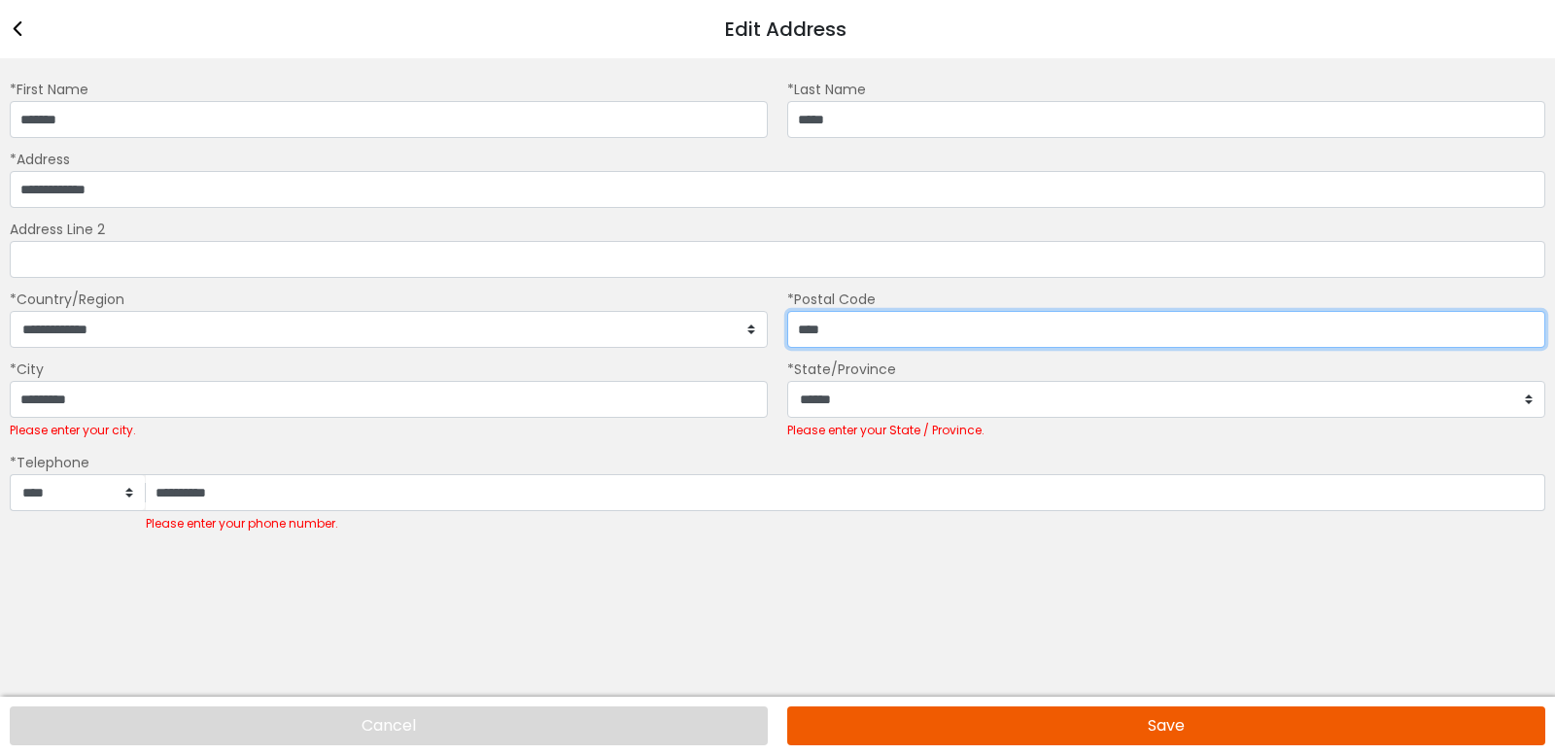
type input "*****"
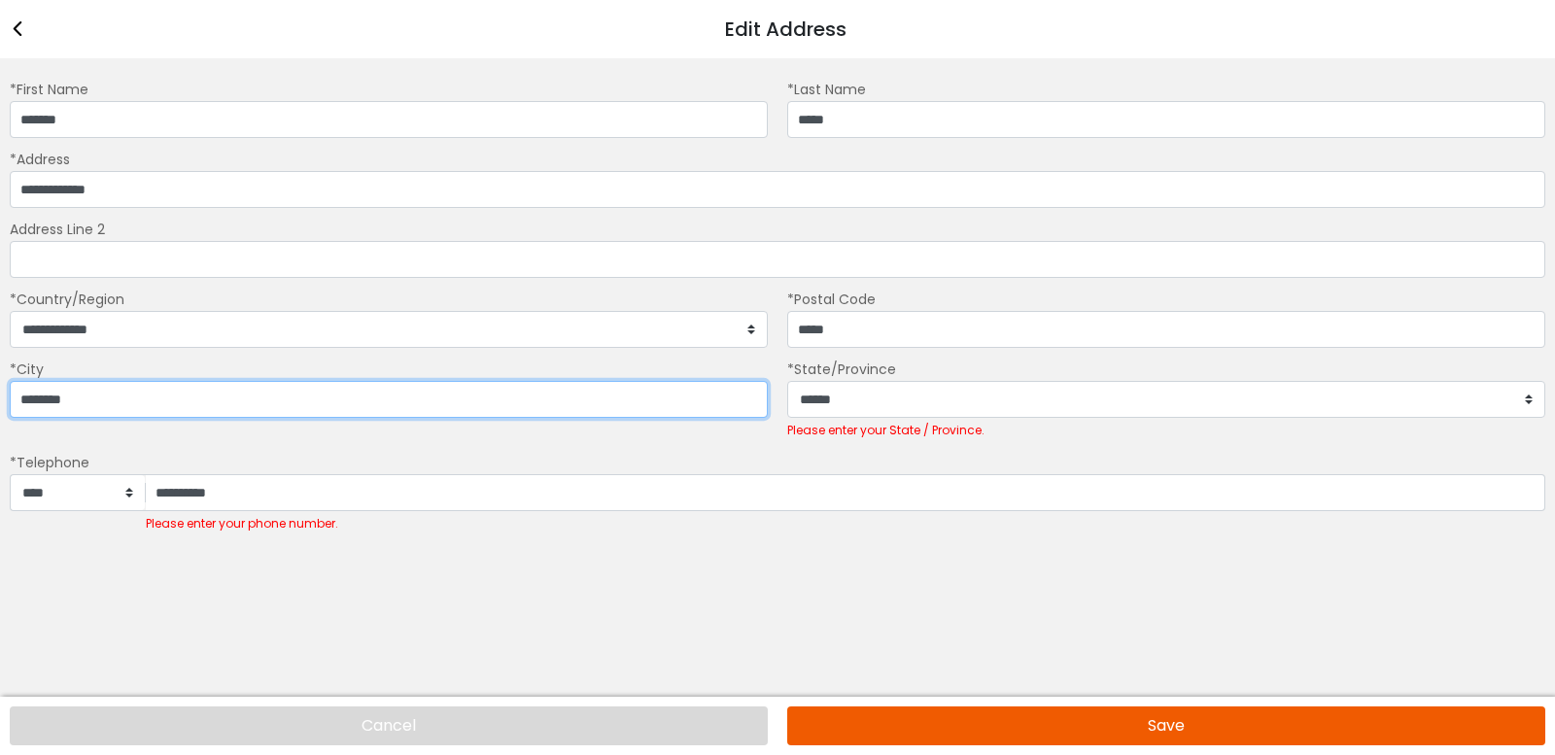
type input "*********"
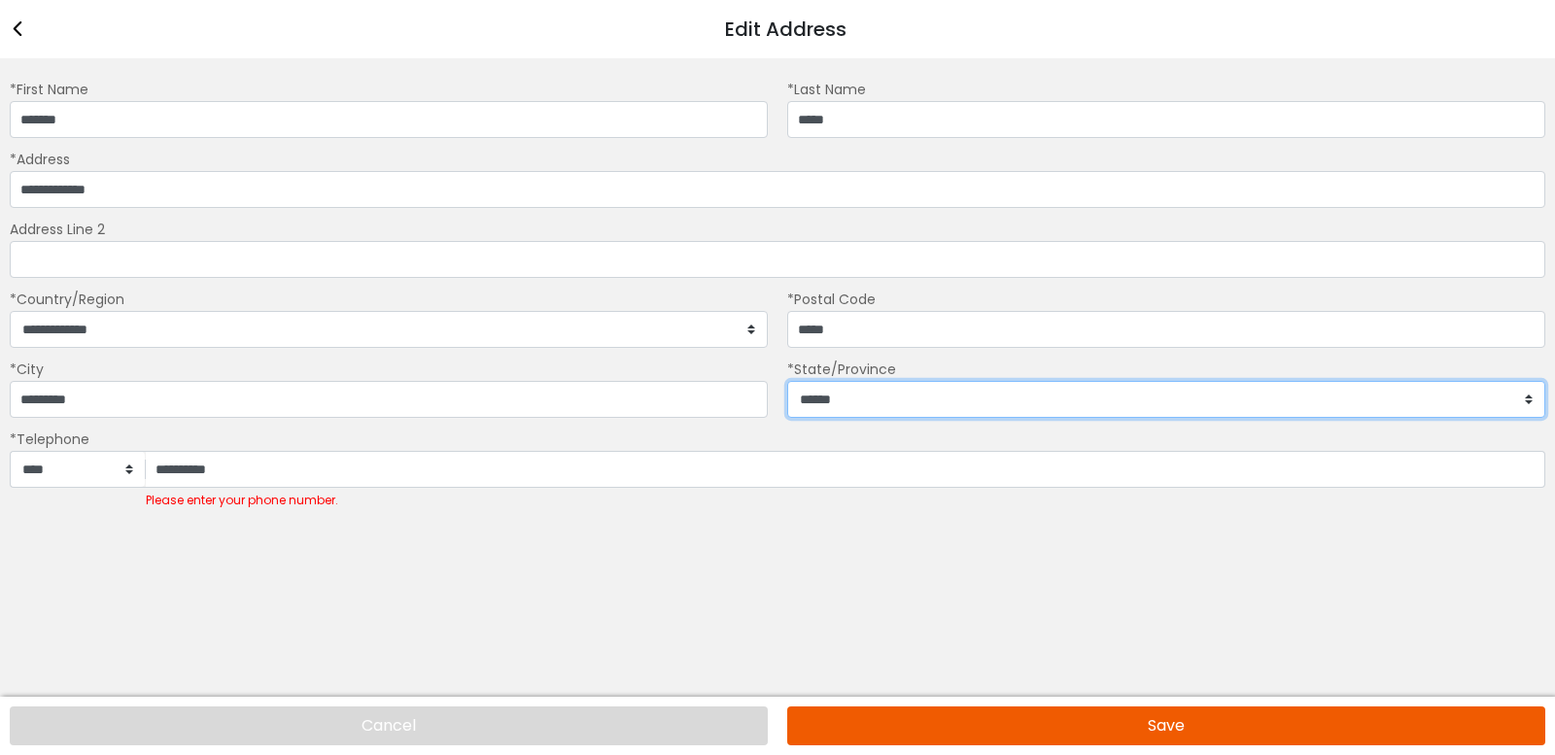
click at [870, 418] on select "**********" at bounding box center [1166, 399] width 758 height 37
click at [787, 418] on select "**********" at bounding box center [1166, 399] width 758 height 37
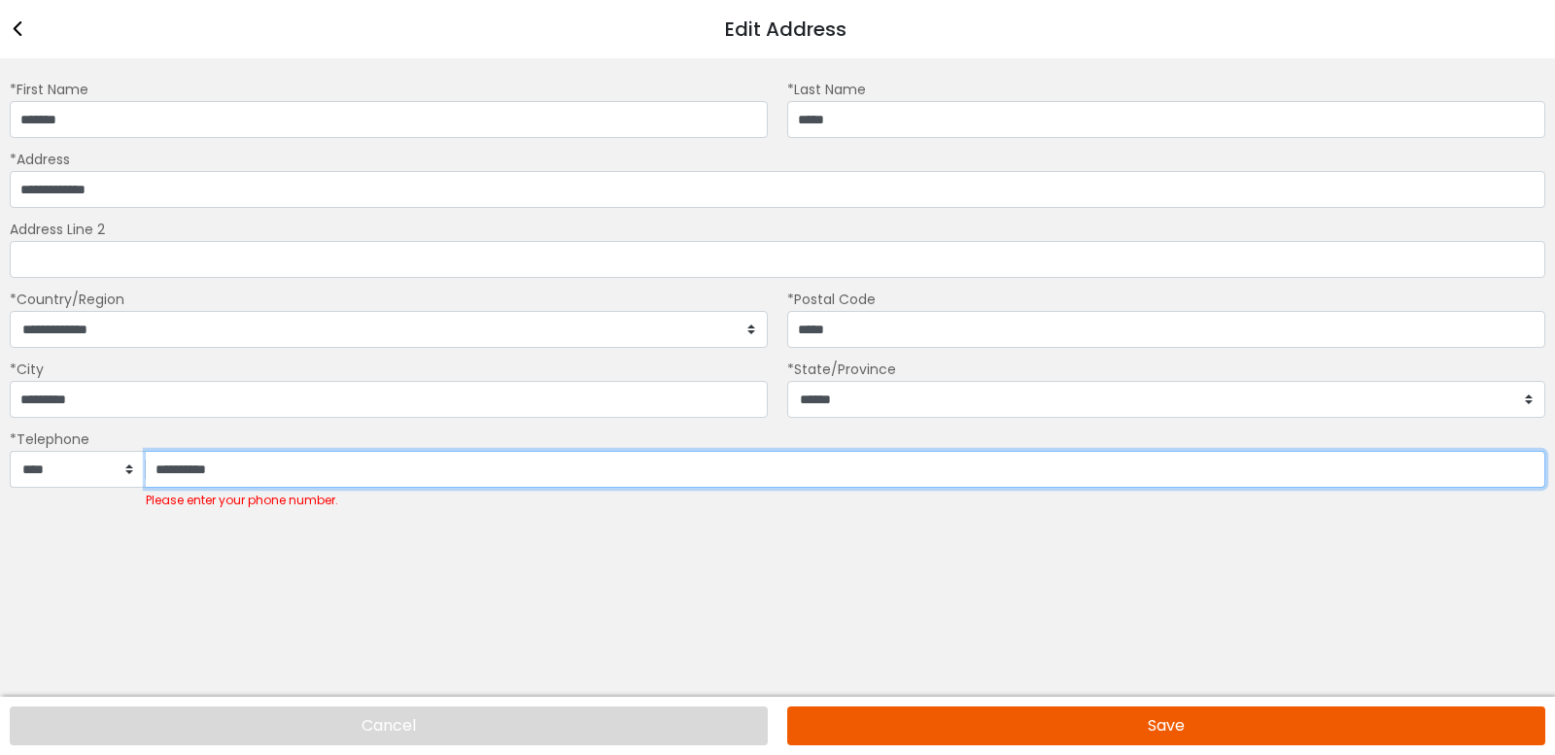
click at [258, 488] on input "**********" at bounding box center [846, 469] width 1400 height 37
type input "**********"
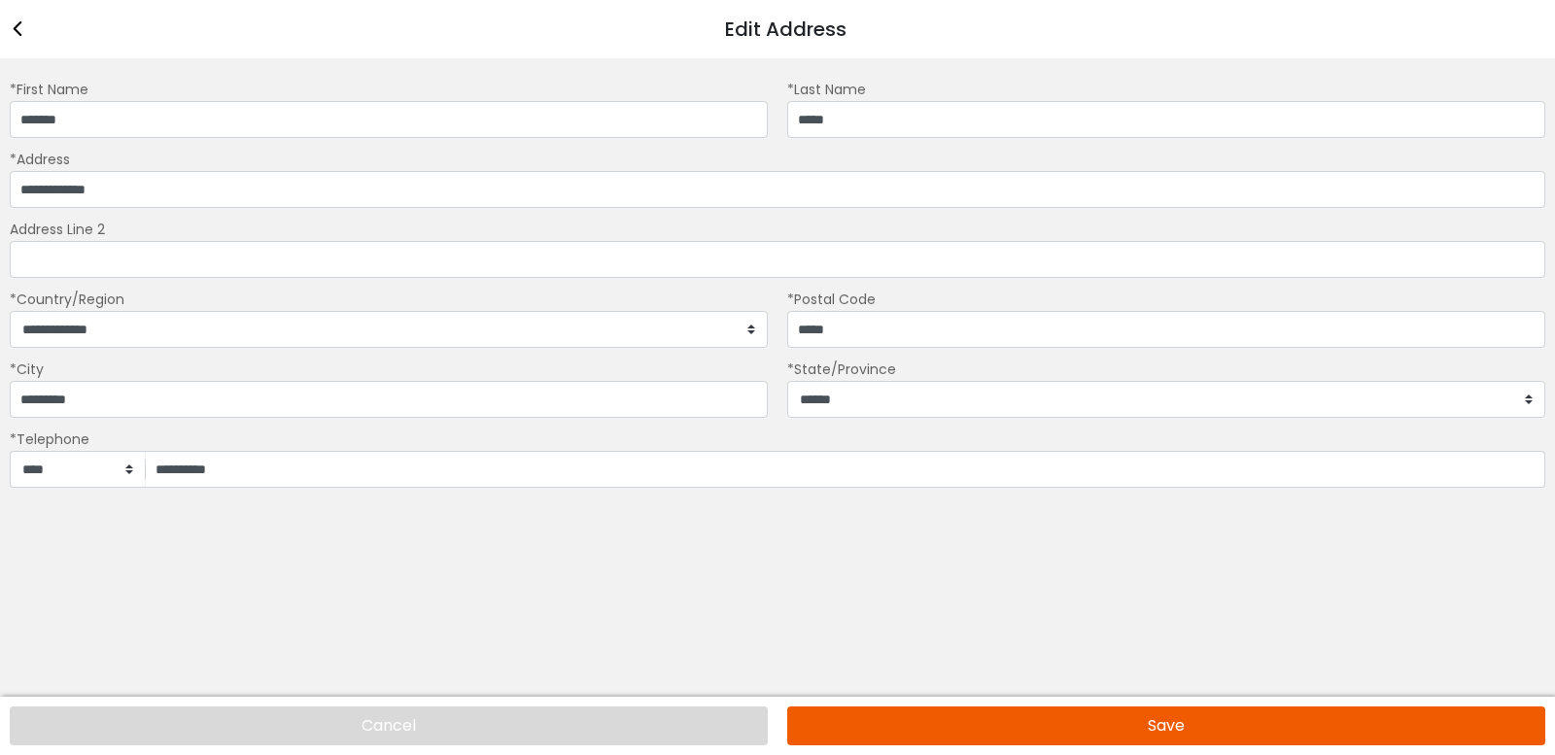
click at [883, 536] on button "Save" at bounding box center [1166, 726] width 758 height 39
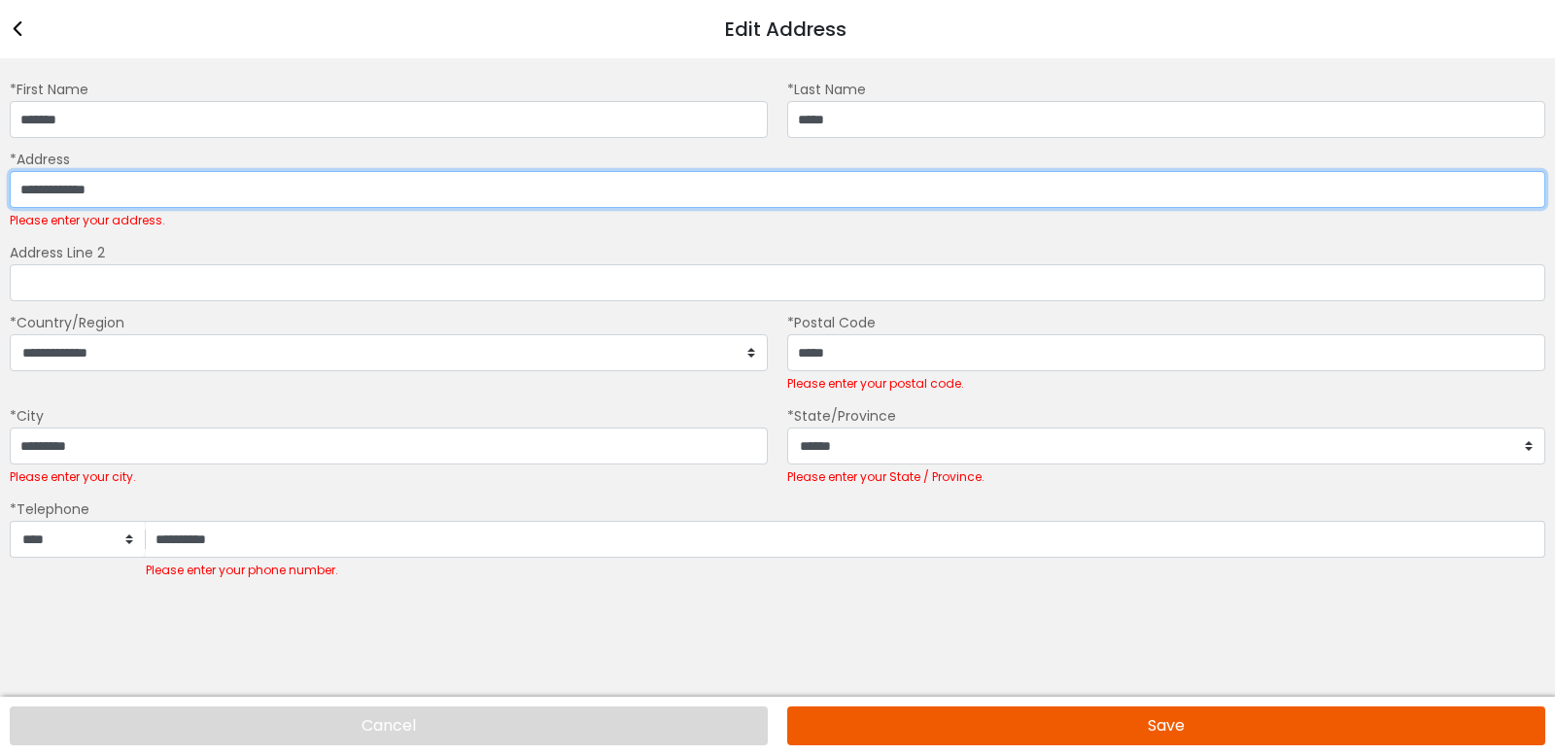
click at [218, 208] on input "**********" at bounding box center [778, 189] width 1536 height 37
